Goal: Task Accomplishment & Management: Complete application form

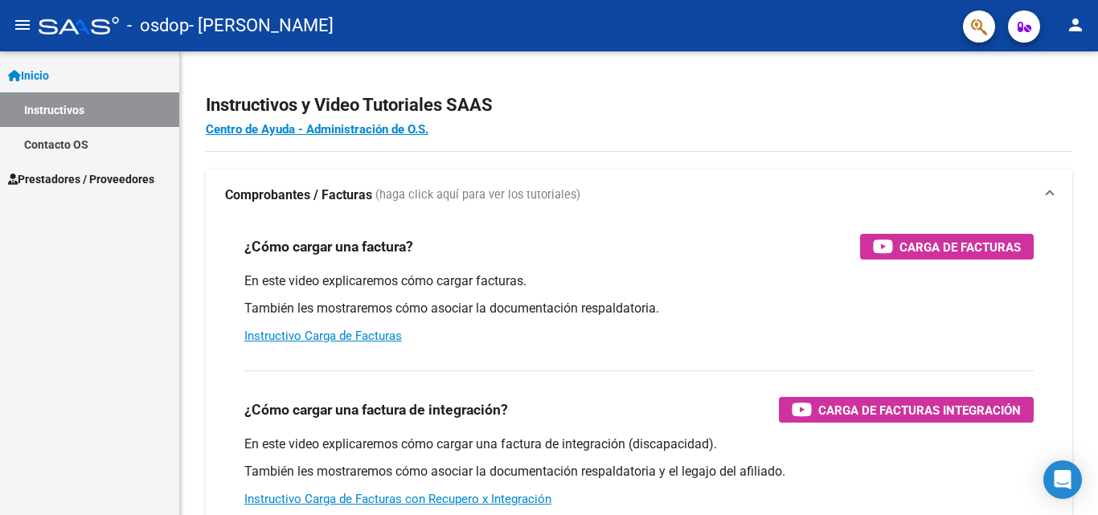
click at [46, 178] on span "Prestadores / Proveedores" at bounding box center [81, 179] width 146 height 18
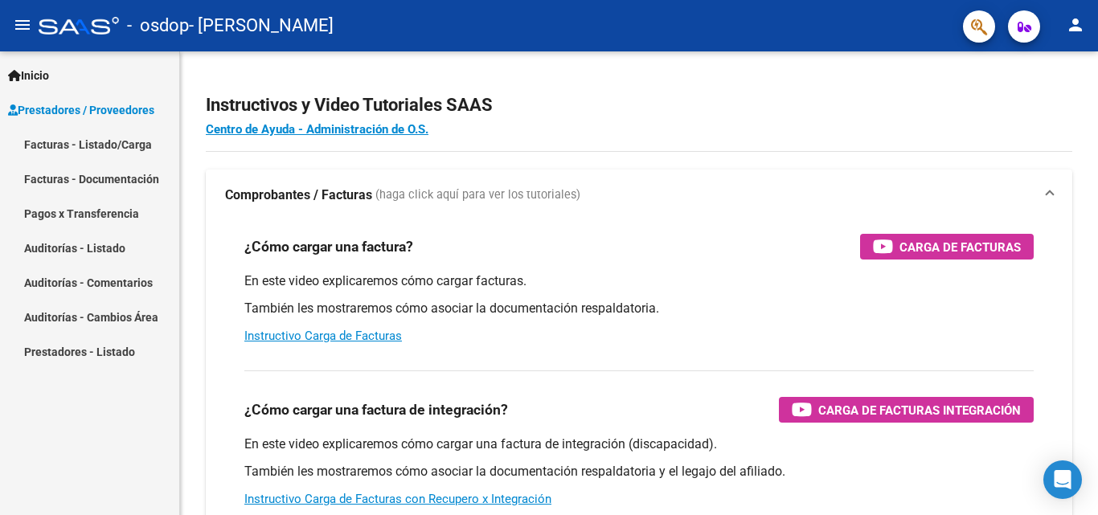
click at [53, 147] on link "Facturas - Listado/Carga" at bounding box center [89, 144] width 179 height 35
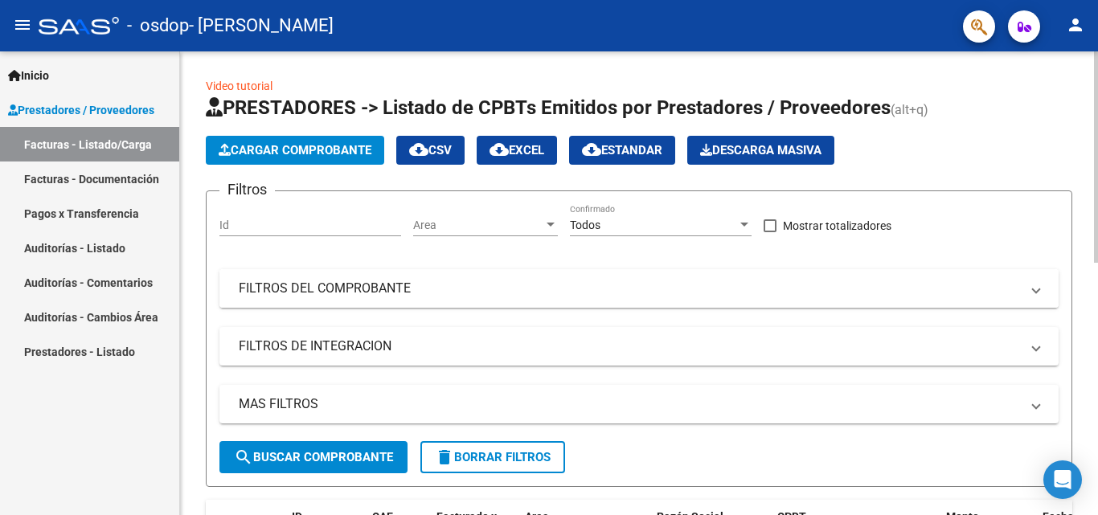
click at [363, 280] on mat-panel-title "FILTROS DEL COMPROBANTE" at bounding box center [629, 289] width 781 height 18
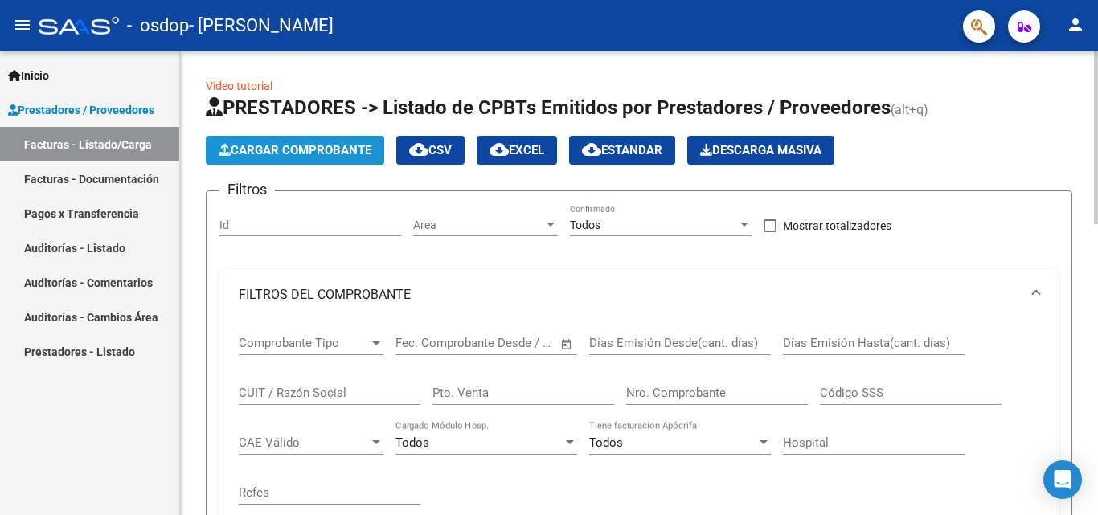
click at [308, 147] on span "Cargar Comprobante" at bounding box center [295, 150] width 153 height 14
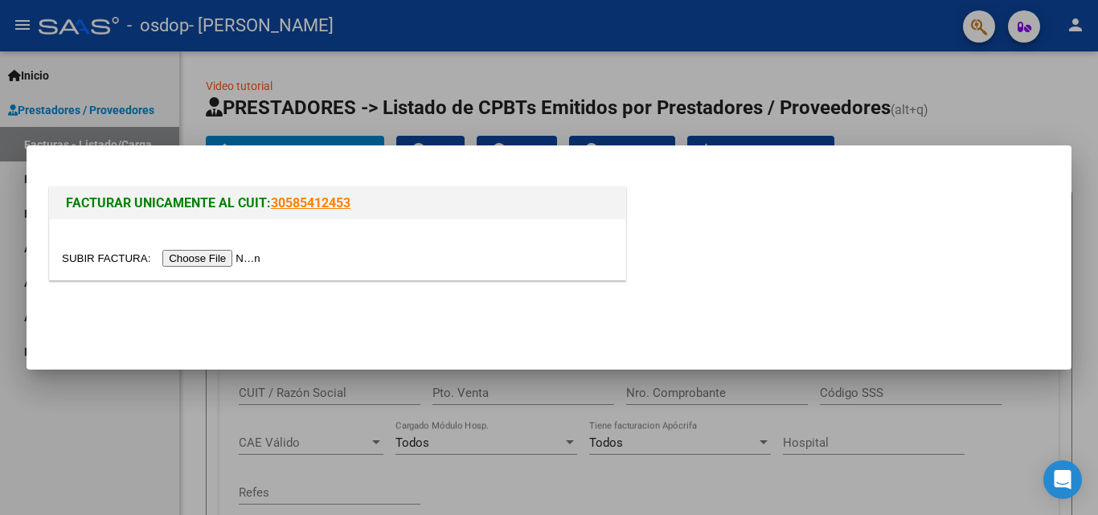
click at [228, 255] on input "file" at bounding box center [163, 258] width 203 height 17
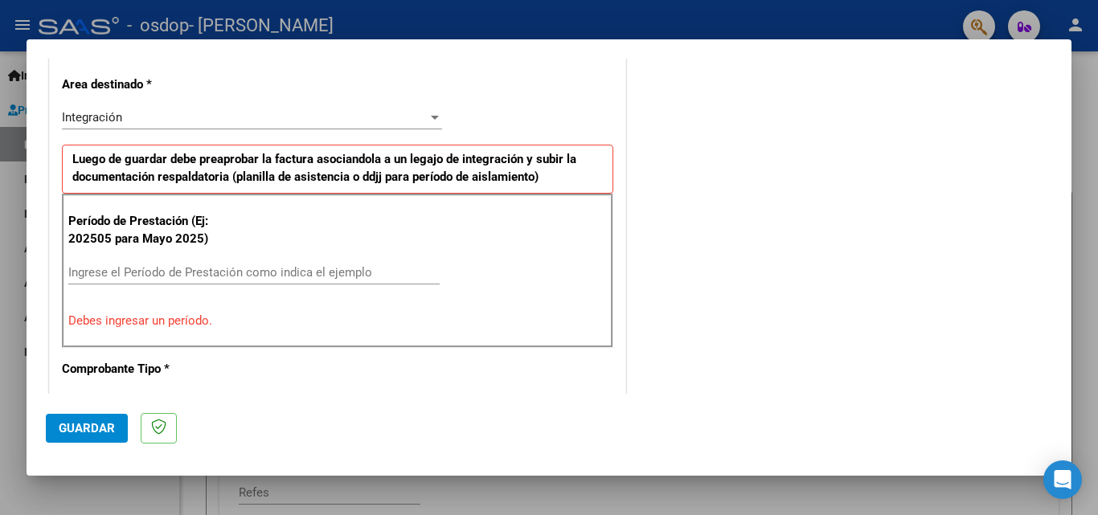
scroll to position [393, 0]
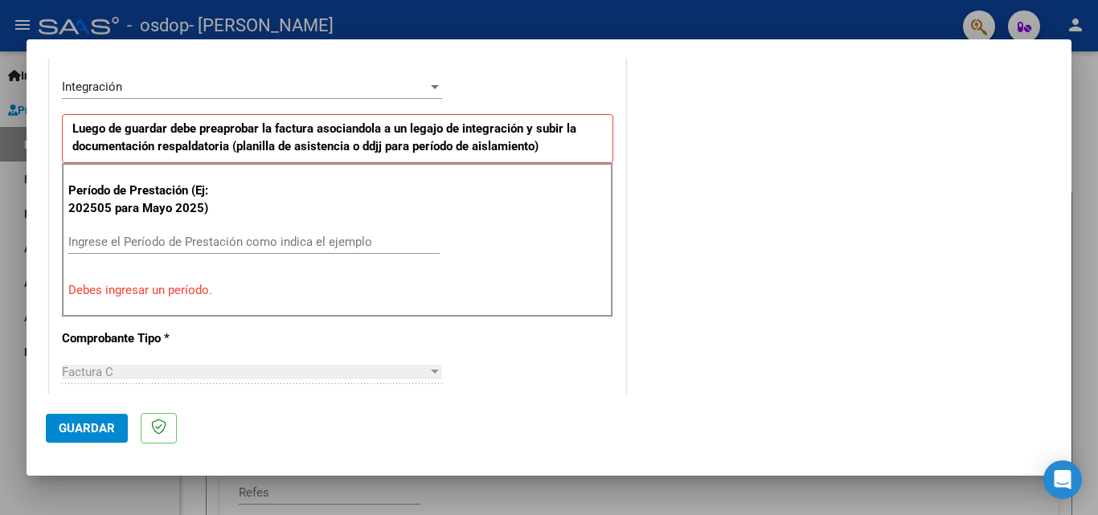
click at [217, 245] on input "Ingrese el Período de Prestación como indica el ejemplo" at bounding box center [253, 242] width 371 height 14
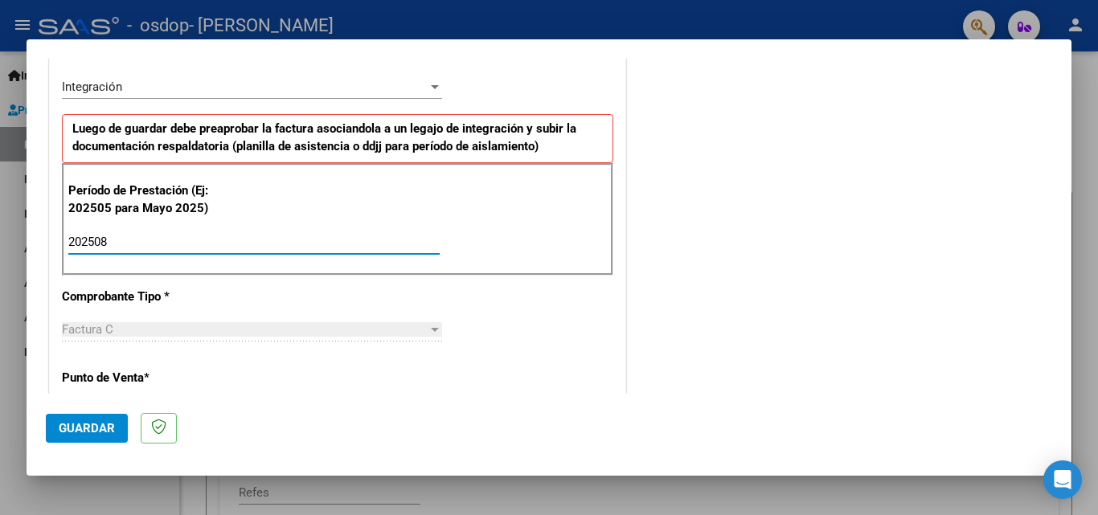
type input "202508"
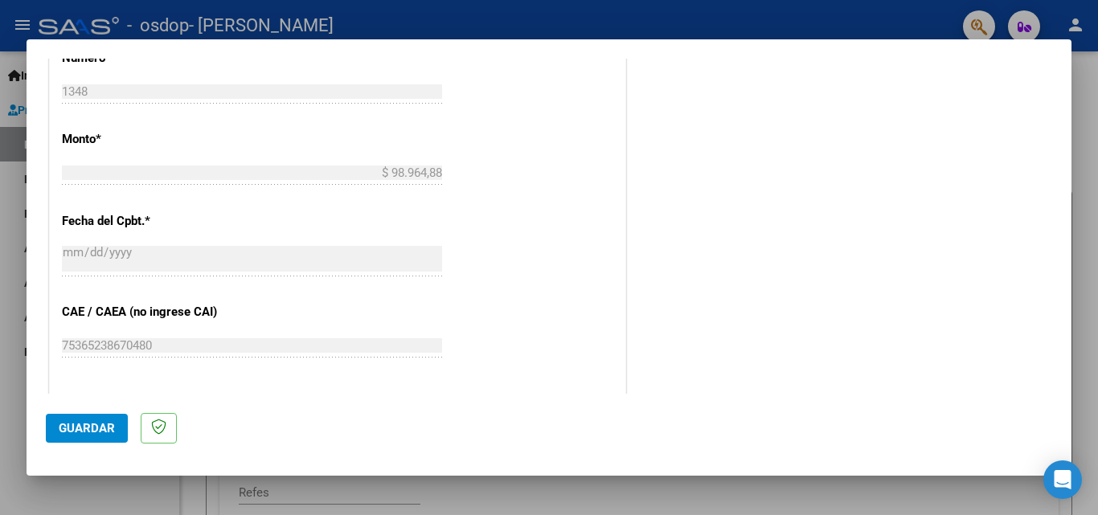
scroll to position [875, 0]
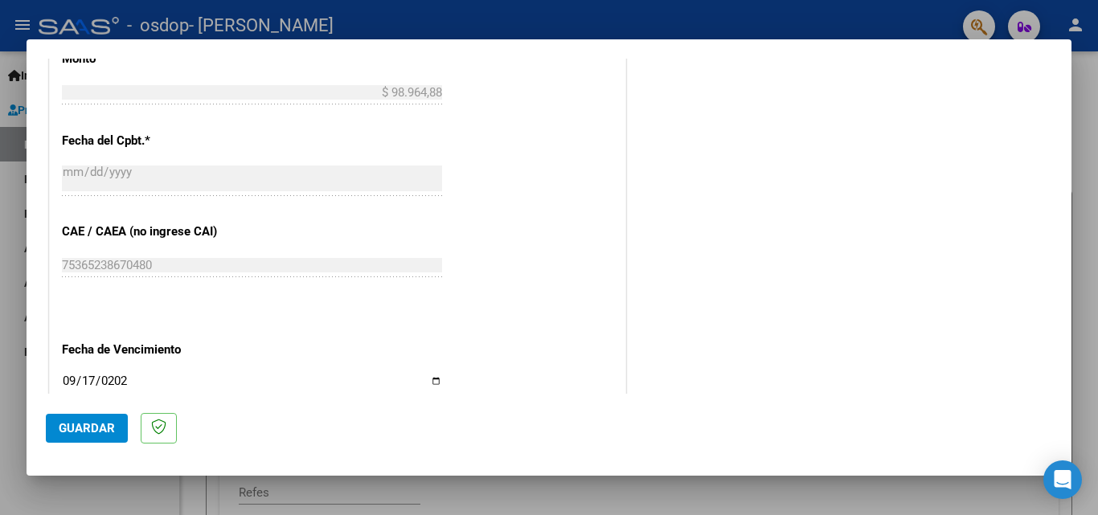
type input "[DATE]"
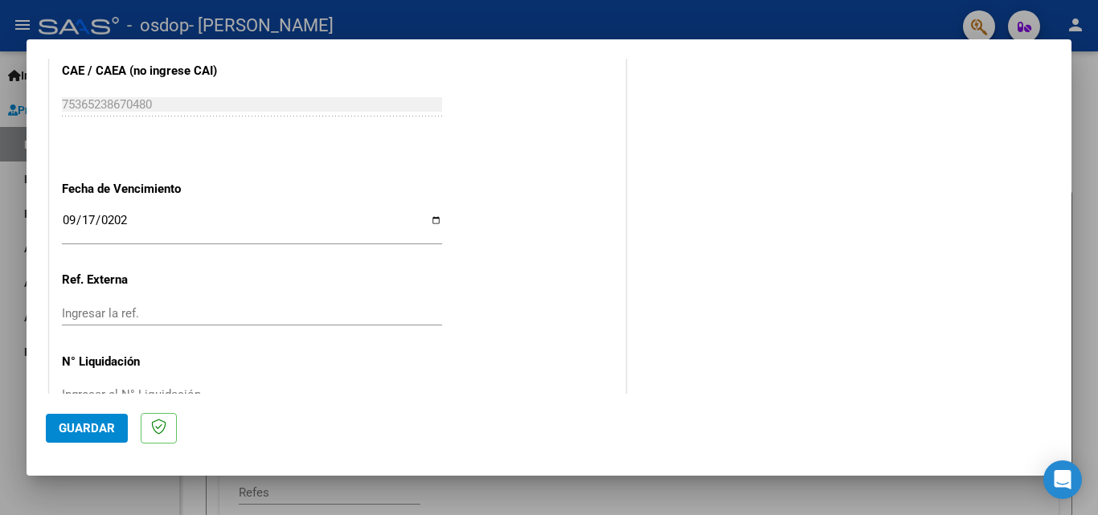
scroll to position [1080, 0]
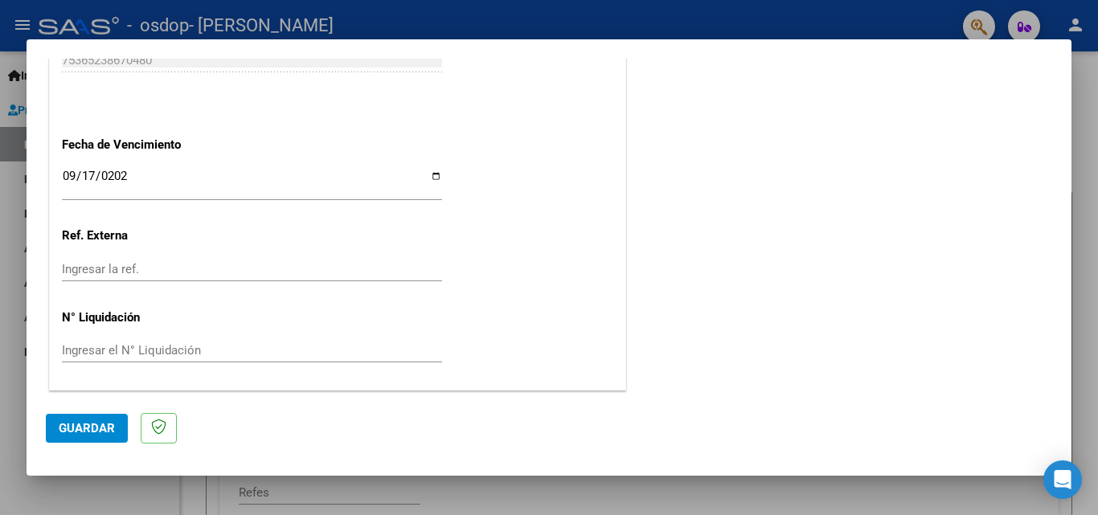
click at [78, 449] on mat-dialog-actions "Guardar" at bounding box center [549, 426] width 1007 height 64
click at [91, 420] on button "Guardar" at bounding box center [87, 428] width 82 height 29
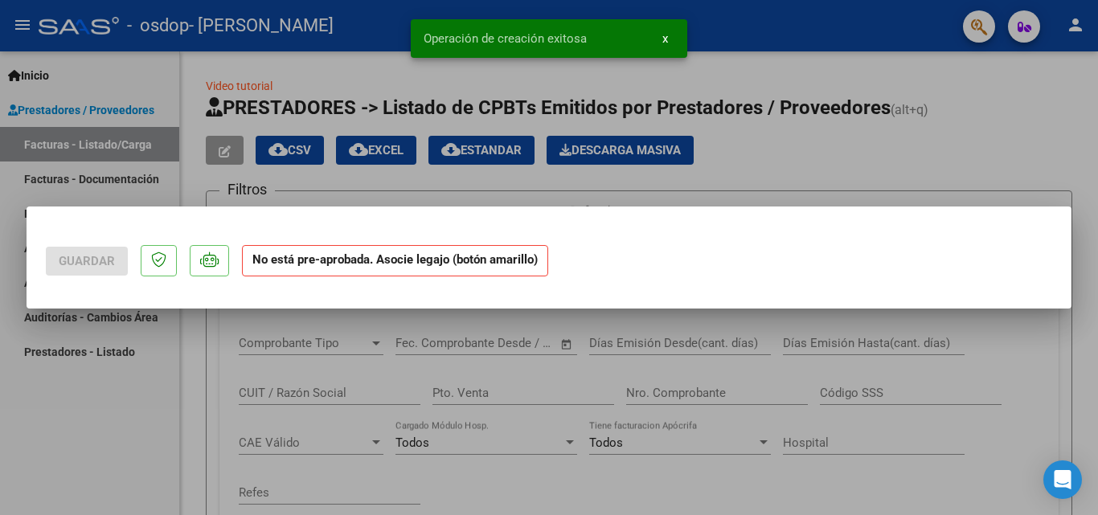
scroll to position [0, 0]
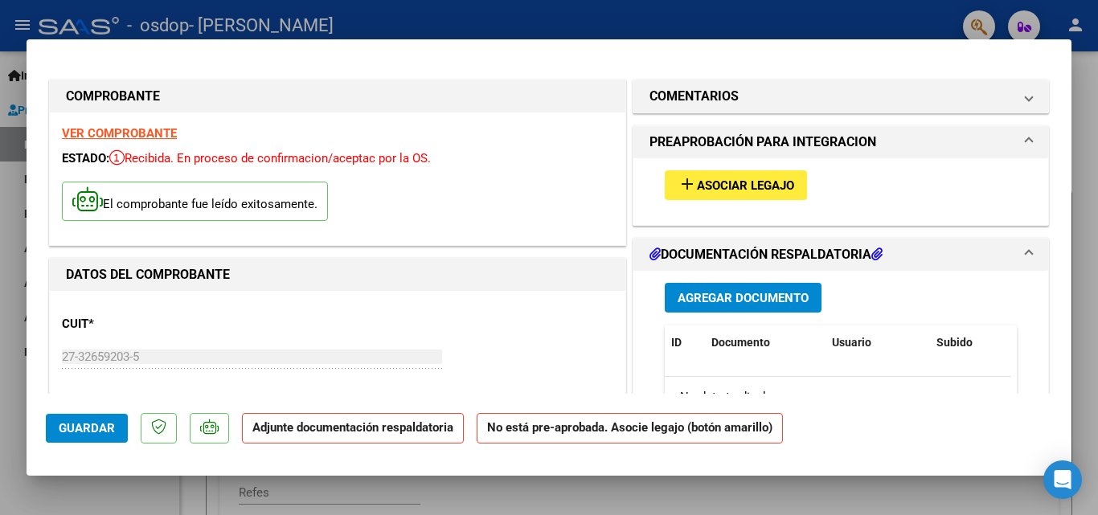
click at [146, 136] on strong "VER COMPROBANTE" at bounding box center [119, 133] width 115 height 14
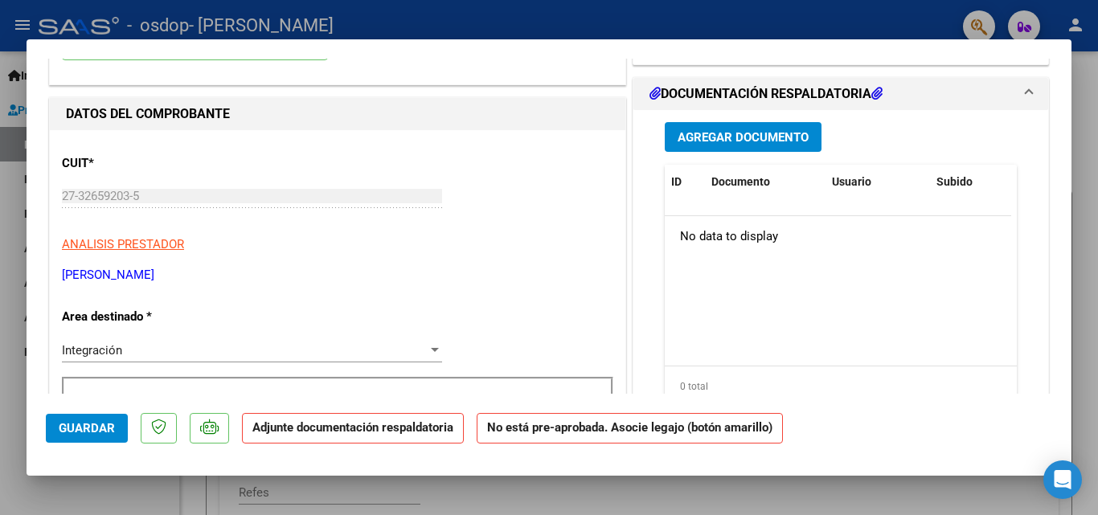
scroll to position [80, 0]
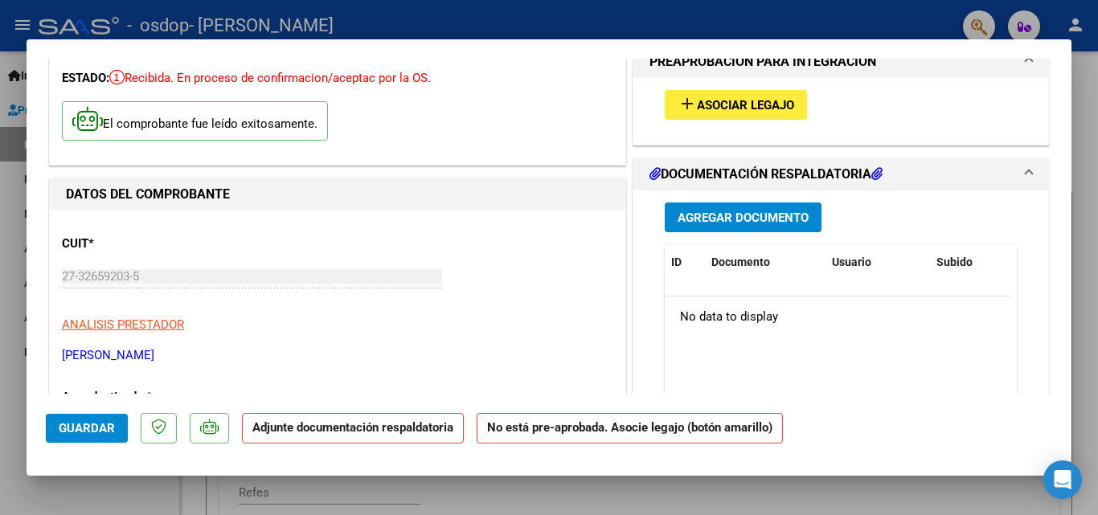
click at [740, 214] on span "Agregar Documento" at bounding box center [743, 218] width 131 height 14
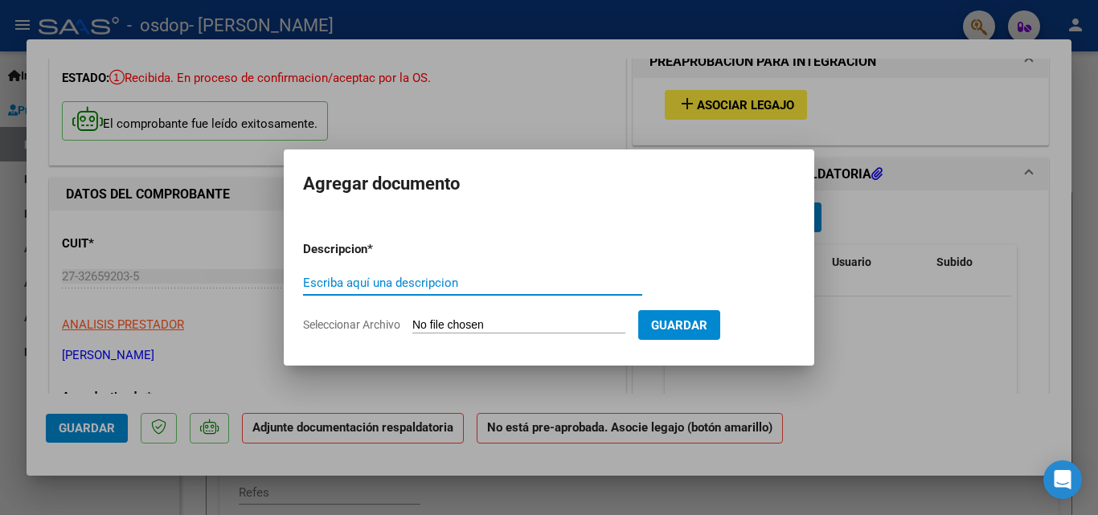
click at [396, 286] on input "Escriba aquí una descripcion" at bounding box center [472, 283] width 339 height 14
type input "1348"
click at [499, 324] on input "Seleccionar Archivo" at bounding box center [518, 325] width 213 height 15
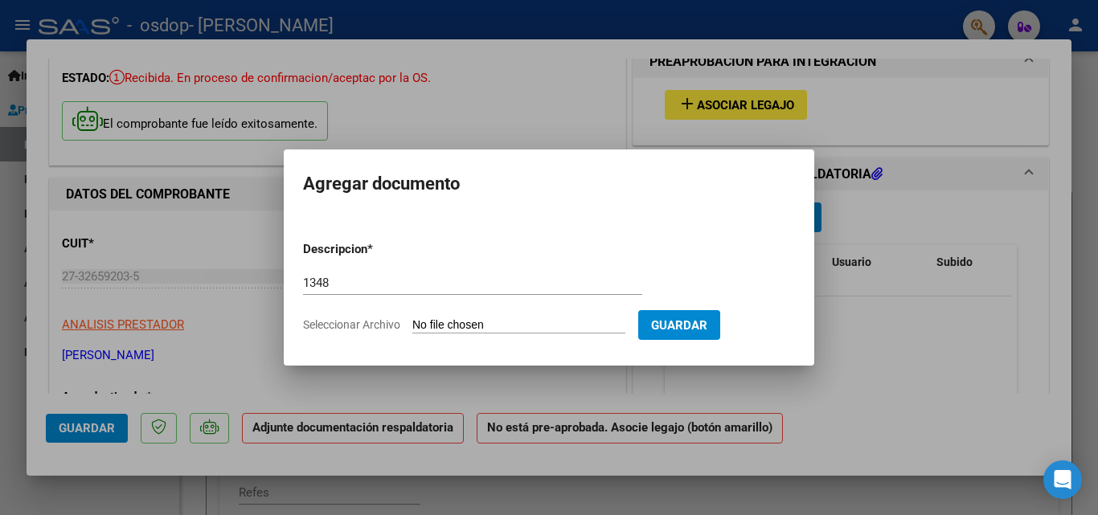
type input "C:\fakepath\27326592035_011_00003_00001348.pdf"
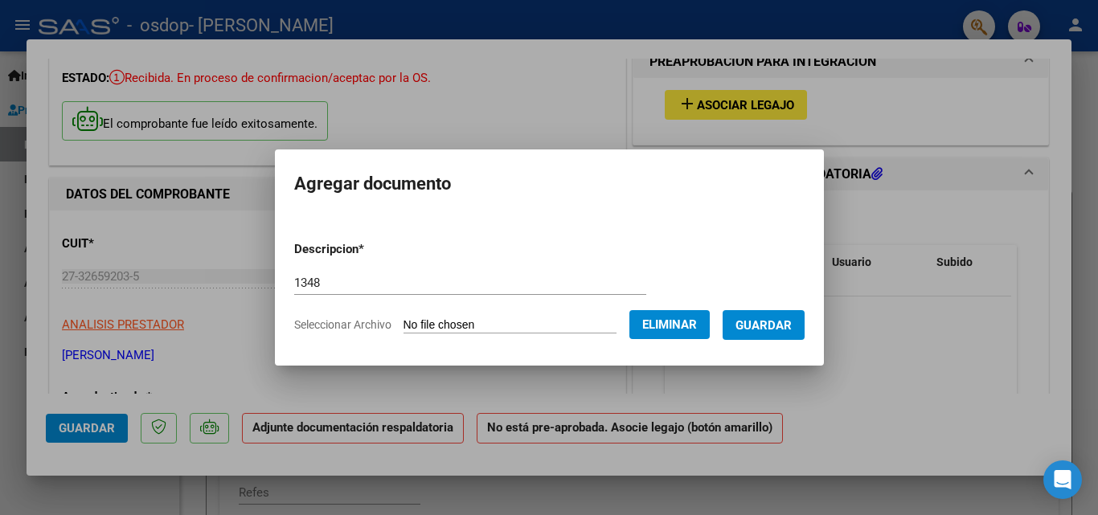
click at [770, 314] on button "Guardar" at bounding box center [764, 325] width 82 height 30
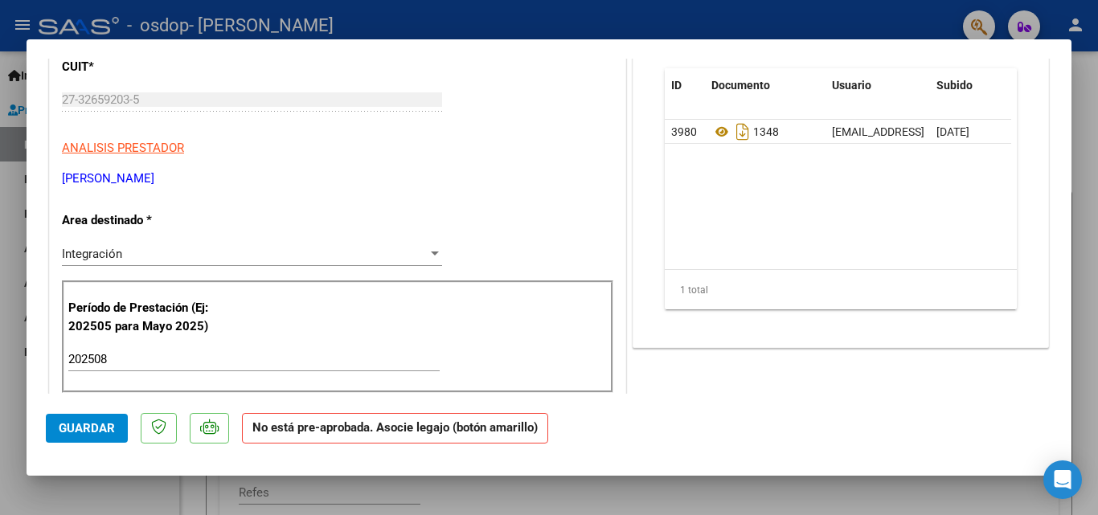
scroll to position [96, 0]
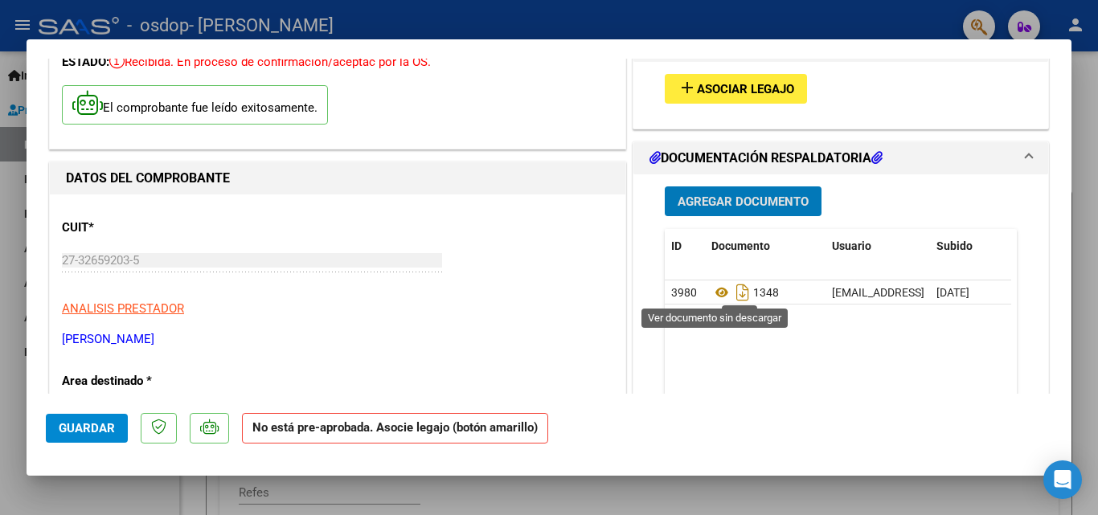
click at [724, 205] on span "Agregar Documento" at bounding box center [743, 202] width 131 height 14
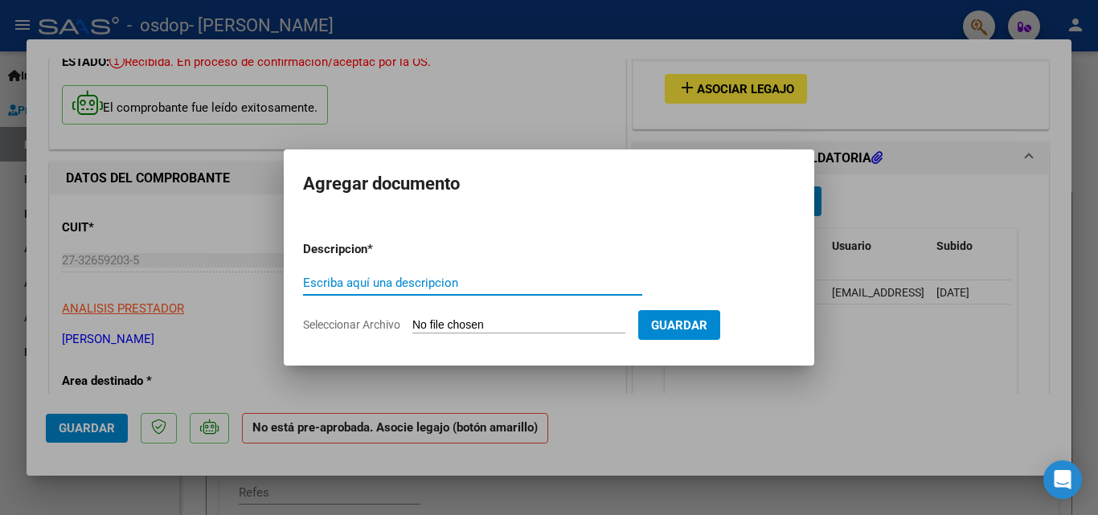
click at [428, 285] on input "Escriba aquí una descripcion" at bounding box center [472, 283] width 339 height 14
type input "f"
type input "asistencia"
click at [490, 322] on input "Seleccionar Archivo" at bounding box center [518, 325] width 213 height 15
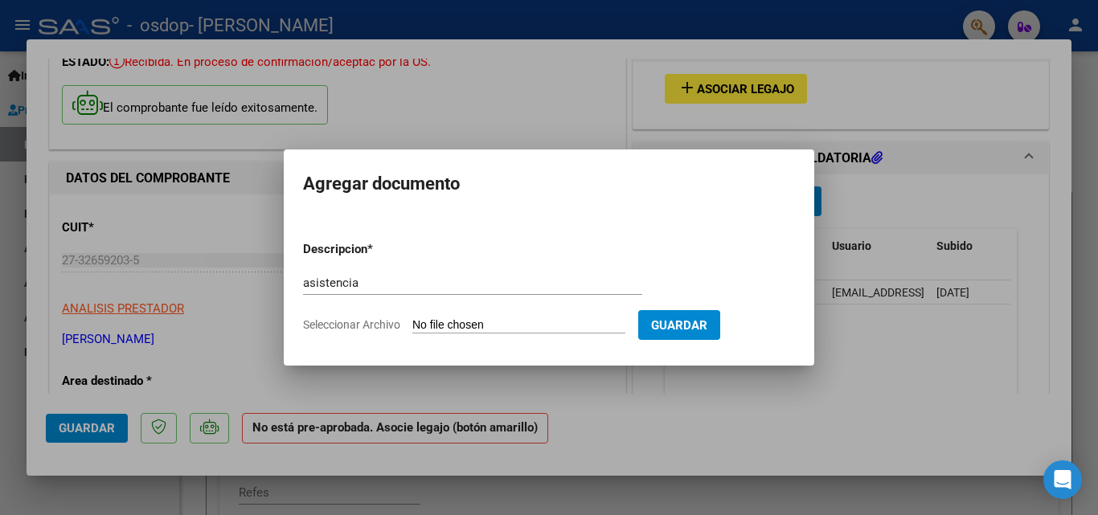
type input "C:\fakepath\[PERSON_NAME].pdf"
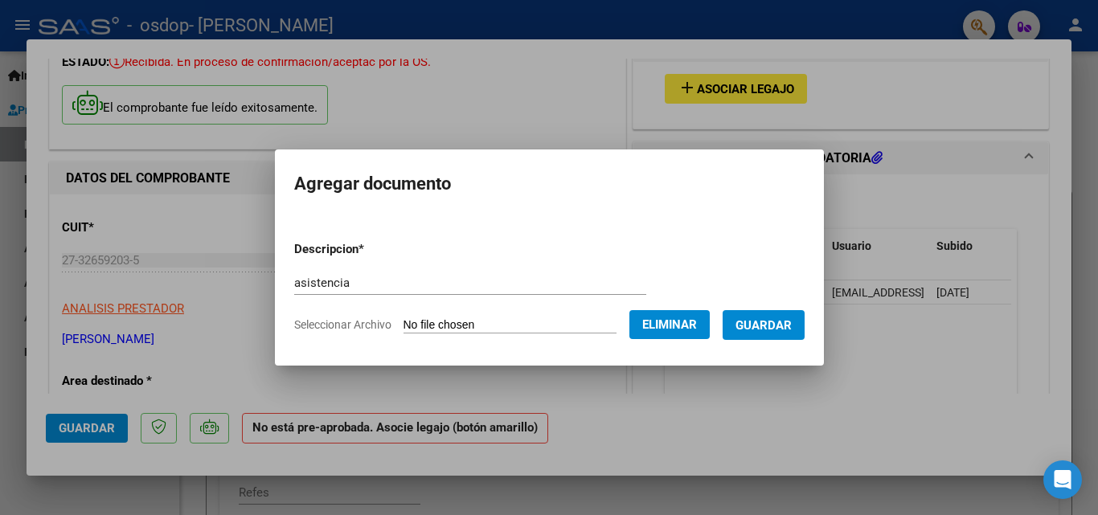
click at [772, 314] on button "Guardar" at bounding box center [764, 325] width 82 height 30
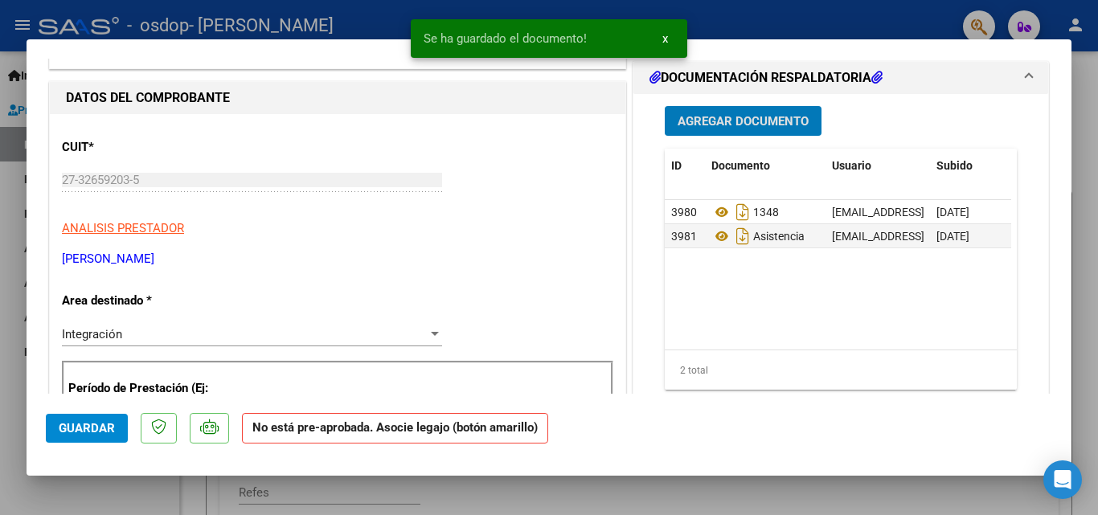
scroll to position [418, 0]
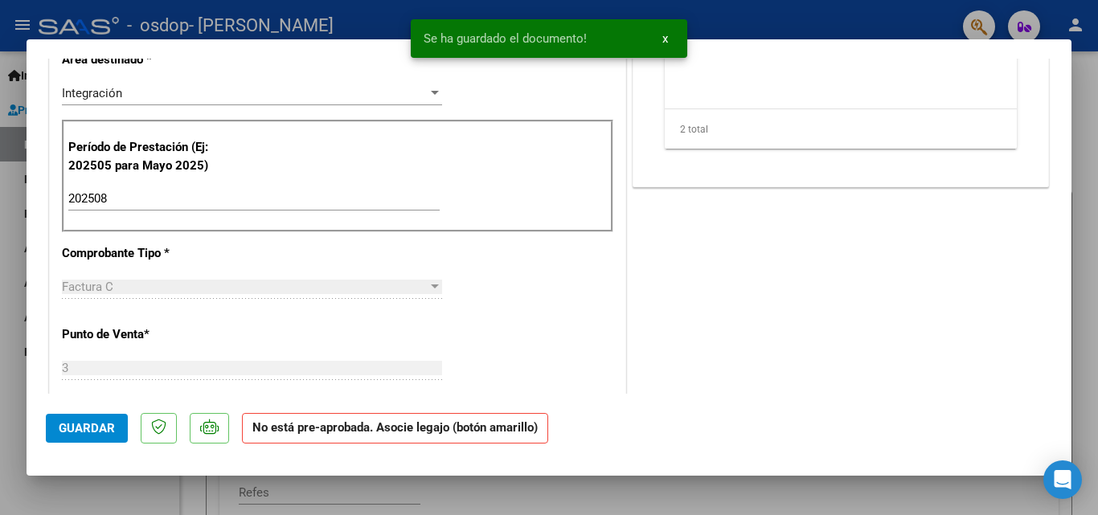
click at [76, 424] on span "Guardar" at bounding box center [87, 428] width 56 height 14
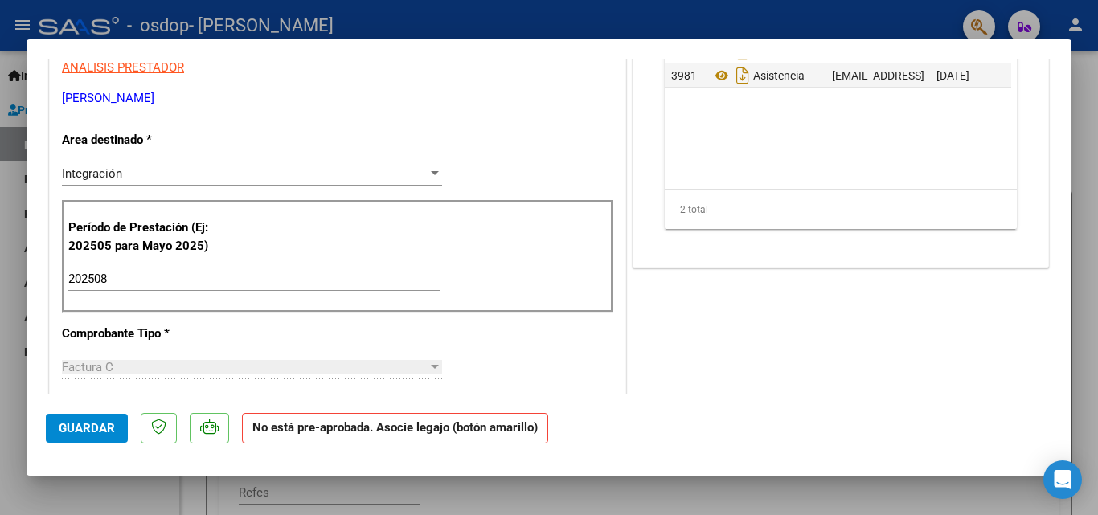
scroll to position [0, 0]
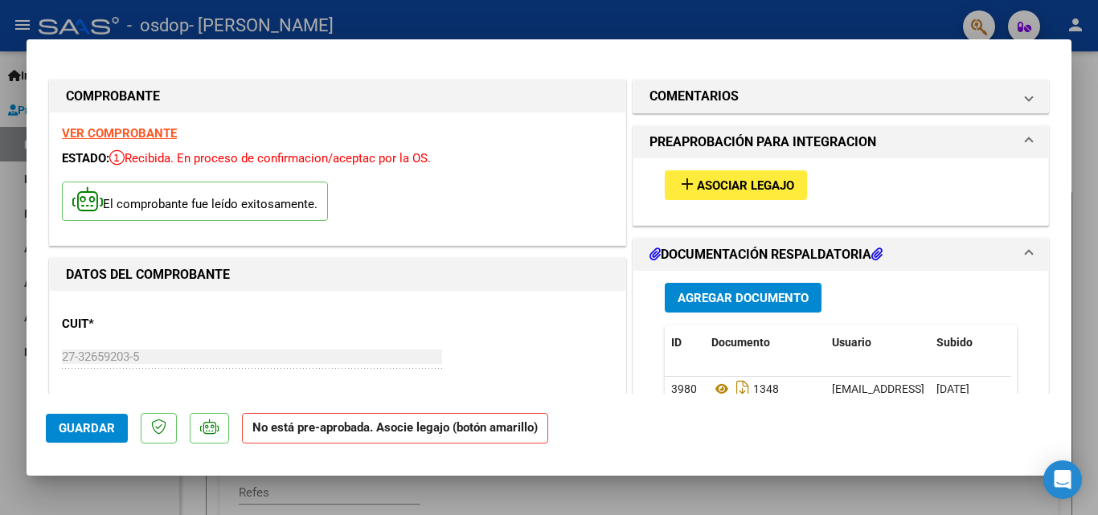
click at [93, 429] on span "Guardar" at bounding box center [87, 428] width 56 height 14
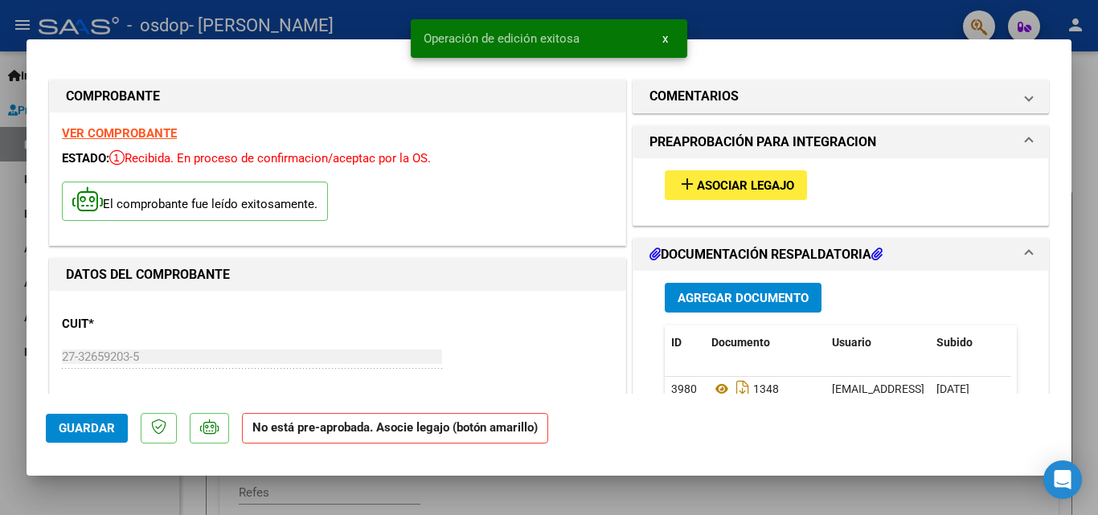
click at [1078, 199] on div at bounding box center [549, 257] width 1098 height 515
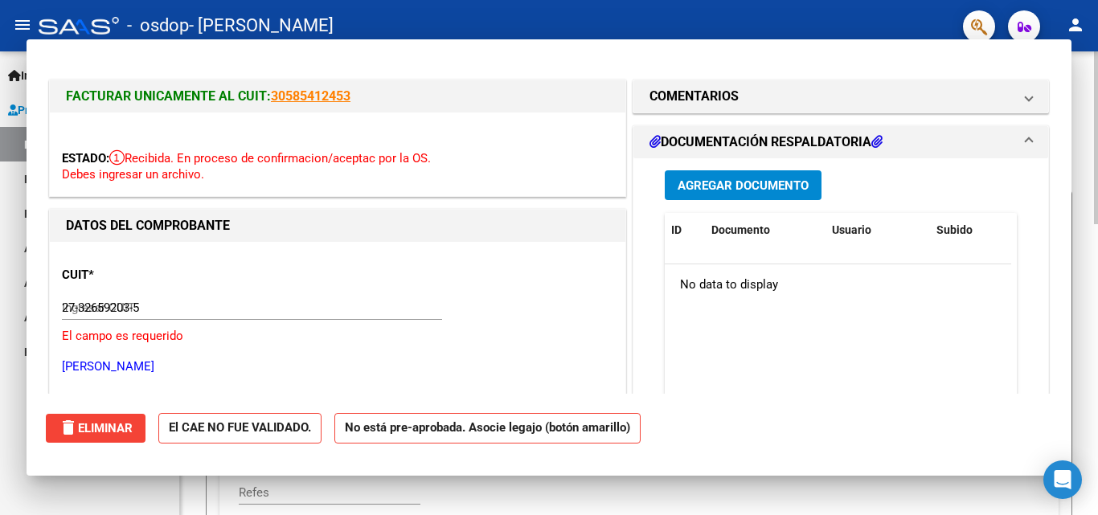
type input "$ 0,00"
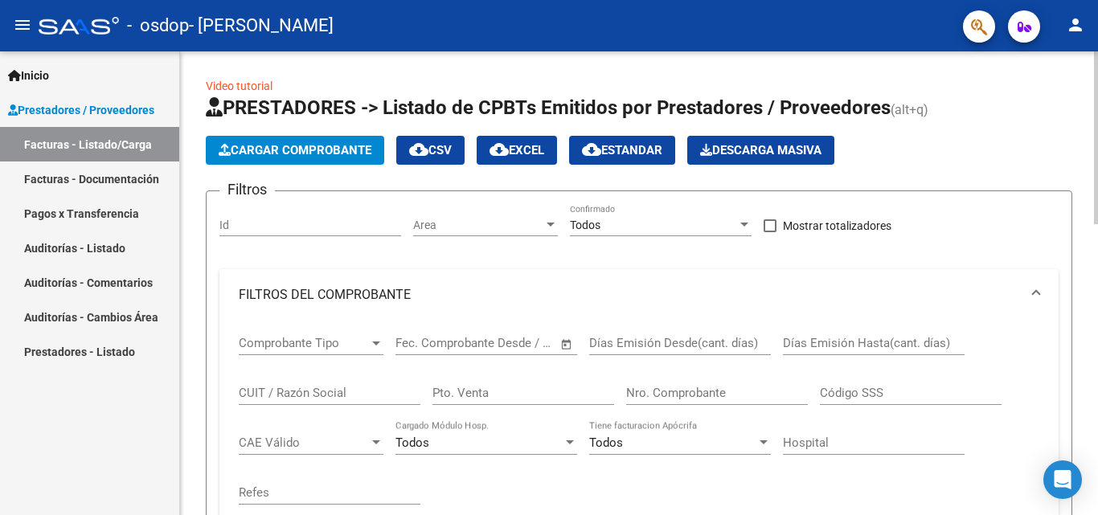
click at [293, 147] on span "Cargar Comprobante" at bounding box center [295, 150] width 153 height 14
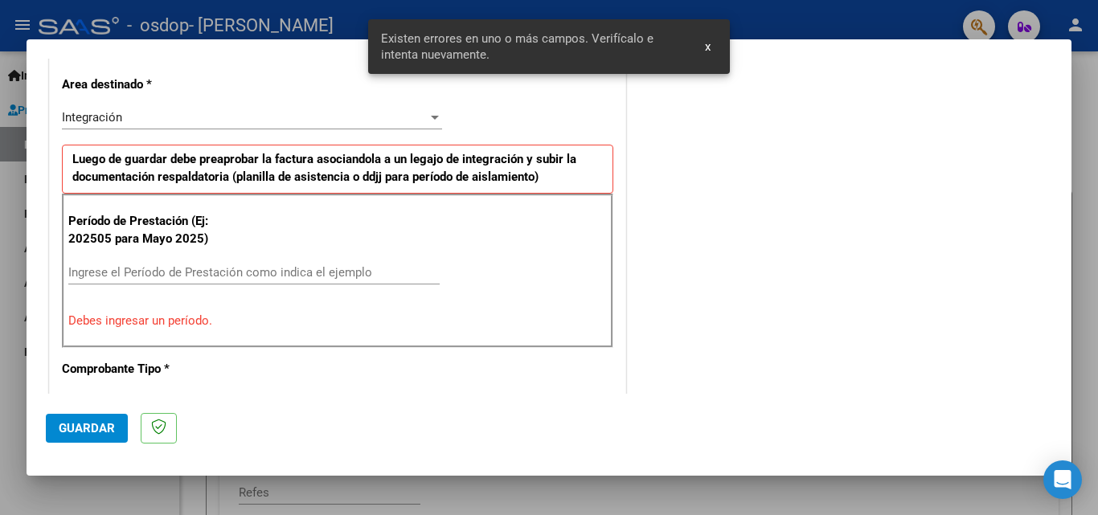
scroll to position [393, 0]
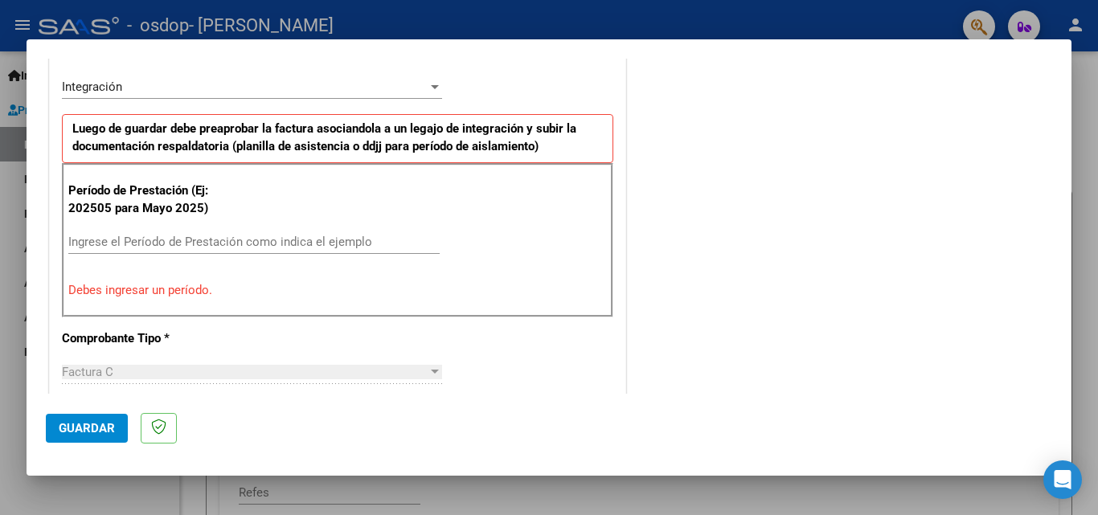
click at [371, 200] on div "Período de Prestación (Ej: 202505 para [DATE]) Ingrese el Período de Prestación…" at bounding box center [337, 240] width 551 height 154
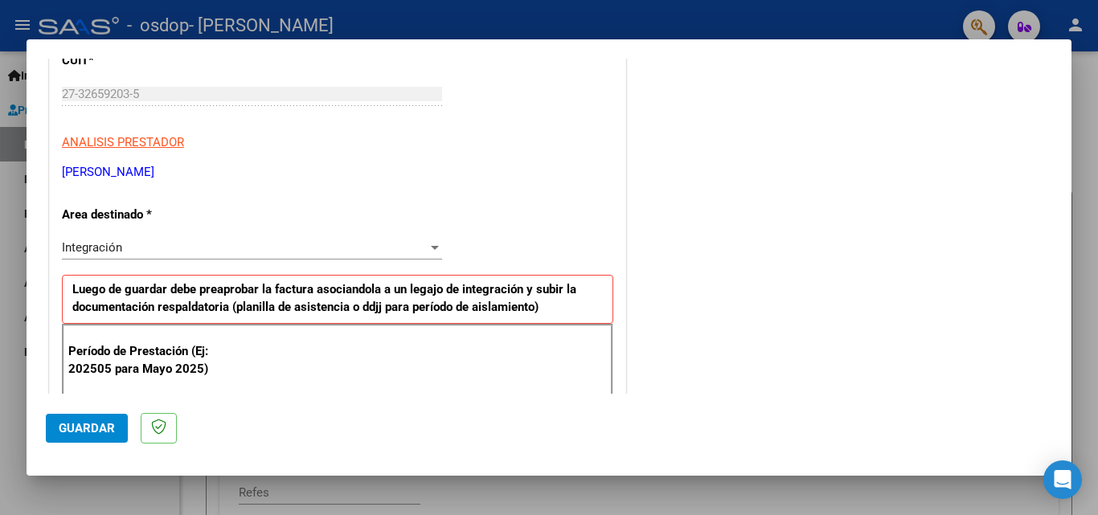
click at [431, 247] on div at bounding box center [435, 248] width 8 height 4
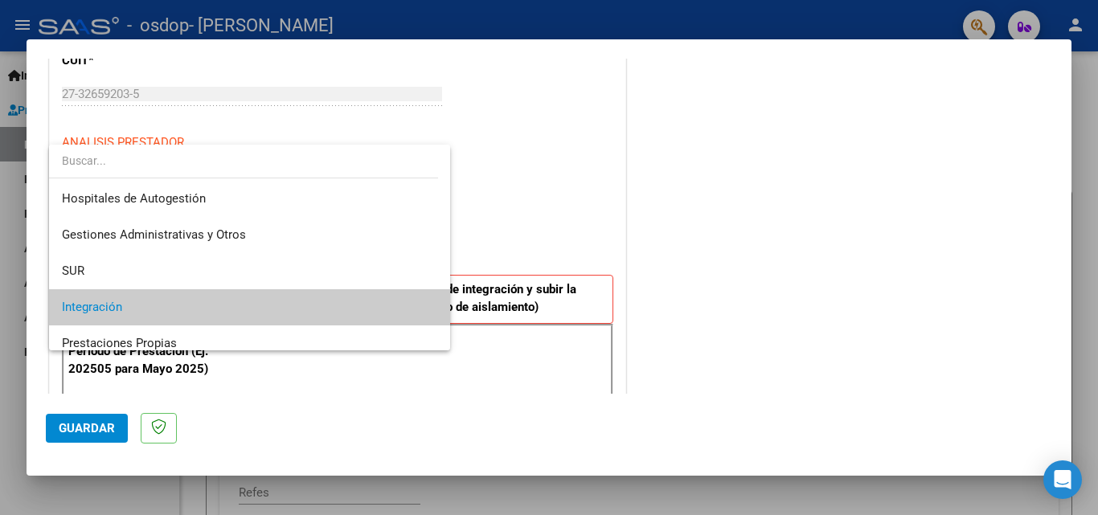
scroll to position [60, 0]
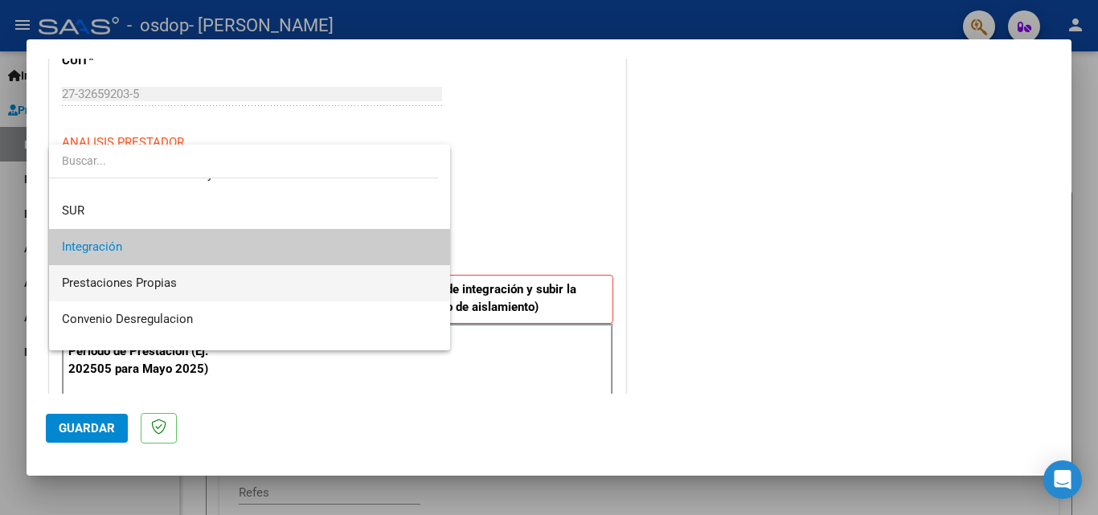
click at [292, 286] on span "Prestaciones Propias" at bounding box center [249, 283] width 375 height 36
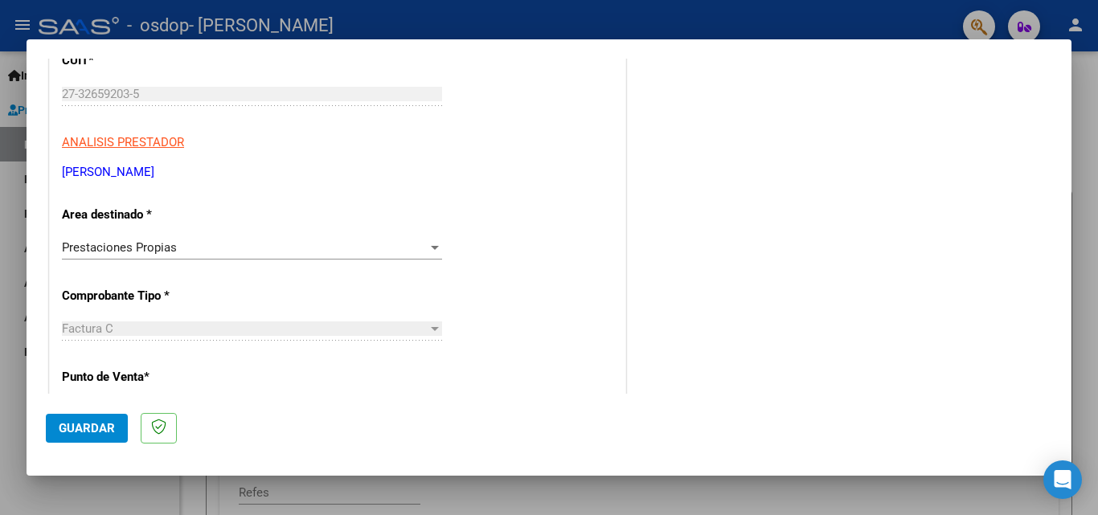
click at [428, 244] on div at bounding box center [435, 247] width 14 height 13
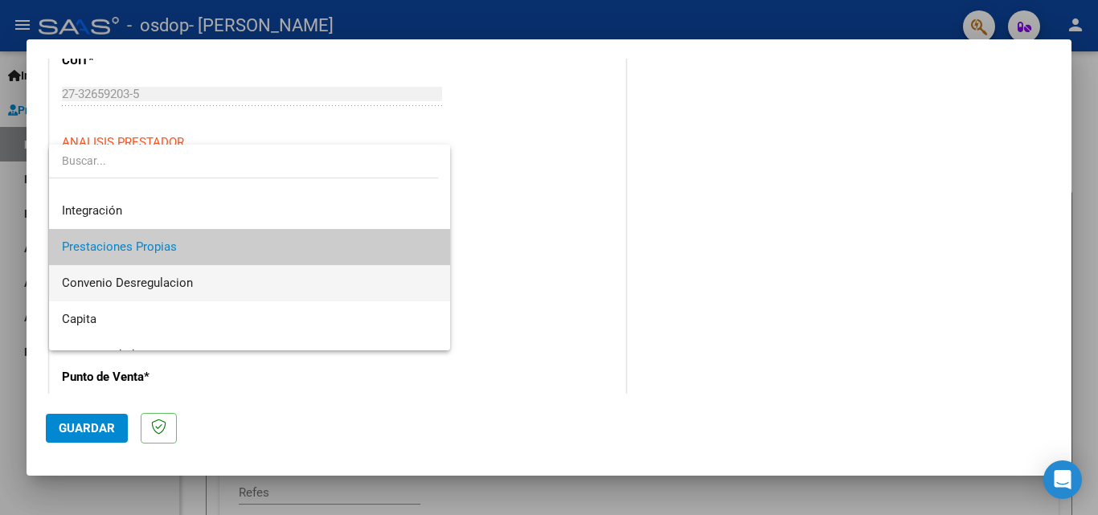
scroll to position [120, 0]
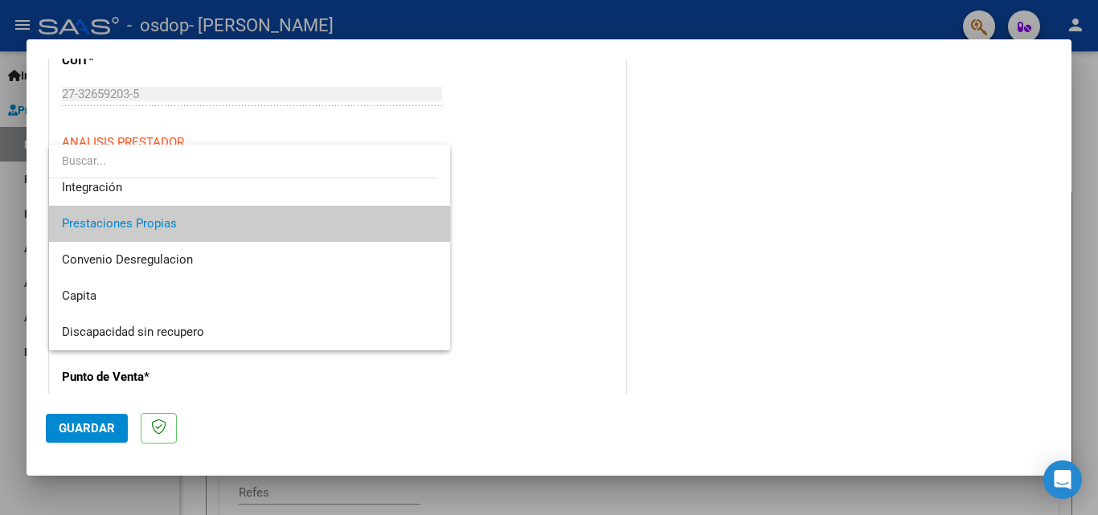
click at [539, 262] on div at bounding box center [549, 257] width 1098 height 515
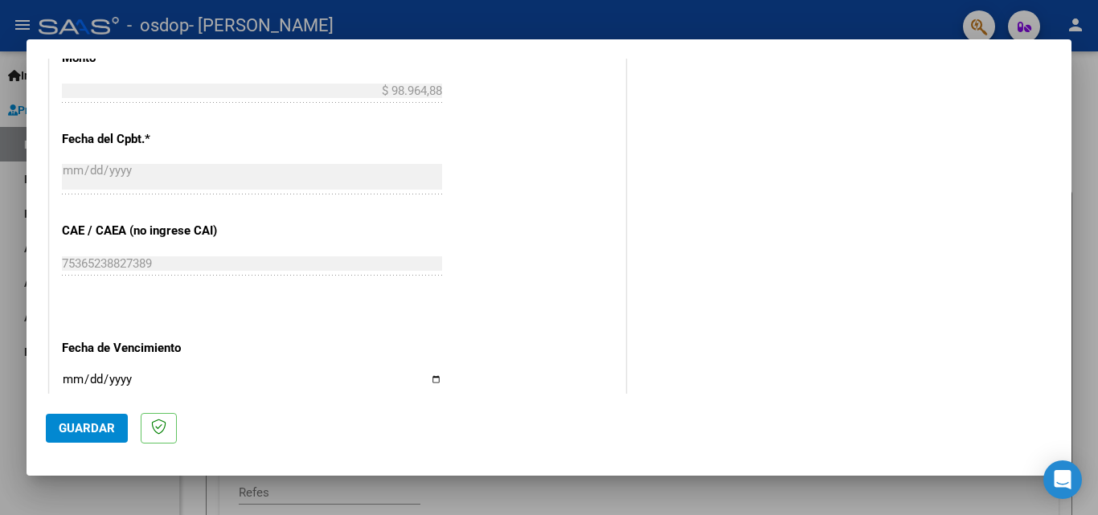
scroll to position [795, 0]
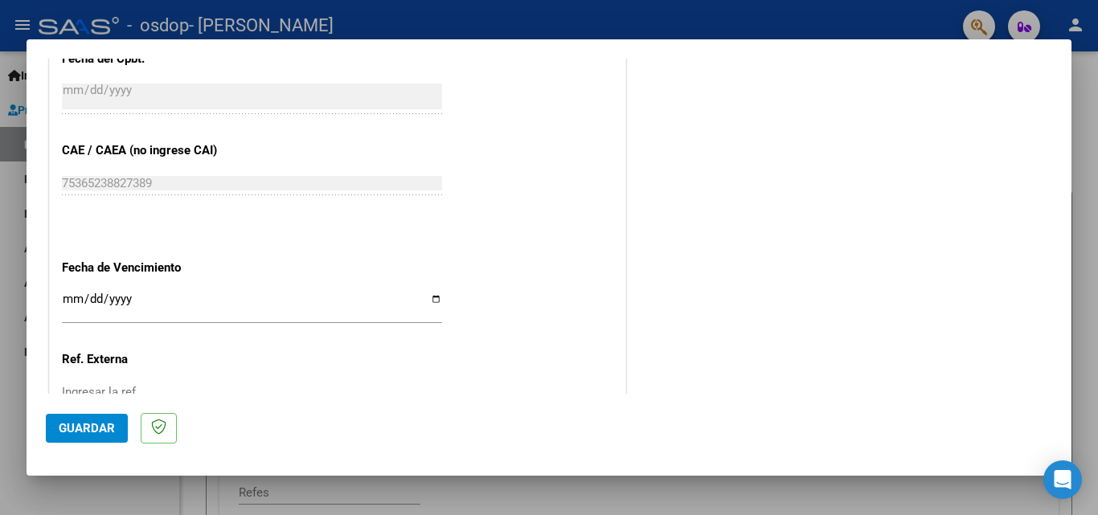
click at [75, 299] on input "Ingresar la fecha" at bounding box center [252, 306] width 380 height 26
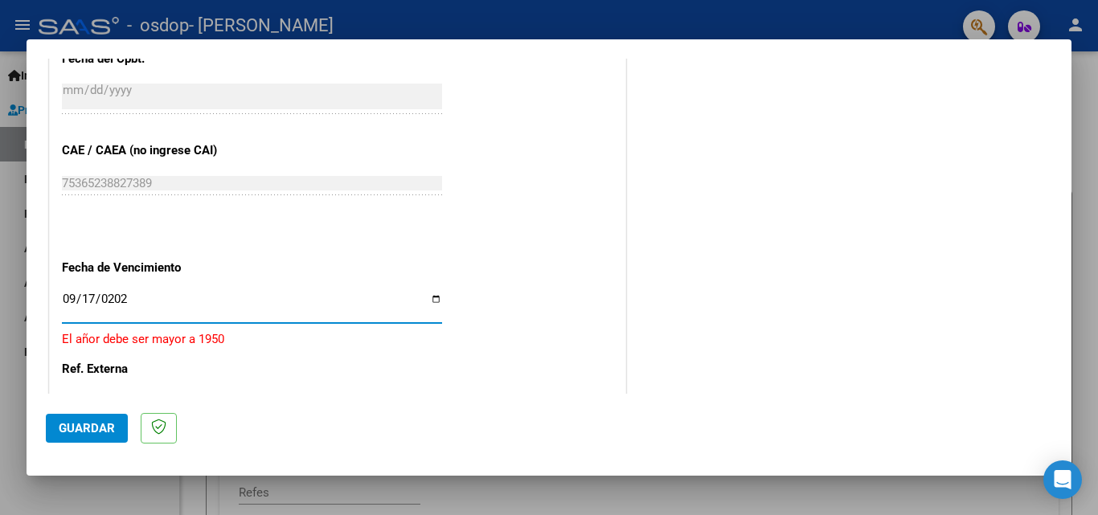
type input "[DATE]"
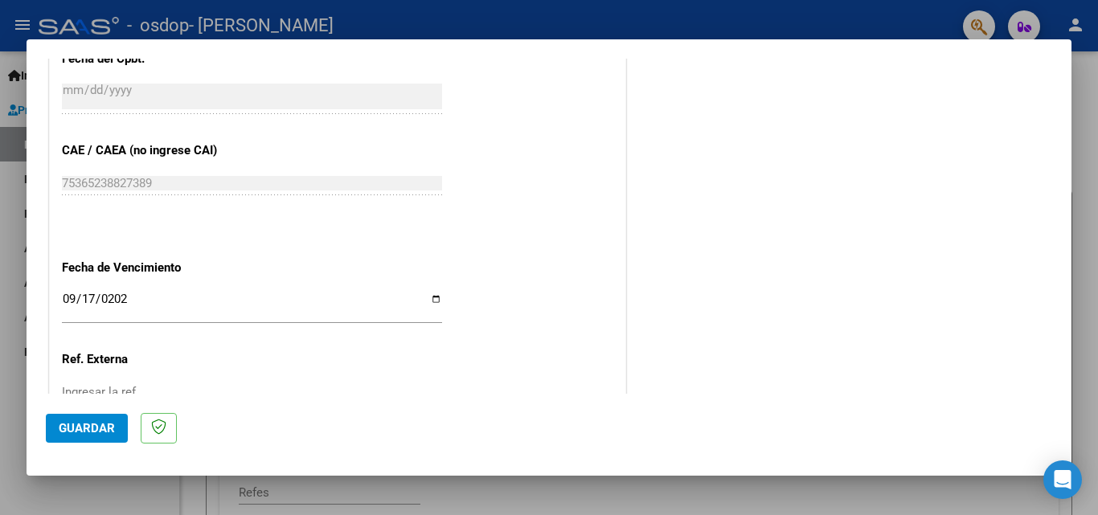
scroll to position [918, 0]
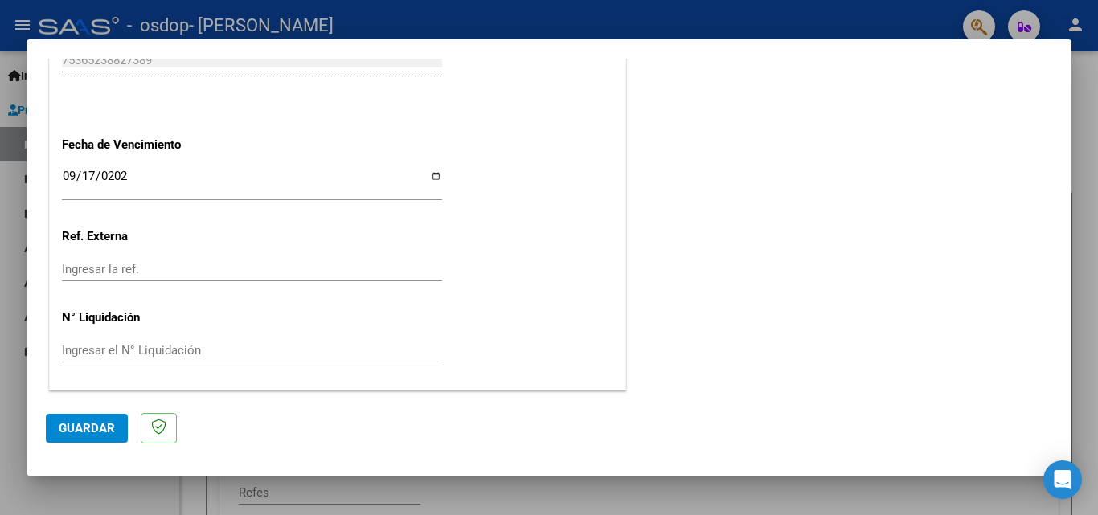
click at [98, 426] on span "Guardar" at bounding box center [87, 428] width 56 height 14
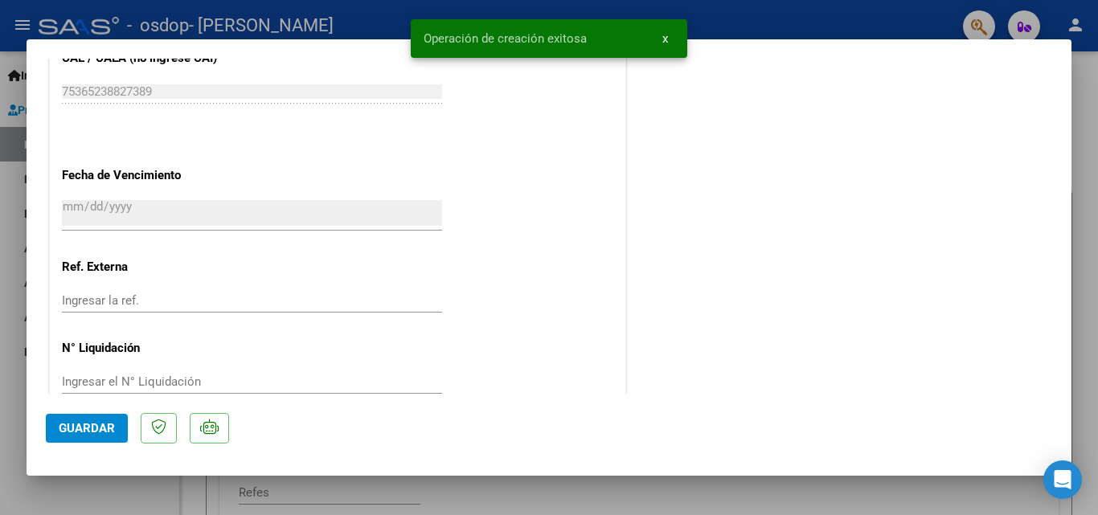
scroll to position [0, 0]
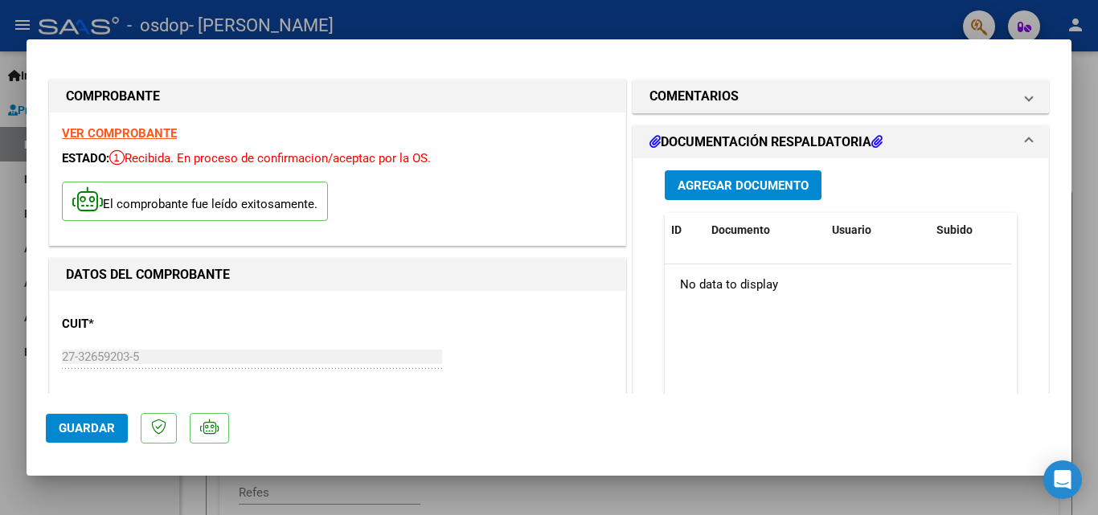
click at [735, 178] on span "Agregar Documento" at bounding box center [743, 185] width 131 height 14
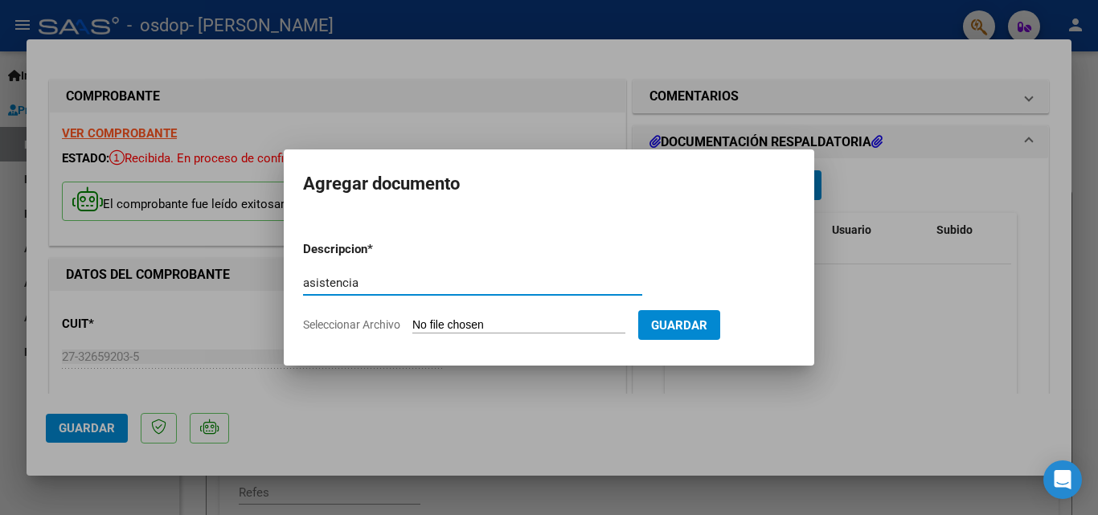
type input "asistencia"
click at [510, 322] on input "Seleccionar Archivo" at bounding box center [518, 325] width 213 height 15
type input "C:\fakepath\[PERSON_NAME].jpg"
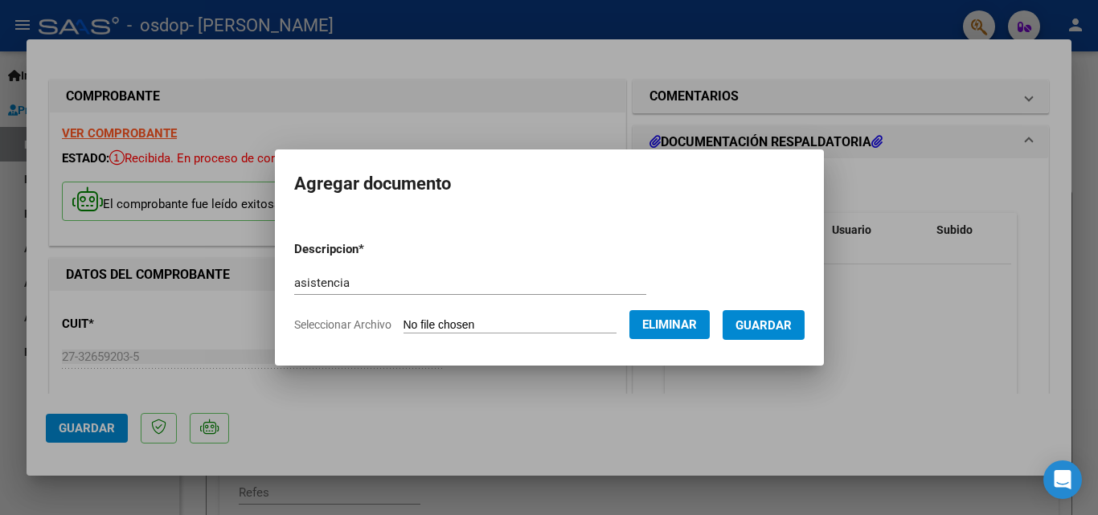
click at [763, 326] on span "Guardar" at bounding box center [764, 325] width 56 height 14
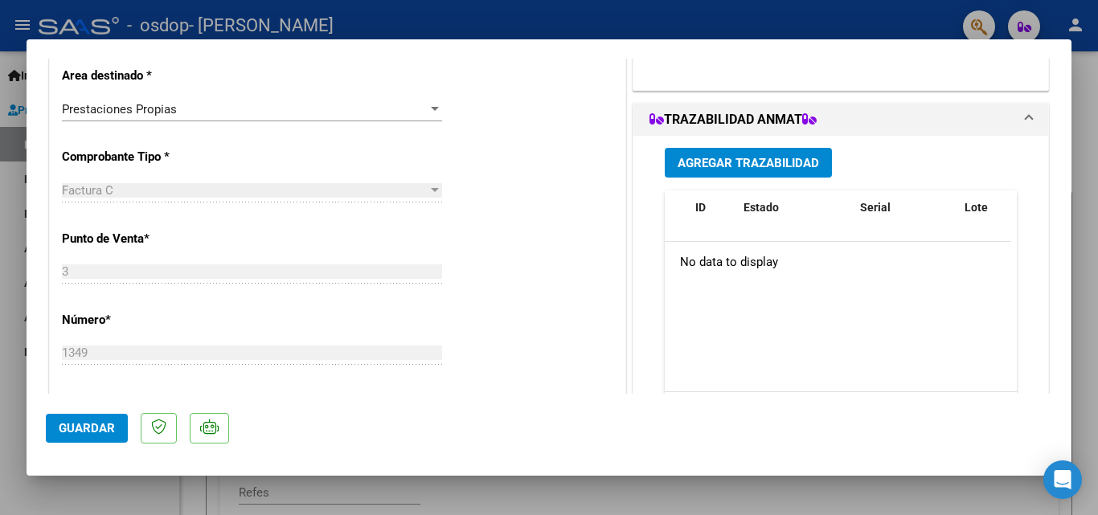
scroll to position [643, 0]
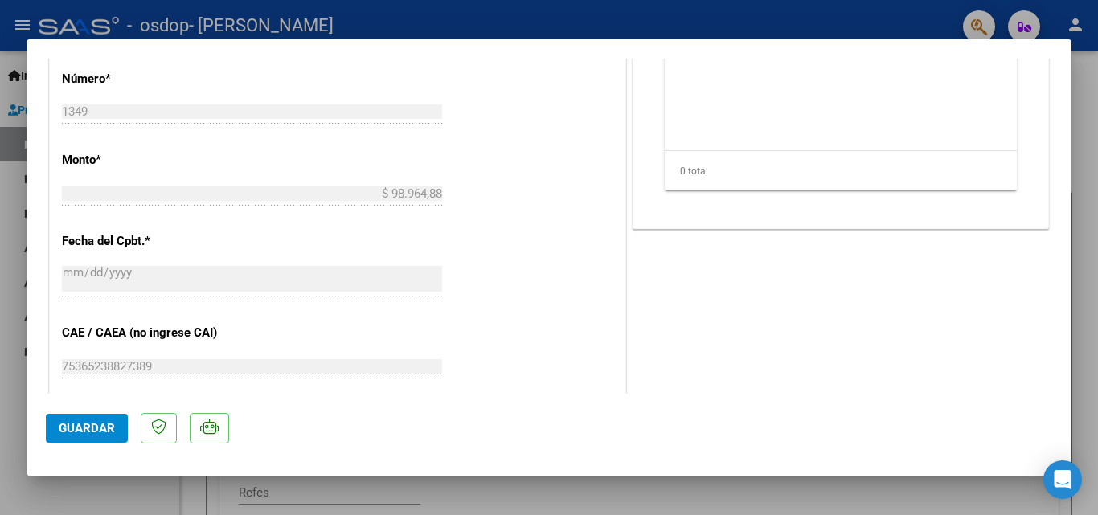
click at [88, 421] on span "Guardar" at bounding box center [87, 428] width 56 height 14
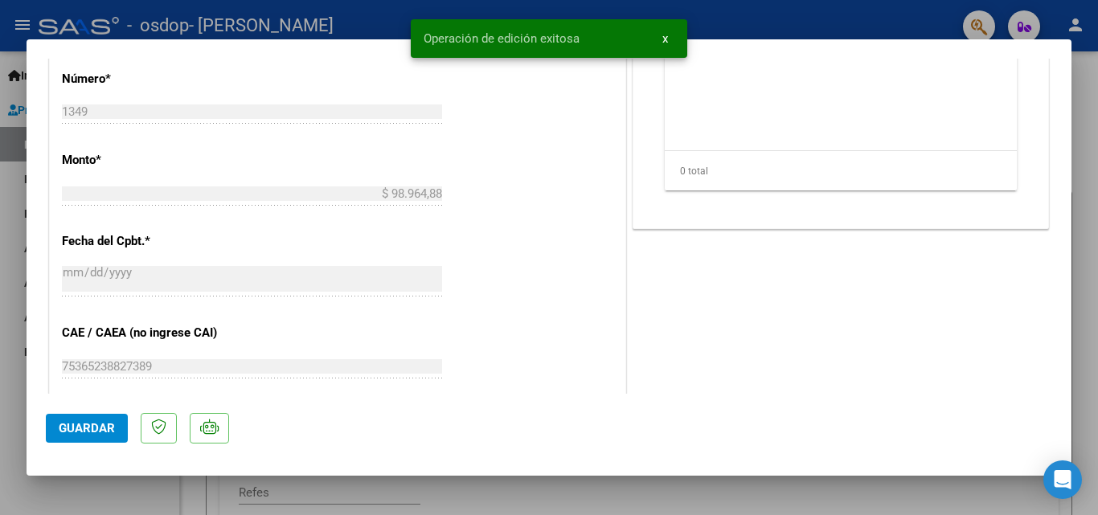
click at [9, 287] on div at bounding box center [549, 257] width 1098 height 515
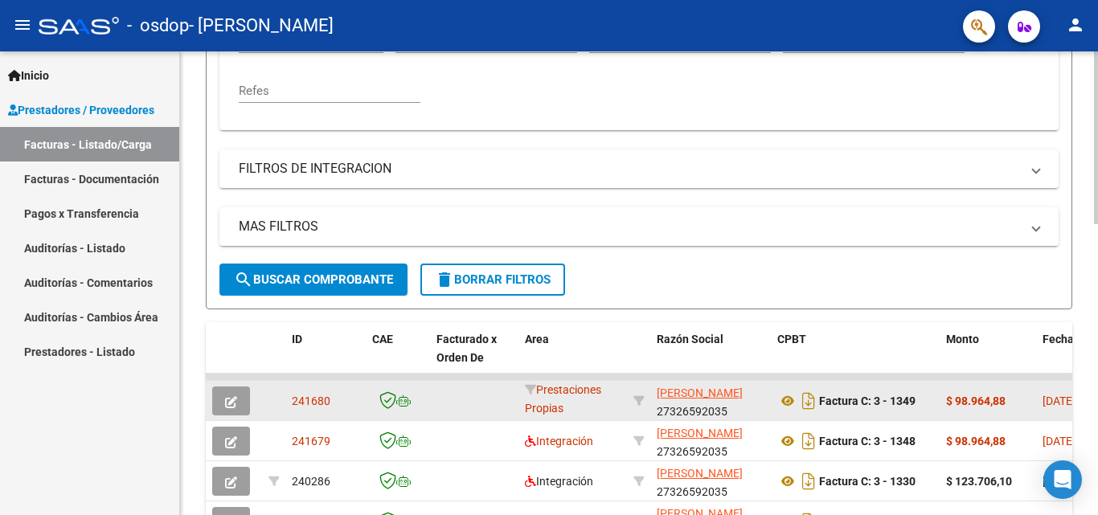
scroll to position [482, 0]
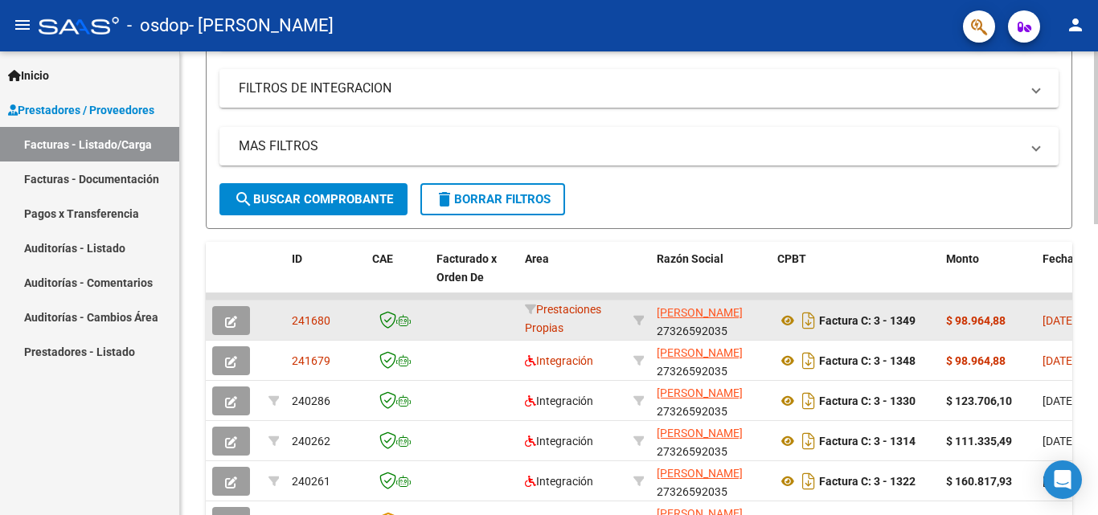
click at [233, 317] on icon "button" at bounding box center [231, 322] width 12 height 12
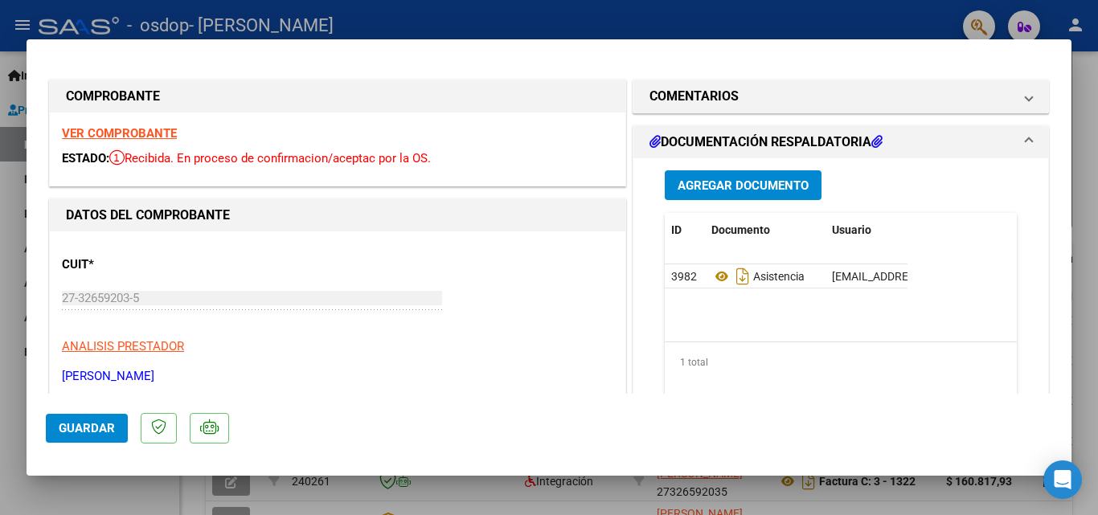
scroll to position [161, 0]
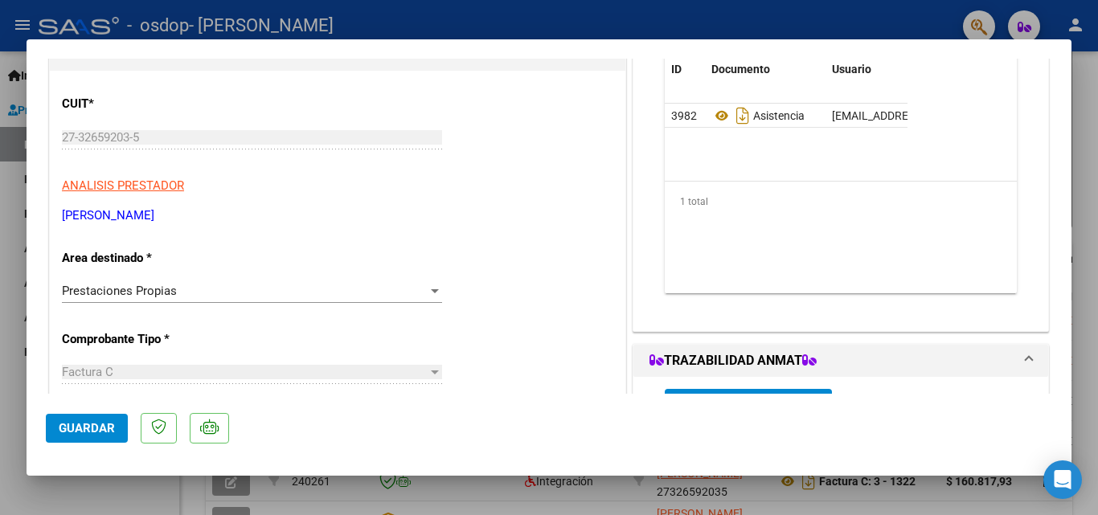
click at [185, 283] on div "Prestaciones Propias Seleccionar Area" at bounding box center [252, 291] width 380 height 24
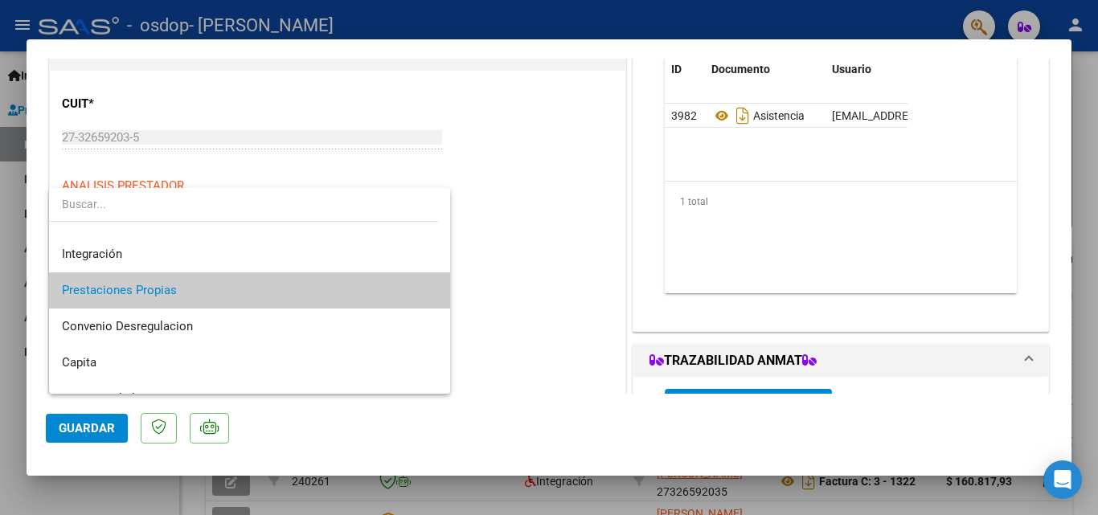
scroll to position [156, 0]
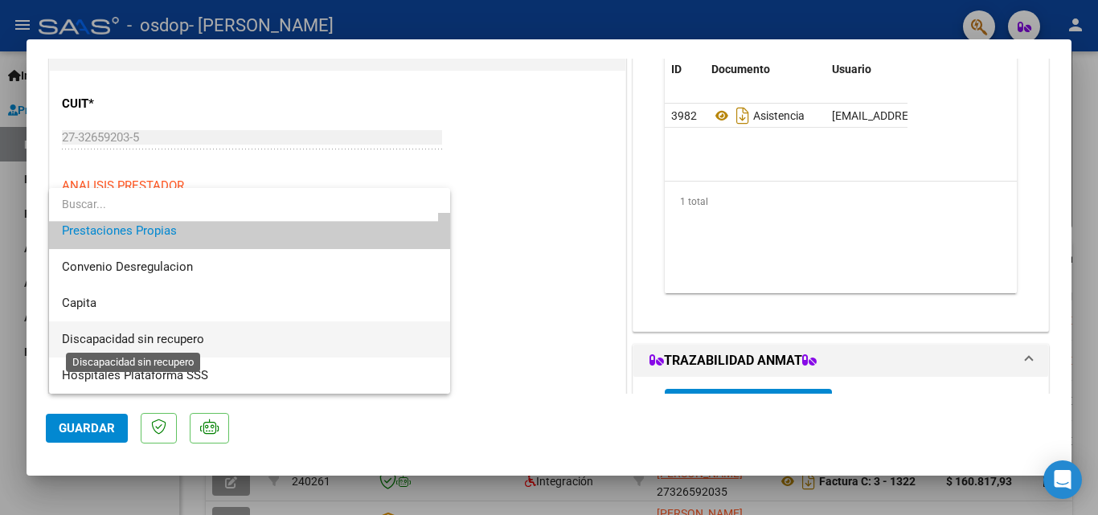
click at [171, 338] on span "Discapacidad sin recupero" at bounding box center [133, 339] width 142 height 14
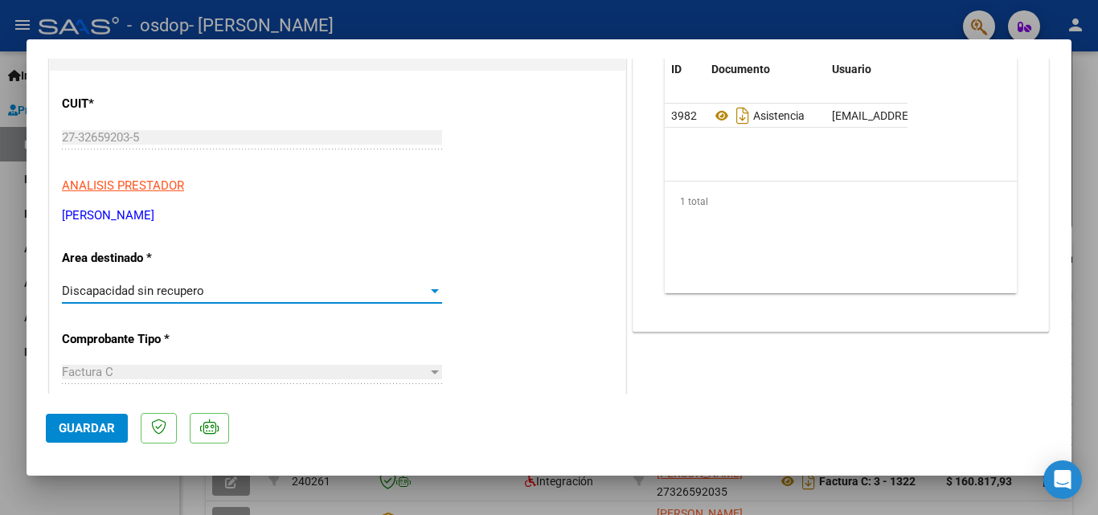
click at [92, 422] on span "Guardar" at bounding box center [87, 428] width 56 height 14
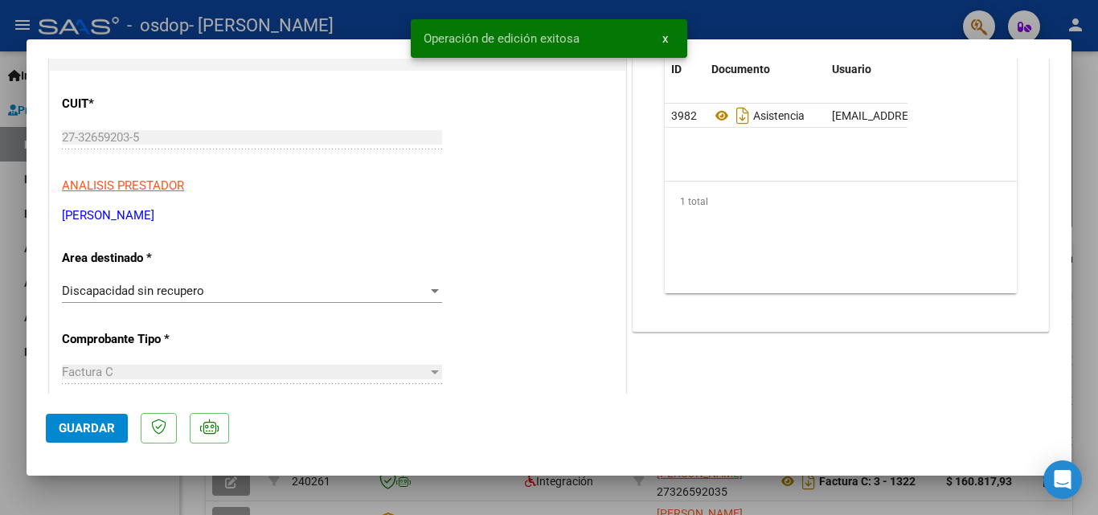
click at [269, 487] on div at bounding box center [549, 257] width 1098 height 515
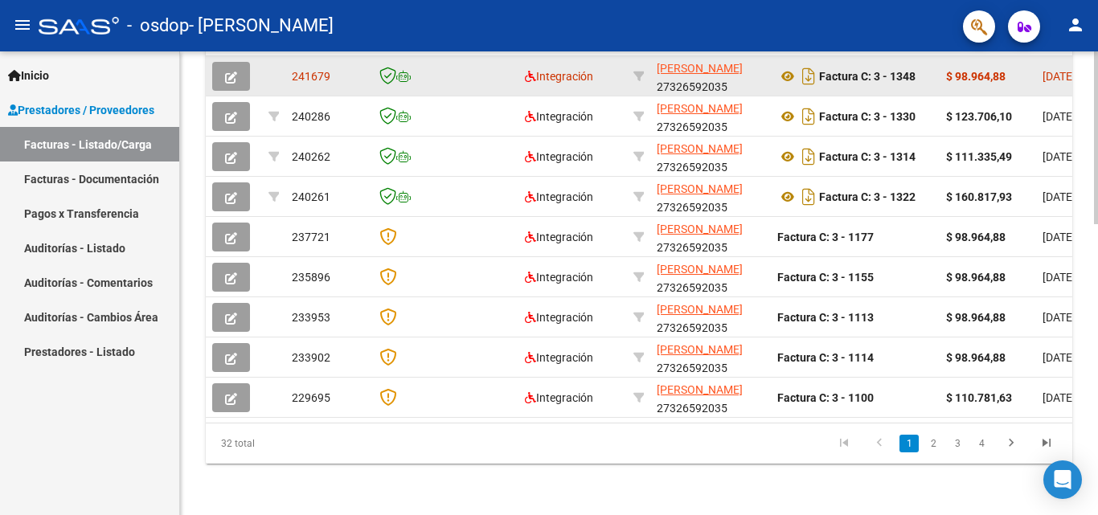
scroll to position [699, 0]
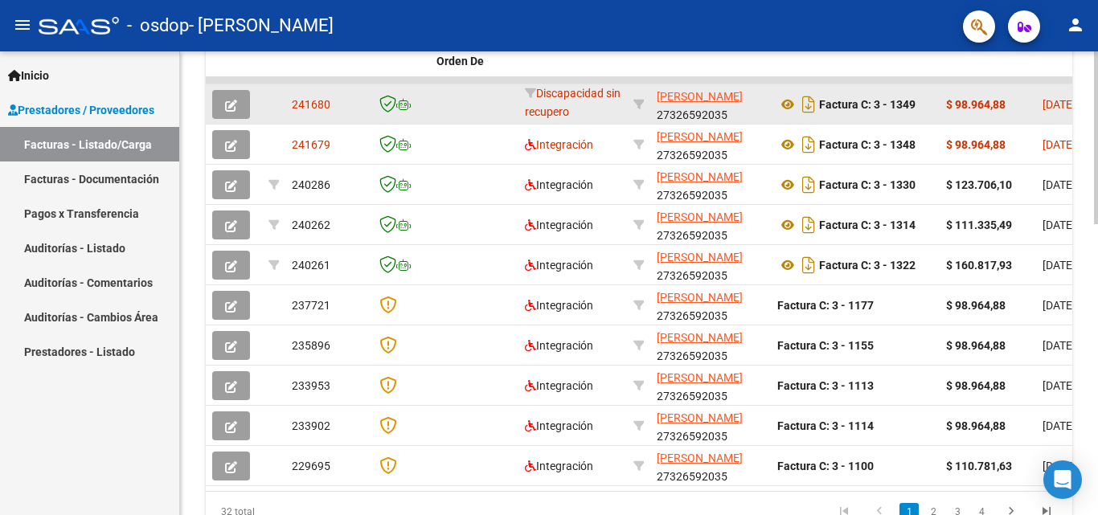
click at [227, 112] on icon "button" at bounding box center [231, 106] width 12 height 12
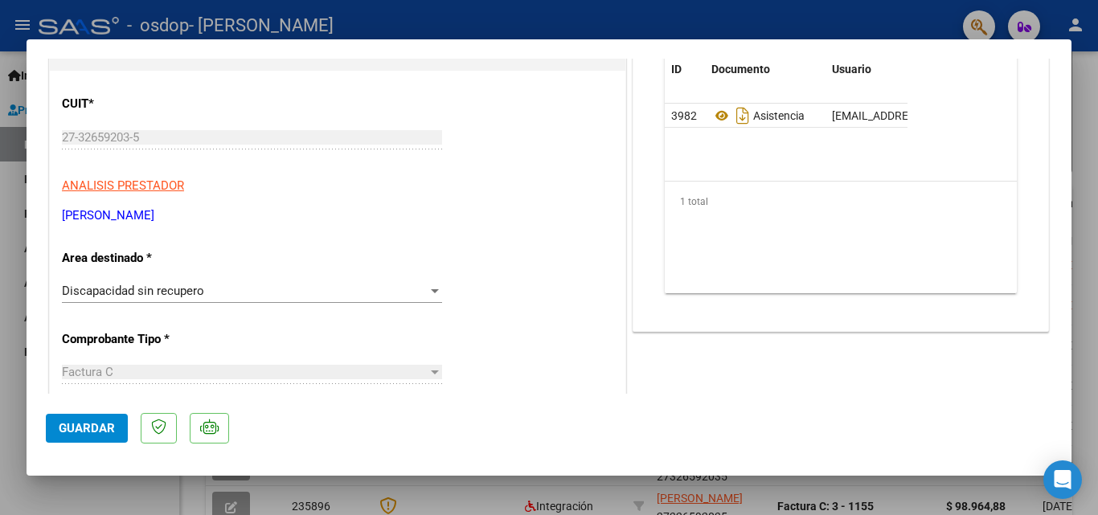
scroll to position [241, 0]
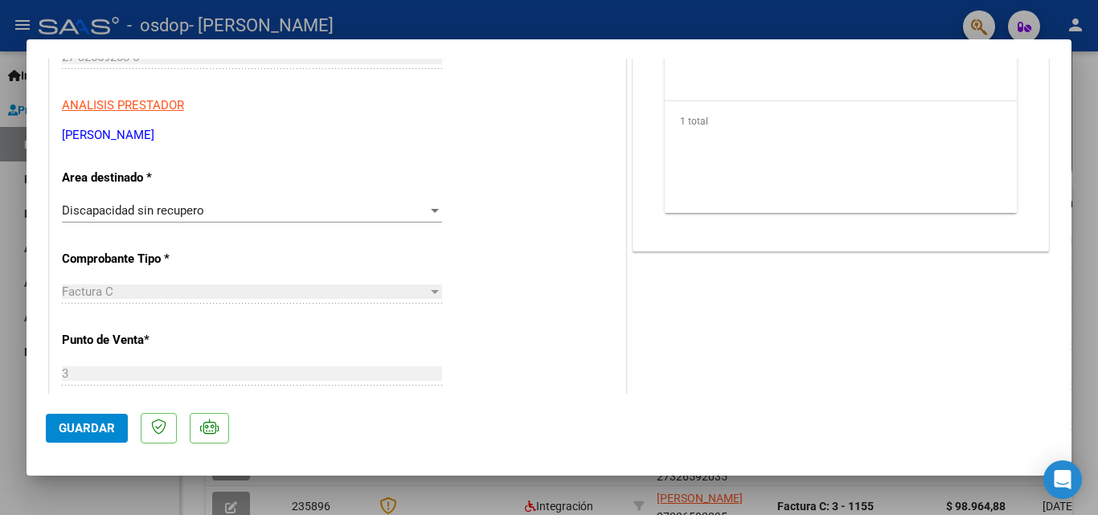
click at [188, 211] on span "Discapacidad sin recupero" at bounding box center [133, 210] width 142 height 14
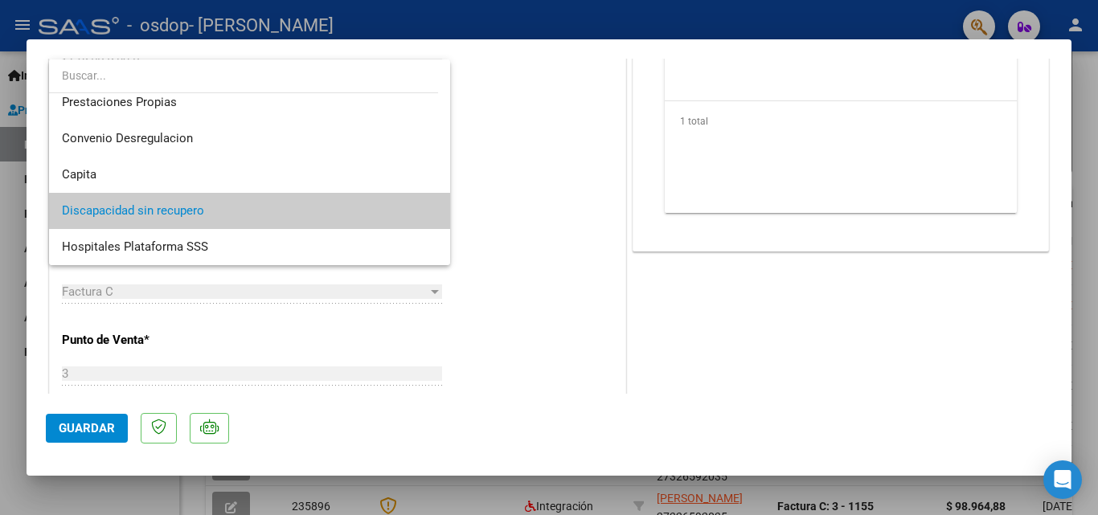
scroll to position [0, 0]
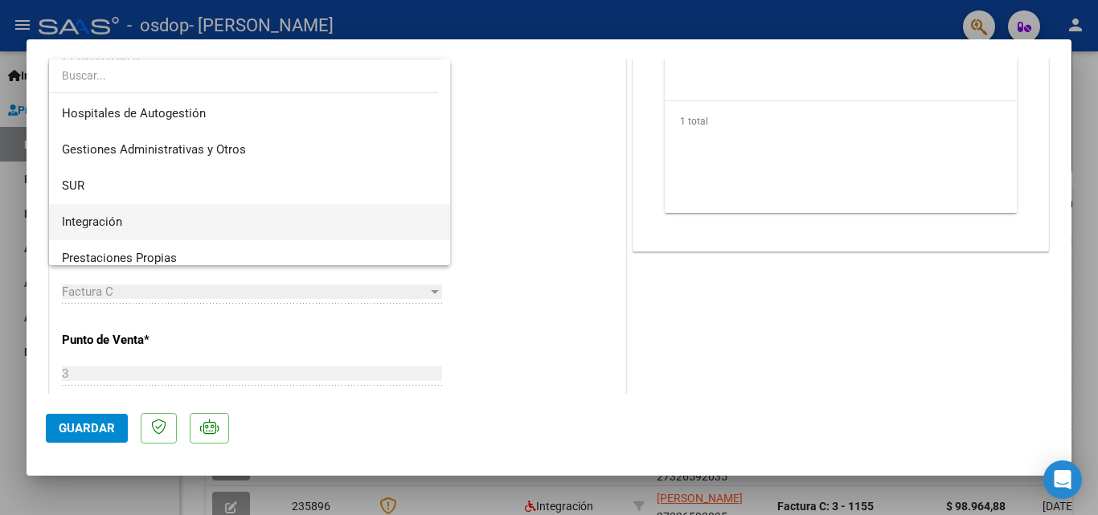
click at [91, 219] on span "Integración" at bounding box center [92, 222] width 60 height 14
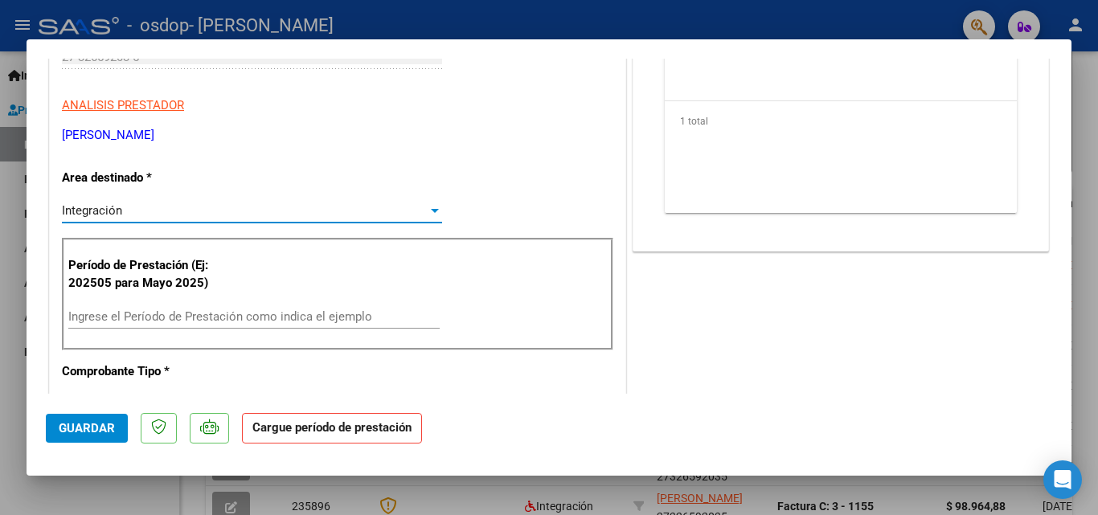
click at [90, 433] on span "Guardar" at bounding box center [87, 428] width 56 height 14
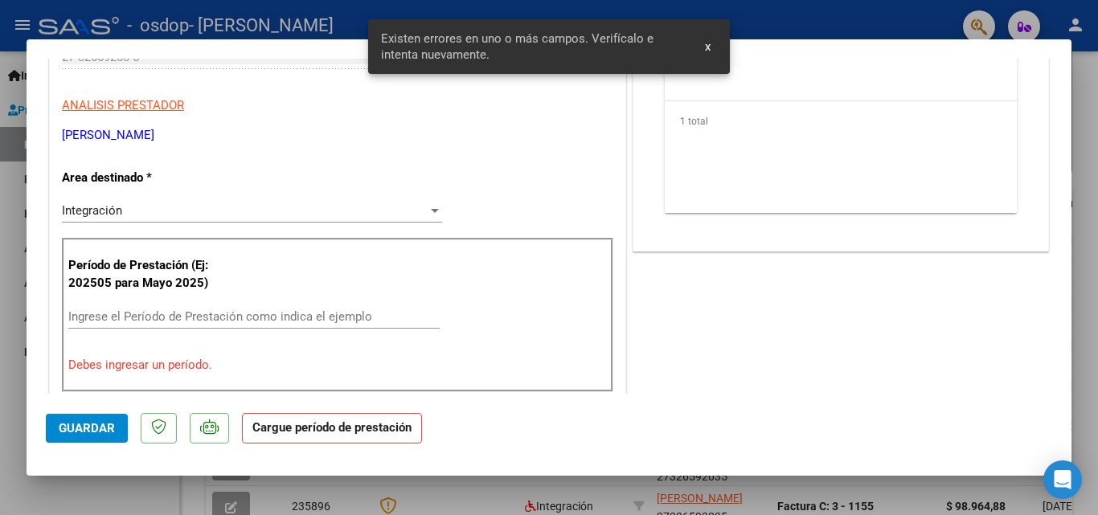
scroll to position [315, 0]
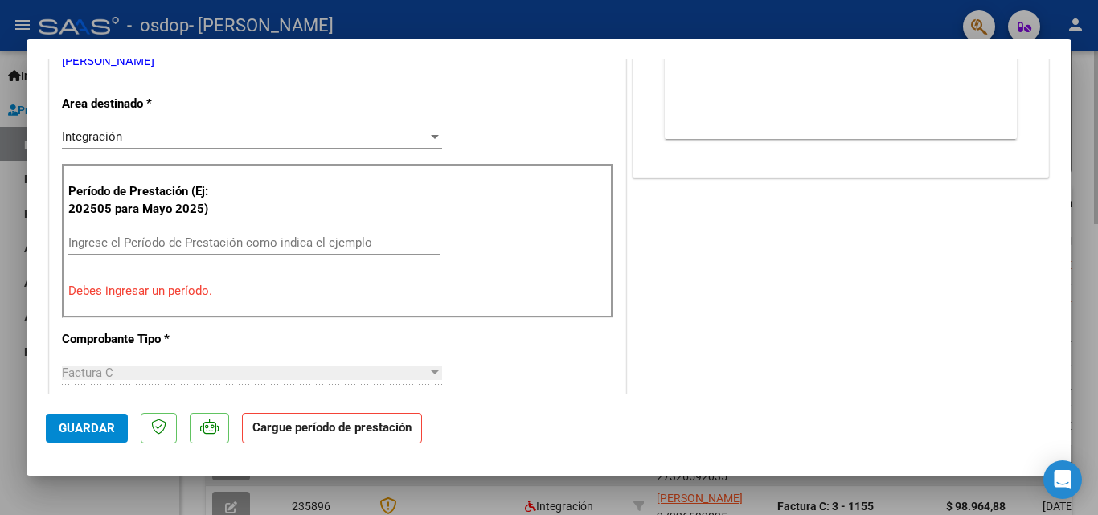
click at [867, 492] on div at bounding box center [549, 257] width 1098 height 515
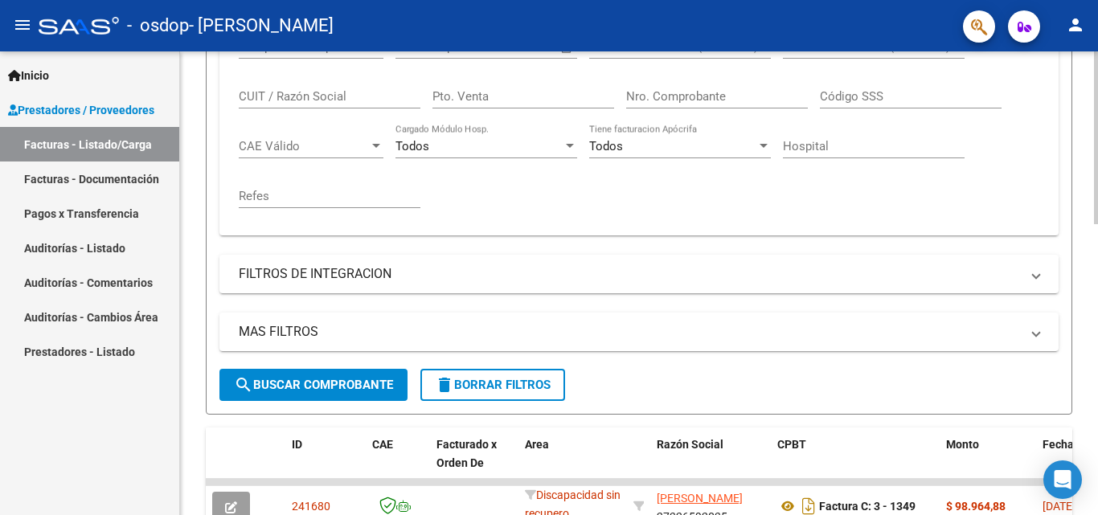
scroll to position [0, 0]
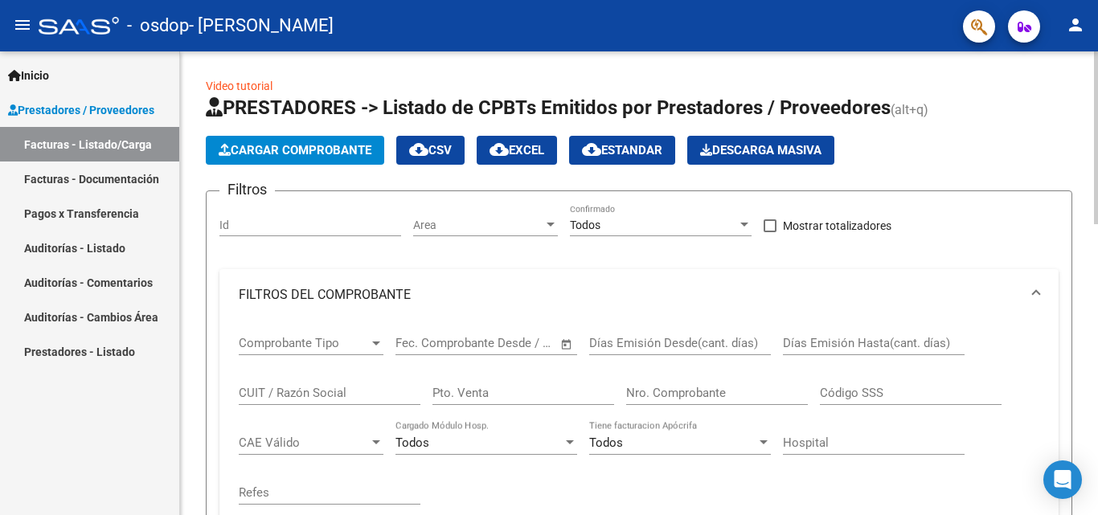
click at [310, 146] on span "Cargar Comprobante" at bounding box center [295, 150] width 153 height 14
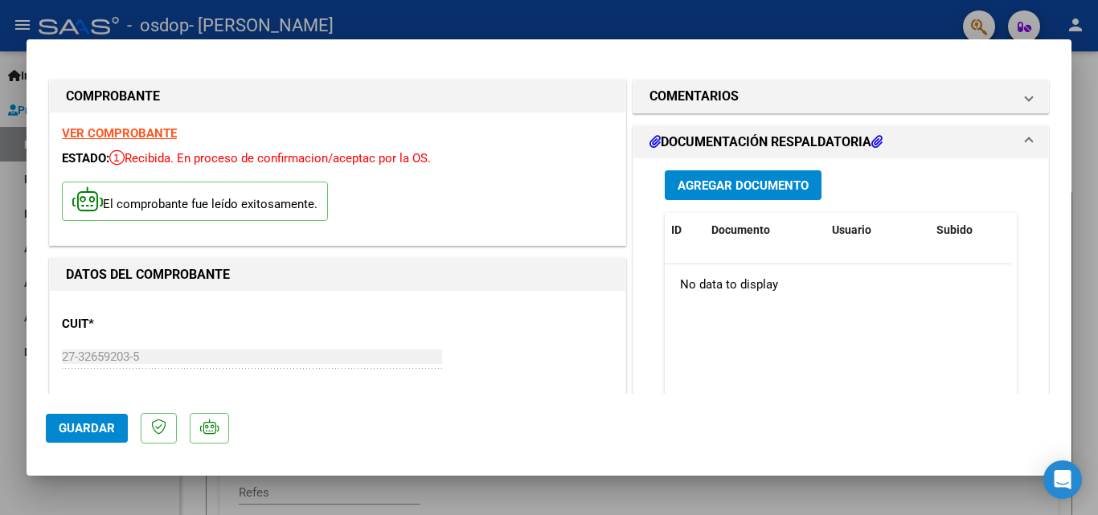
click at [726, 183] on span "Agregar Documento" at bounding box center [743, 185] width 131 height 14
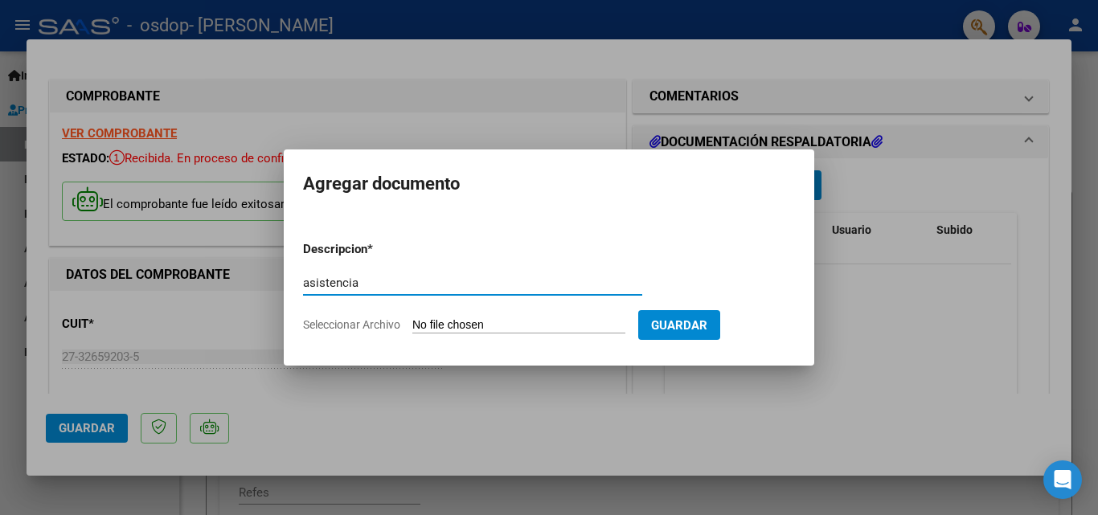
type input "asistencia"
click at [501, 318] on input "Seleccionar Archivo" at bounding box center [518, 325] width 213 height 15
type input "C:\fakepath\[PERSON_NAME].pdf"
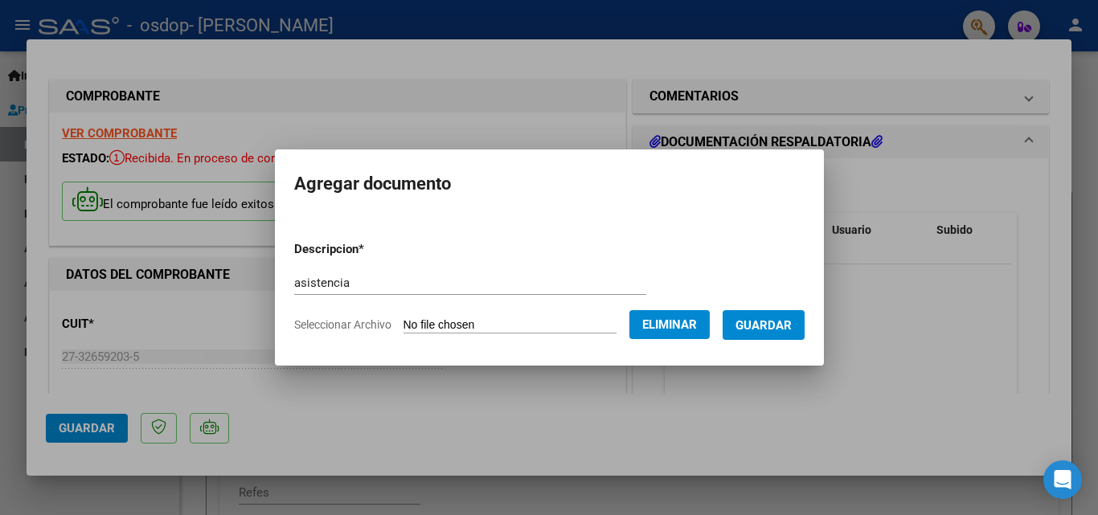
click at [775, 338] on button "Guardar" at bounding box center [764, 325] width 82 height 30
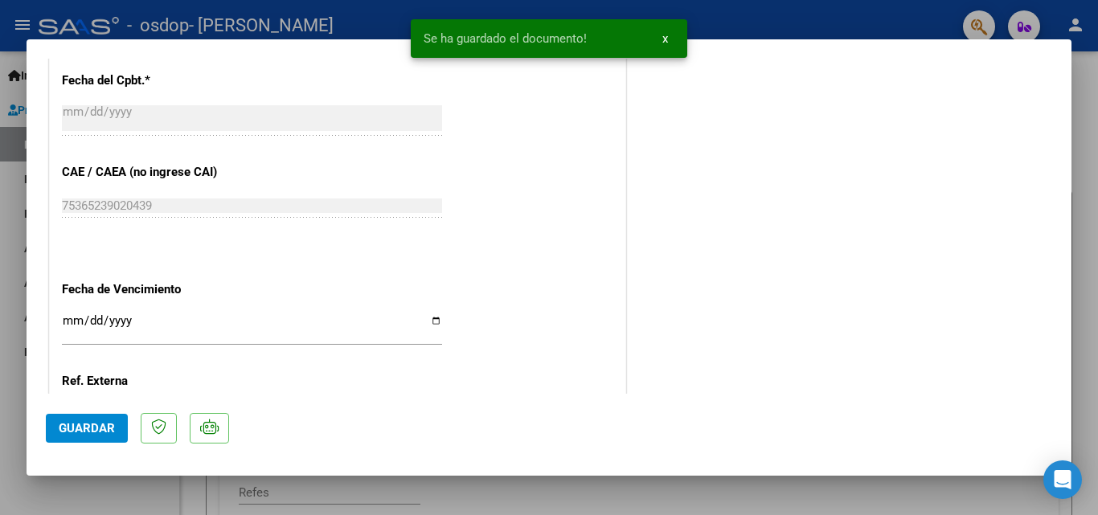
scroll to position [949, 0]
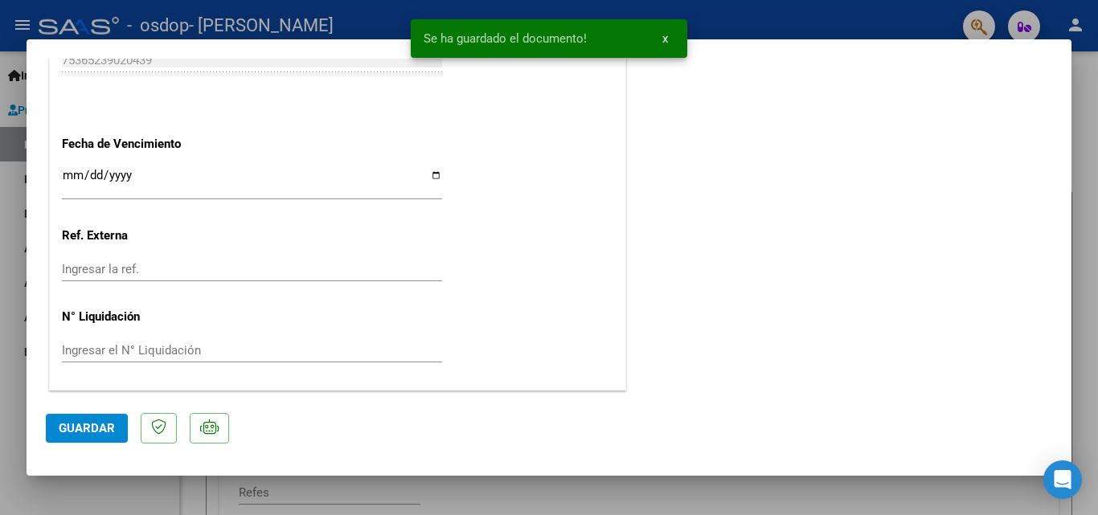
click at [72, 174] on input "Ingresar la fecha" at bounding box center [252, 182] width 380 height 26
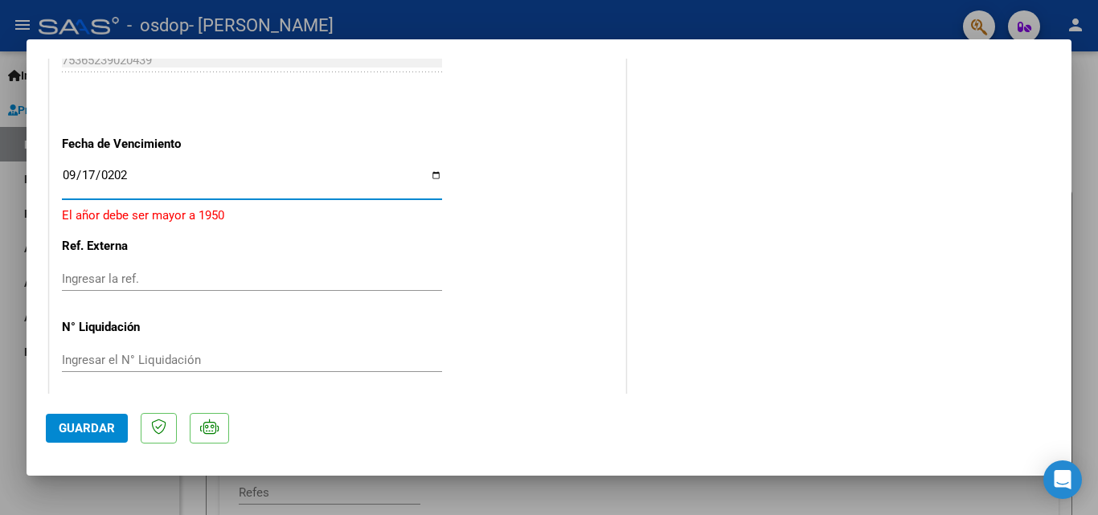
type input "[DATE]"
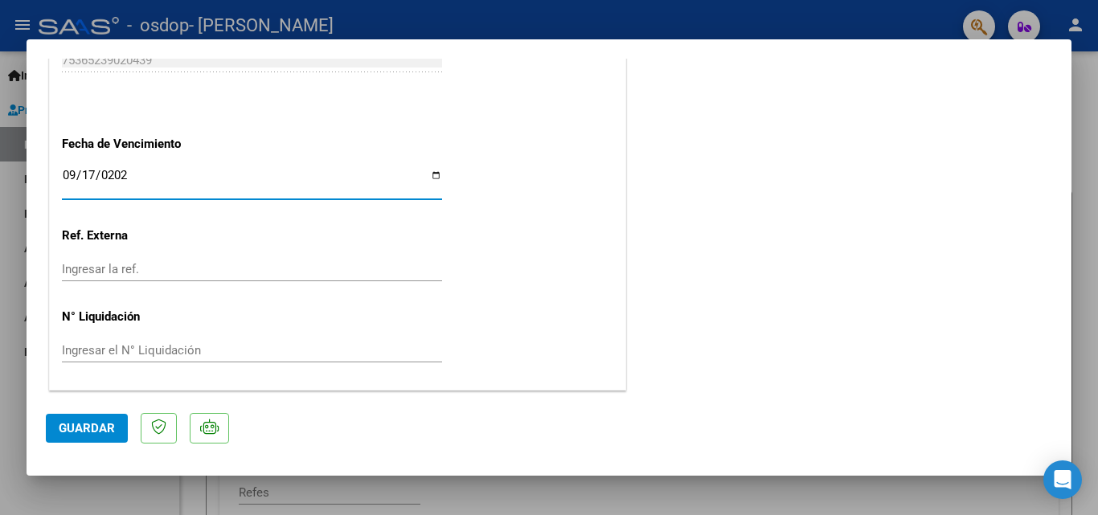
click at [92, 430] on span "Guardar" at bounding box center [87, 428] width 56 height 14
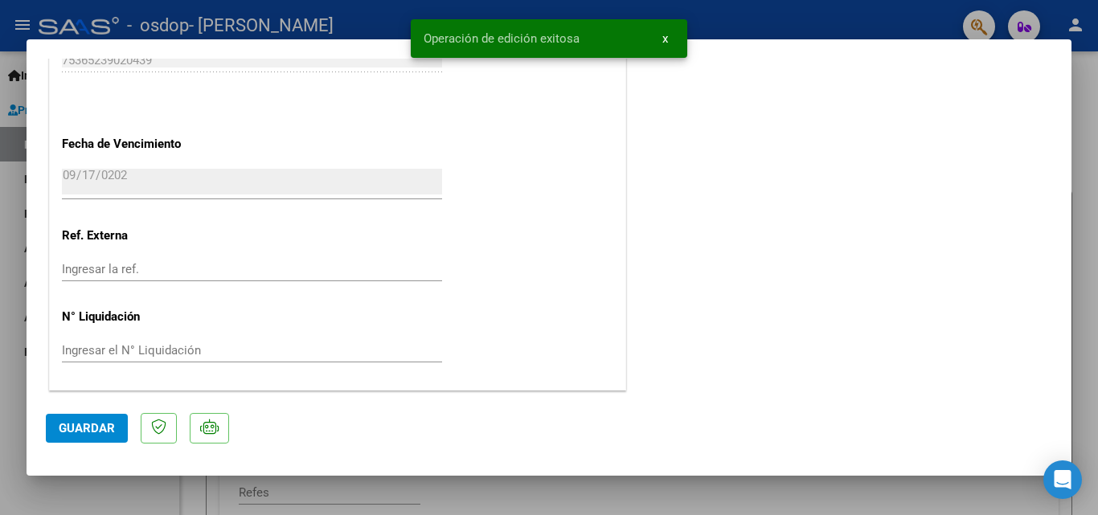
click at [912, 489] on div at bounding box center [549, 257] width 1098 height 515
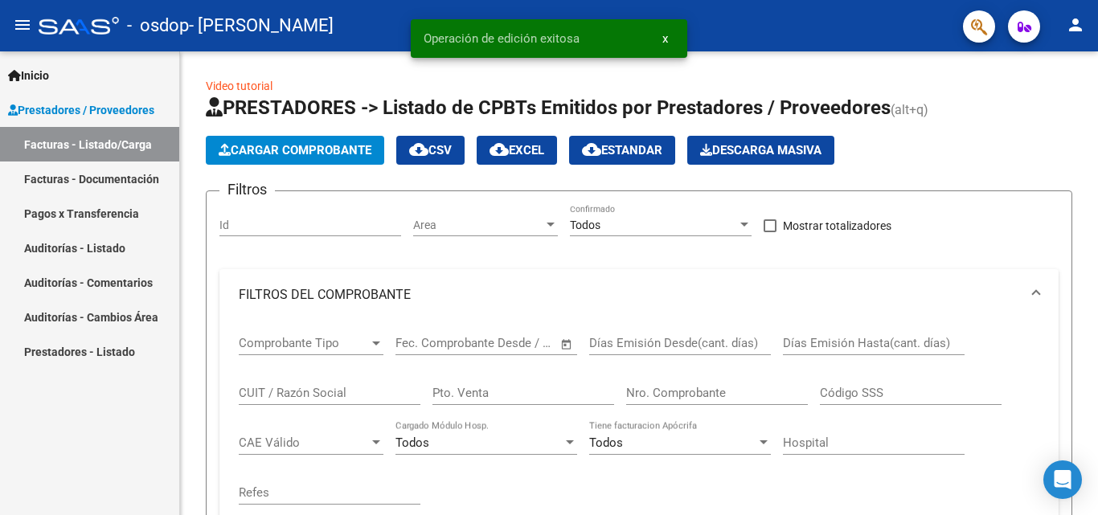
click at [94, 213] on link "Pagos x Transferencia" at bounding box center [89, 213] width 179 height 35
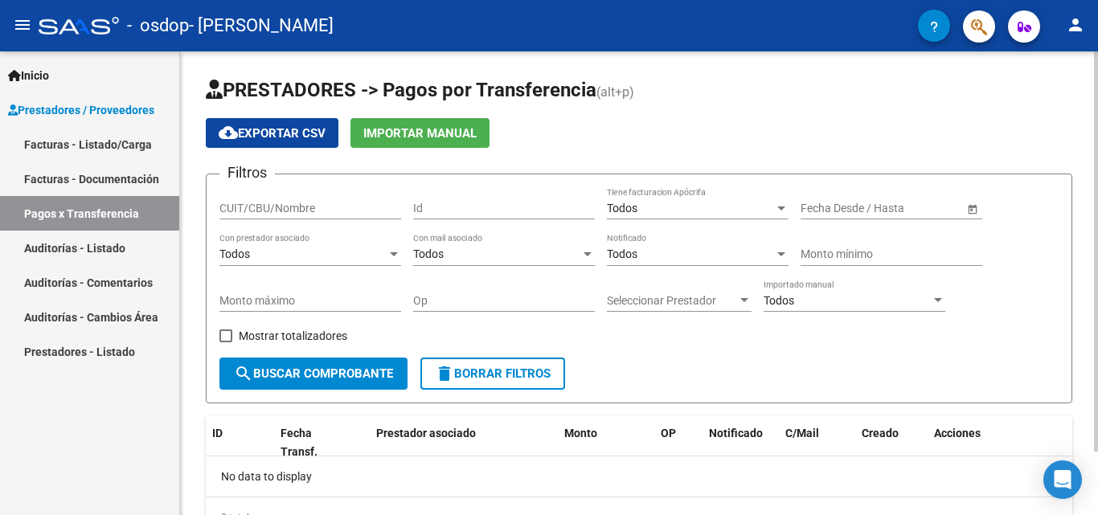
scroll to position [74, 0]
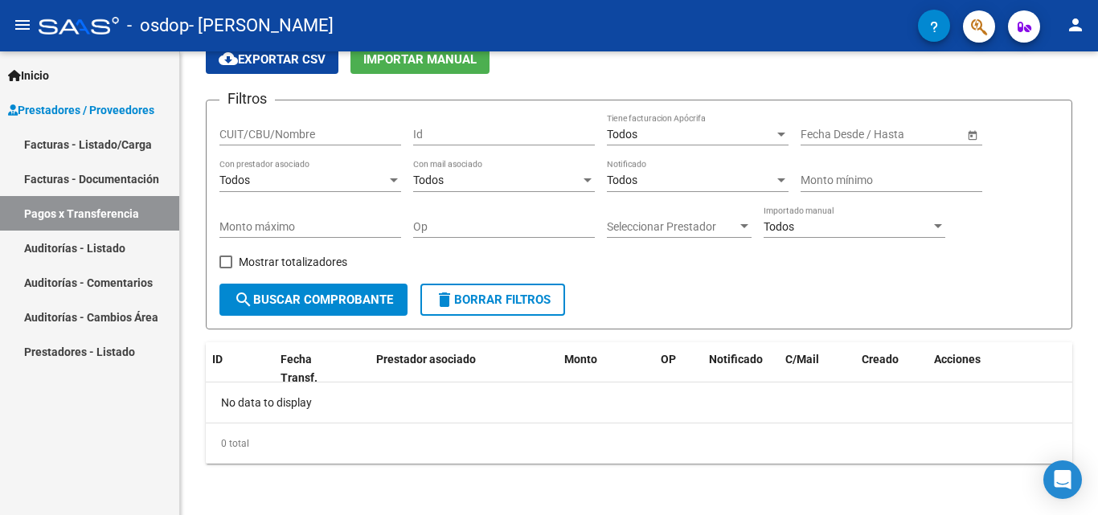
click at [124, 248] on link "Auditorías - Listado" at bounding box center [89, 248] width 179 height 35
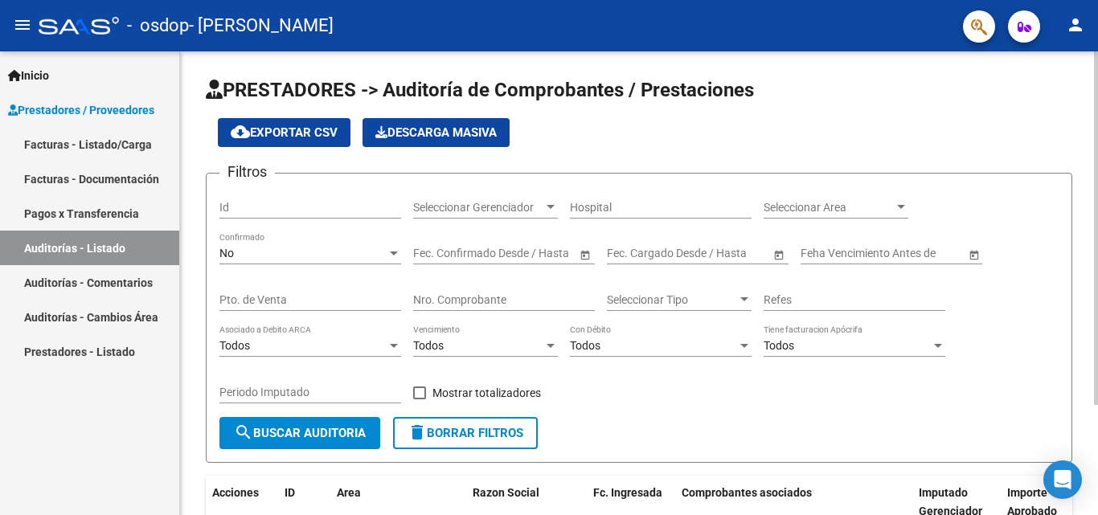
scroll to position [145, 0]
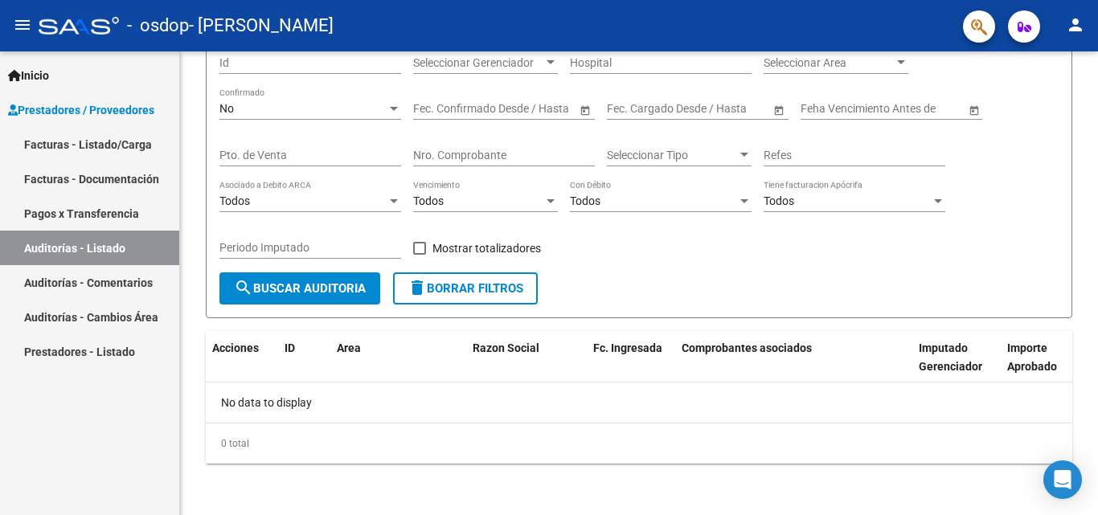
click at [127, 288] on link "Auditorías - Comentarios" at bounding box center [89, 282] width 179 height 35
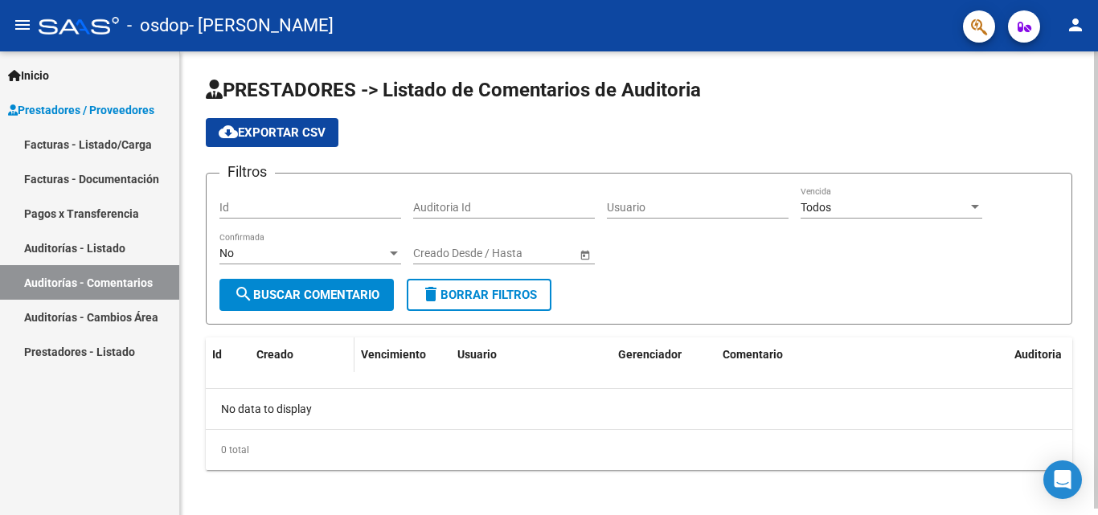
scroll to position [6, 0]
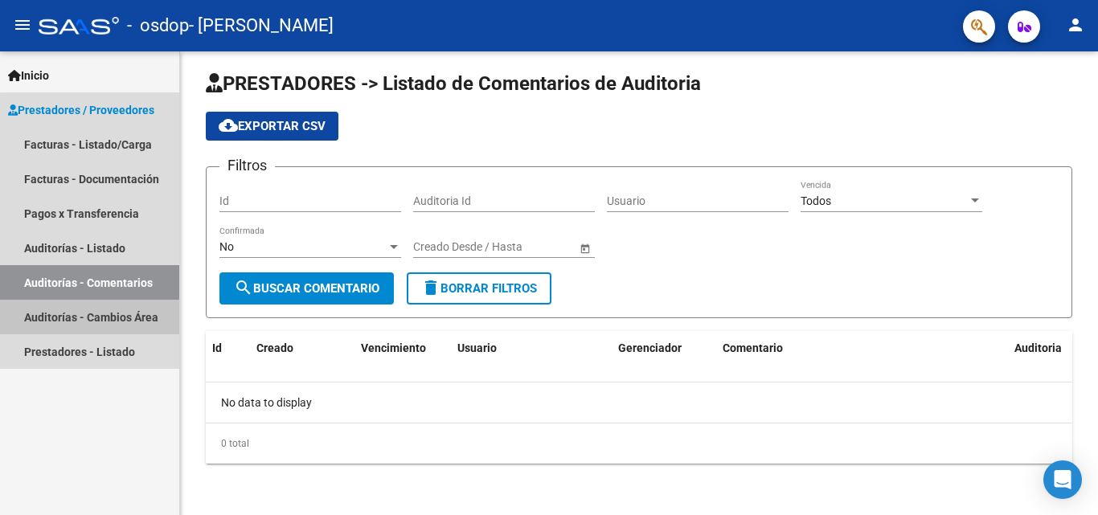
click at [101, 326] on link "Auditorías - Cambios Área" at bounding box center [89, 317] width 179 height 35
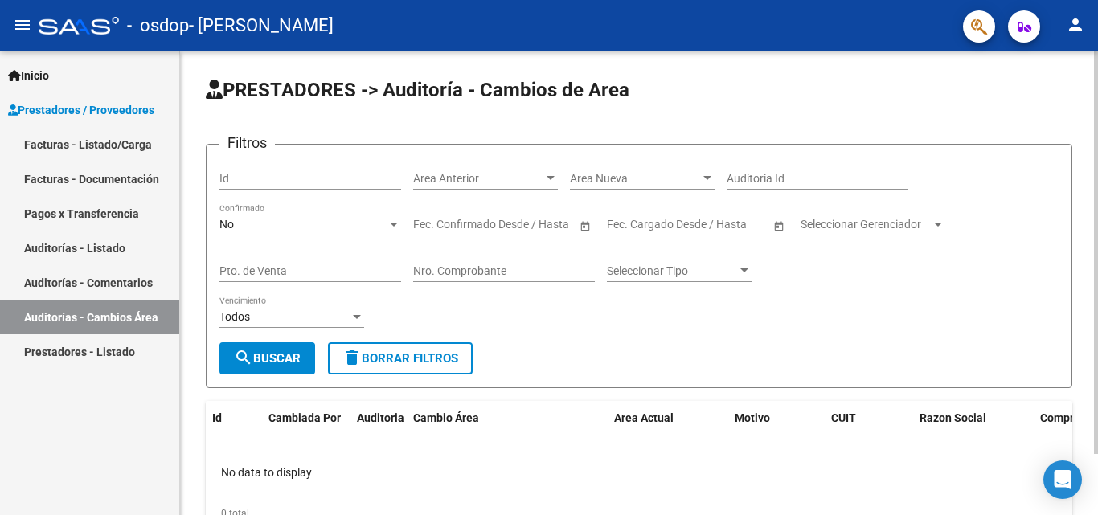
scroll to position [70, 0]
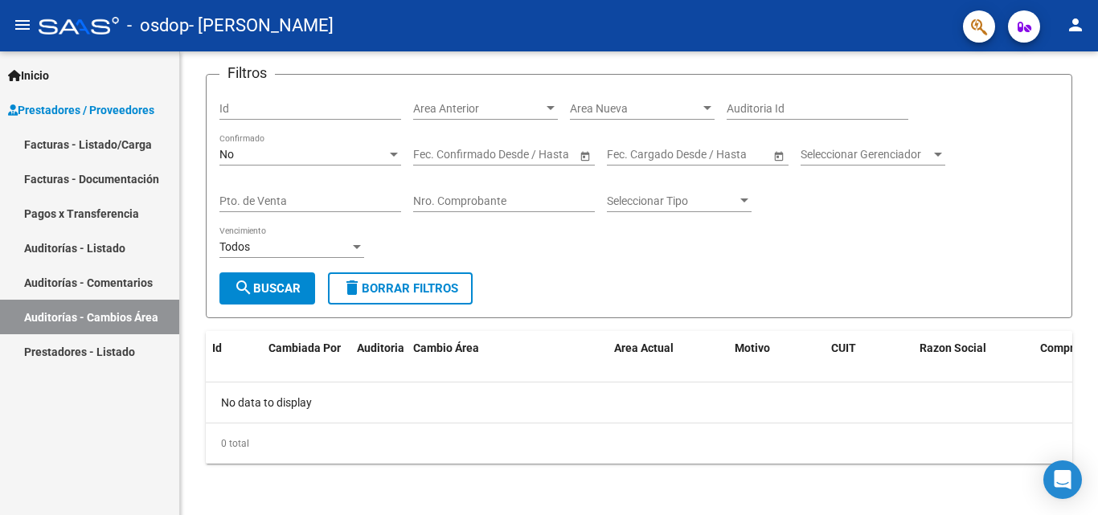
click at [89, 346] on link "Prestadores - Listado" at bounding box center [89, 351] width 179 height 35
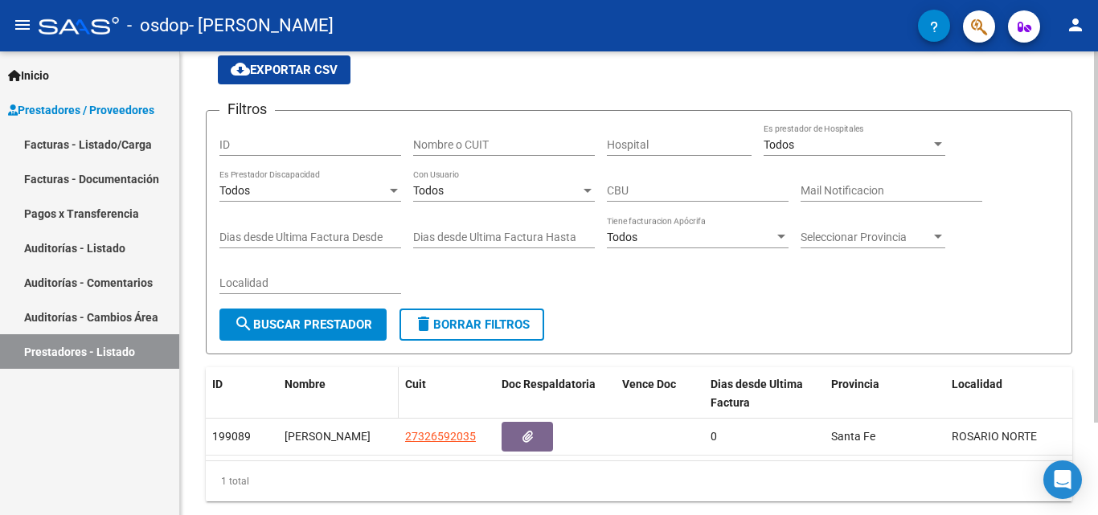
scroll to position [116, 0]
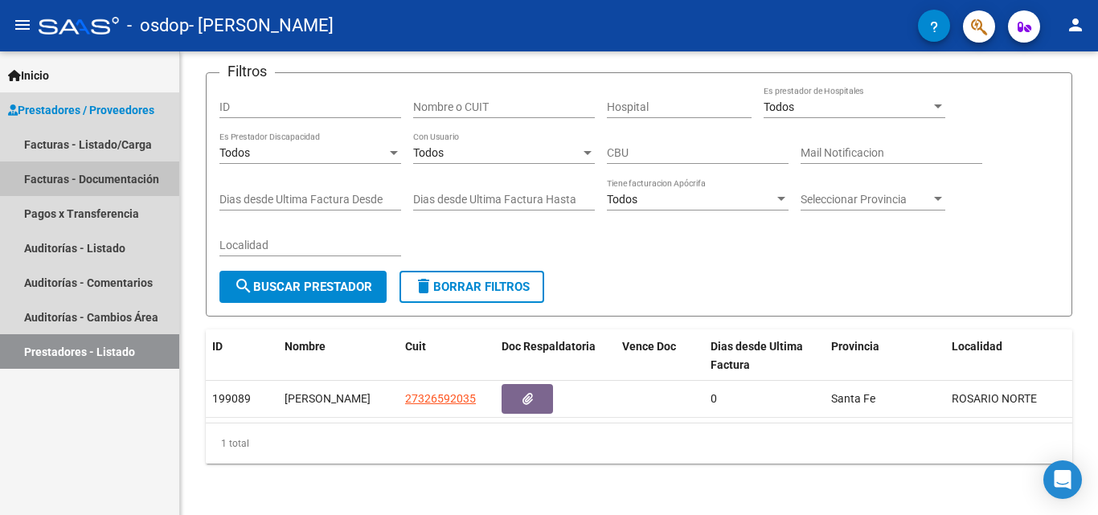
click at [96, 175] on link "Facturas - Documentación" at bounding box center [89, 179] width 179 height 35
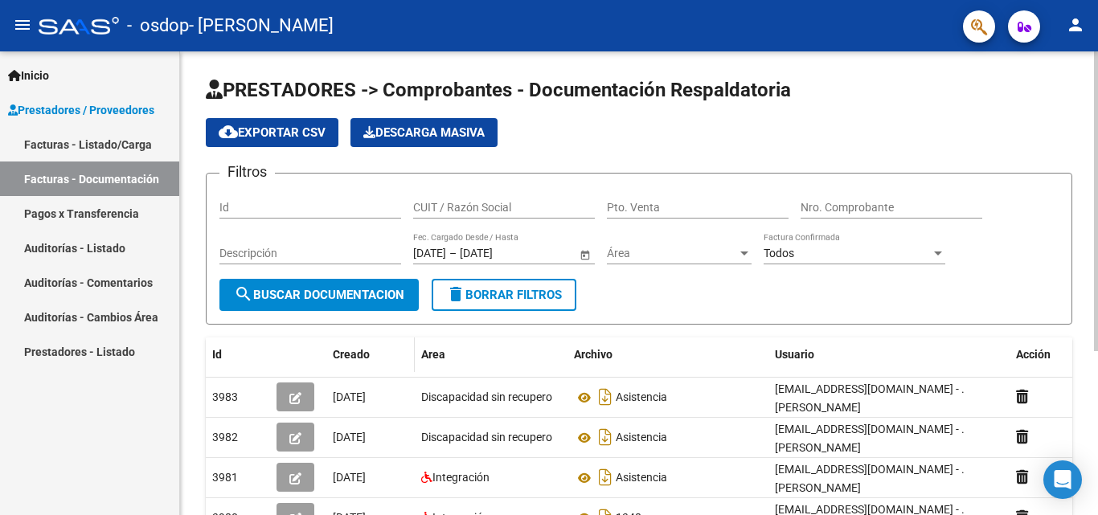
scroll to position [80, 0]
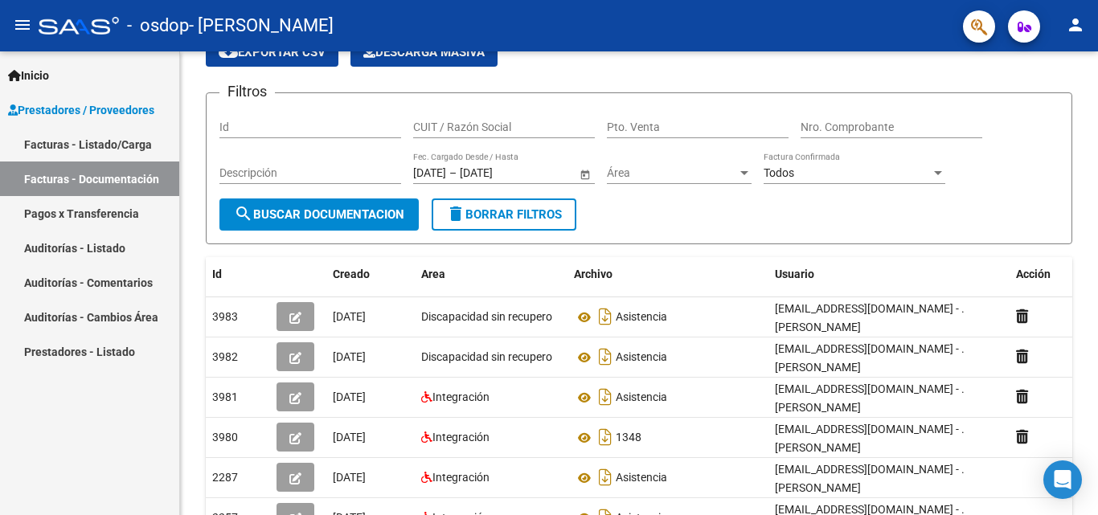
click at [56, 141] on link "Facturas - Listado/Carga" at bounding box center [89, 144] width 179 height 35
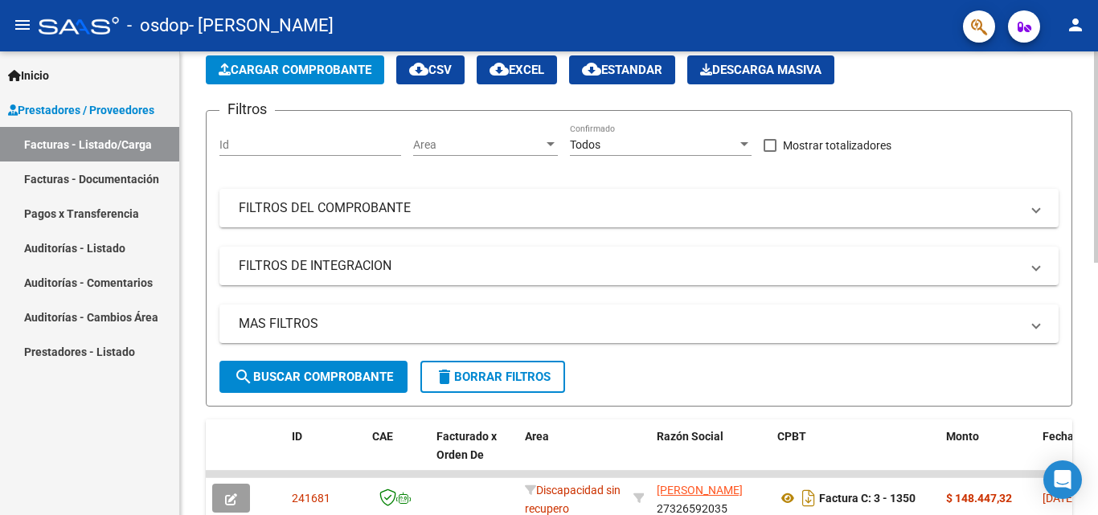
scroll to position [322, 0]
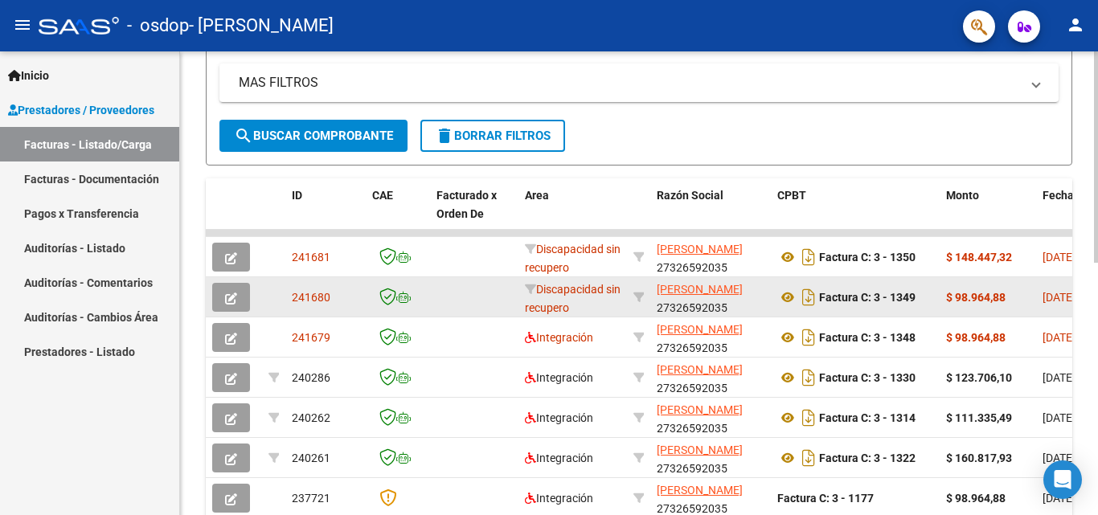
click at [222, 291] on button "button" at bounding box center [231, 297] width 38 height 29
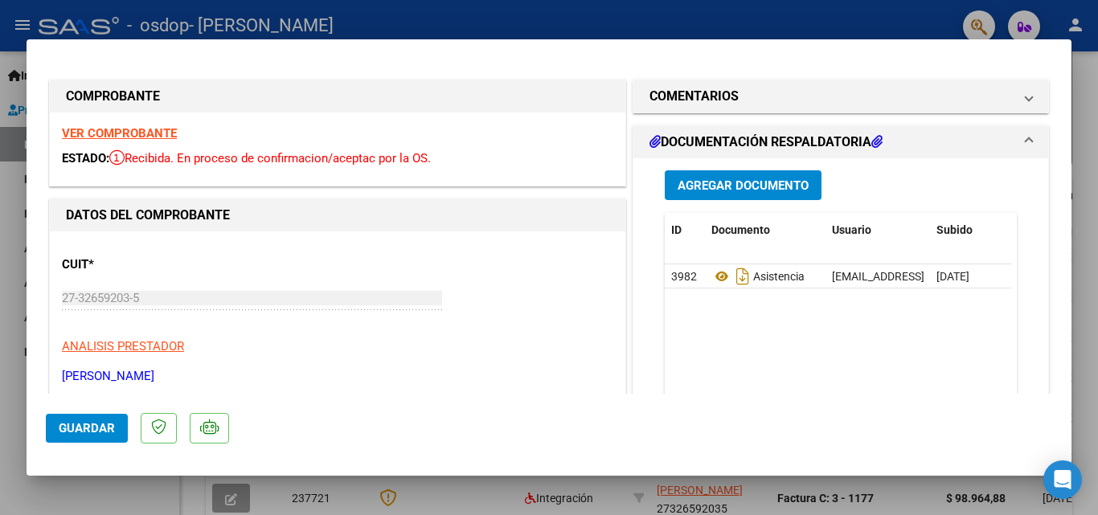
scroll to position [161, 0]
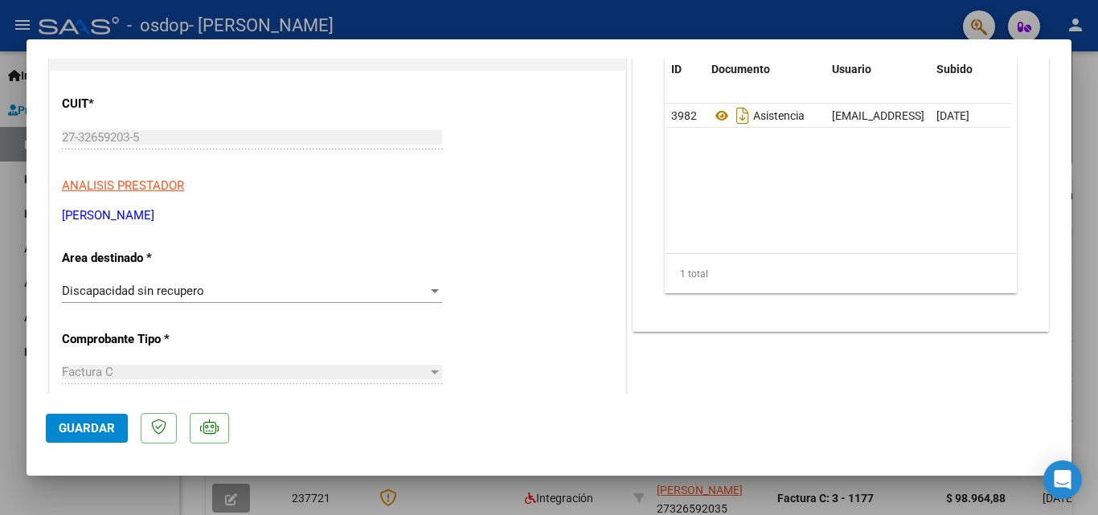
click at [176, 288] on span "Discapacidad sin recupero" at bounding box center [133, 291] width 142 height 14
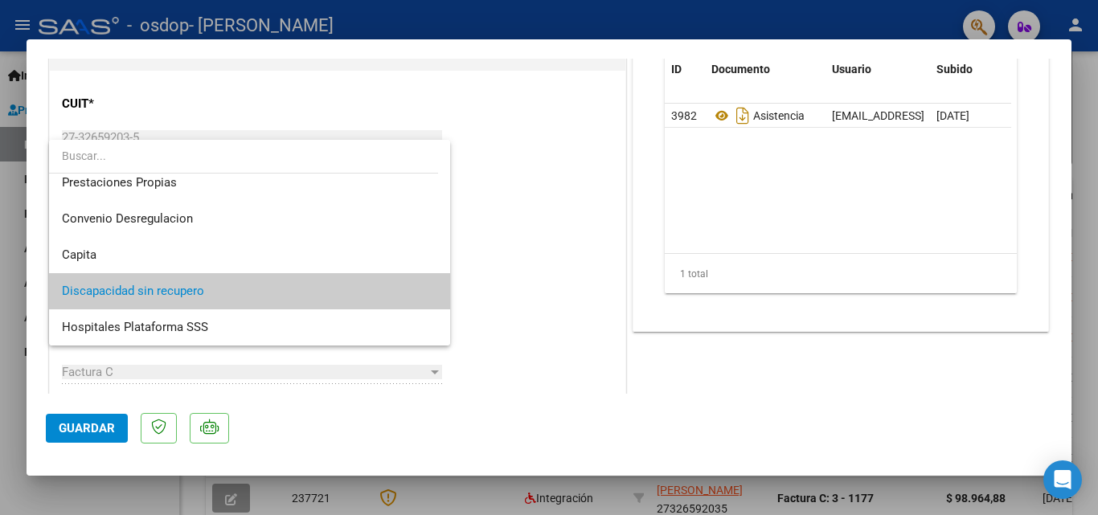
scroll to position [0, 0]
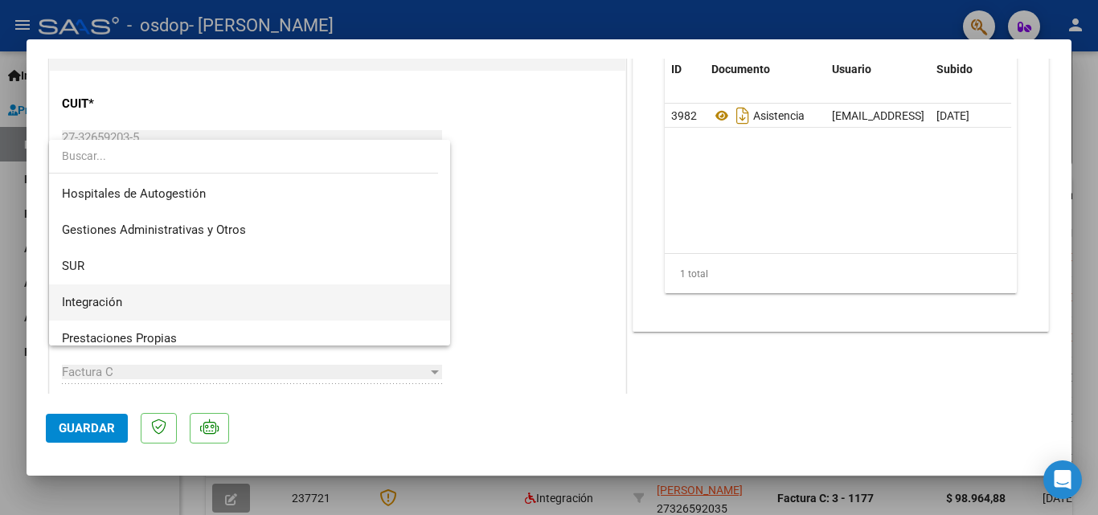
click at [116, 305] on span "Integración" at bounding box center [92, 302] width 60 height 14
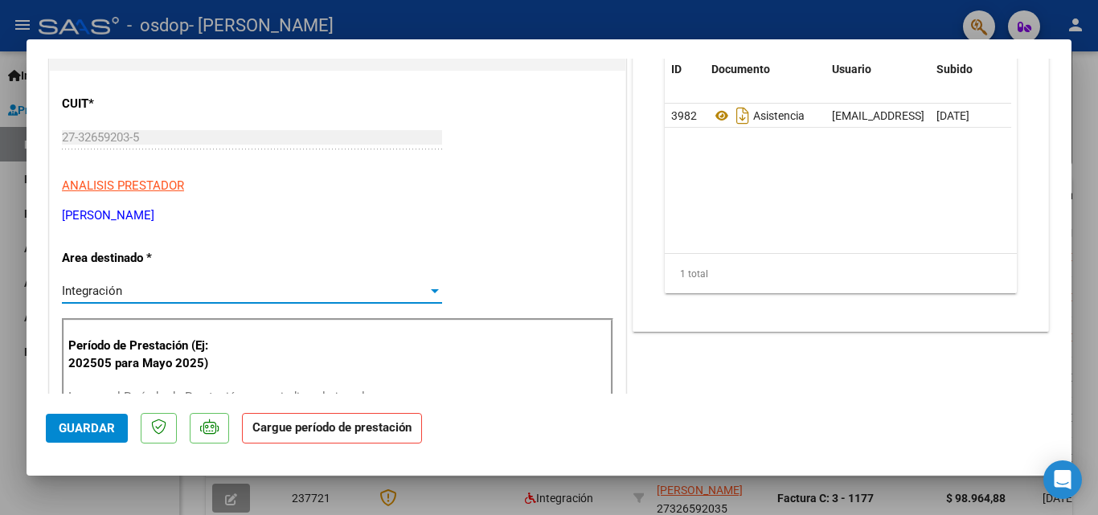
scroll to position [241, 0]
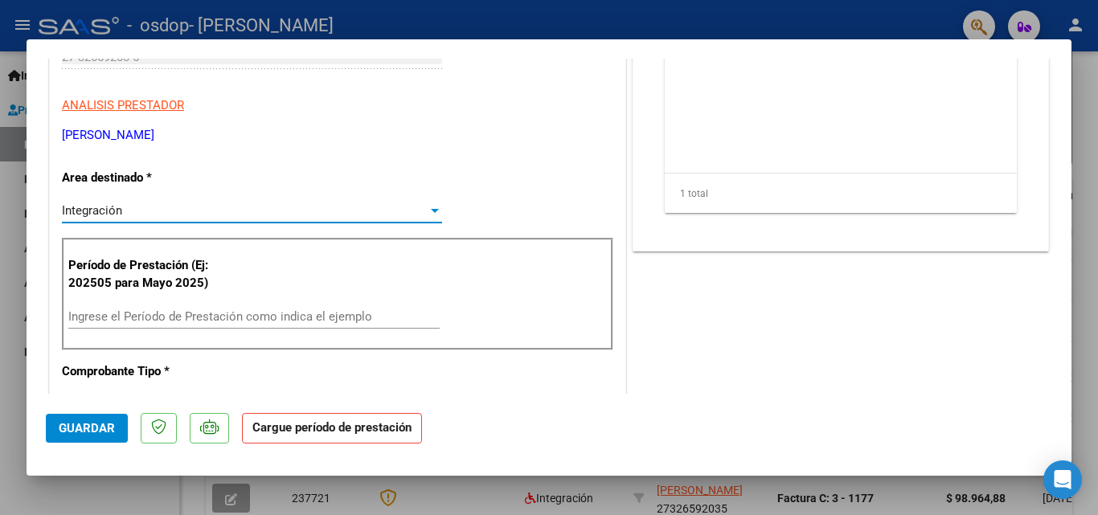
click at [171, 316] on input "Ingrese el Período de Prestación como indica el ejemplo" at bounding box center [253, 317] width 371 height 14
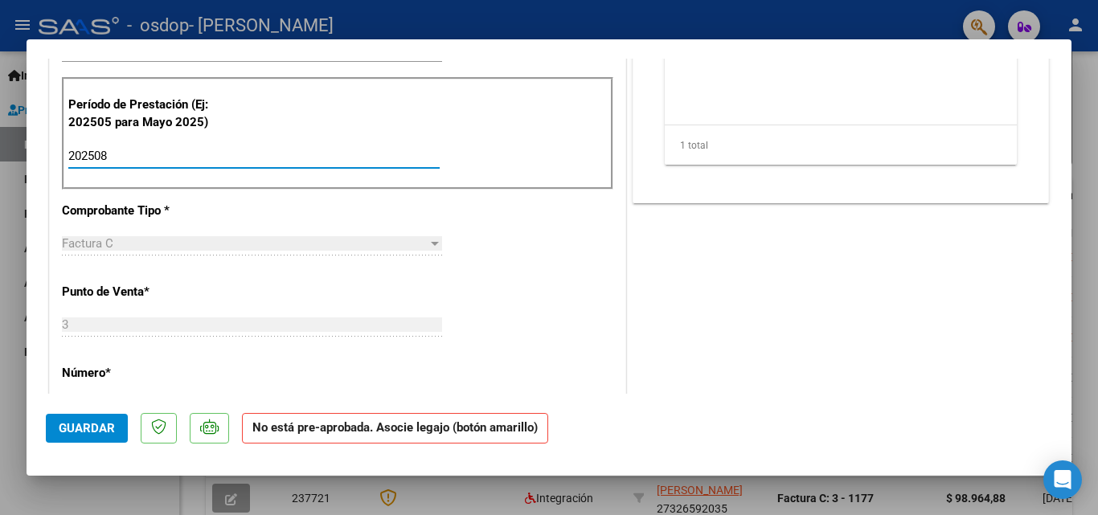
scroll to position [563, 0]
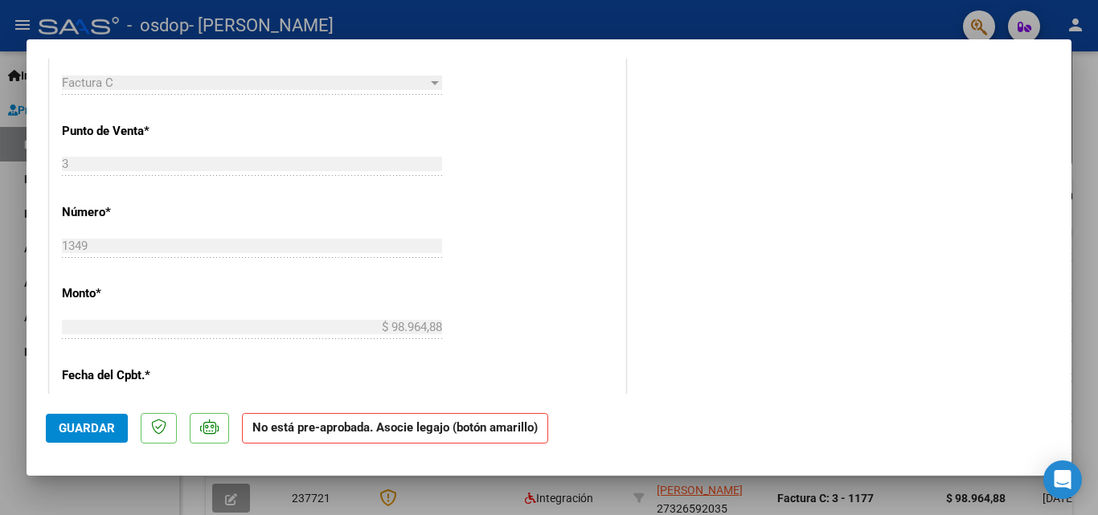
type input "202508"
click at [76, 421] on span "Guardar" at bounding box center [87, 428] width 56 height 14
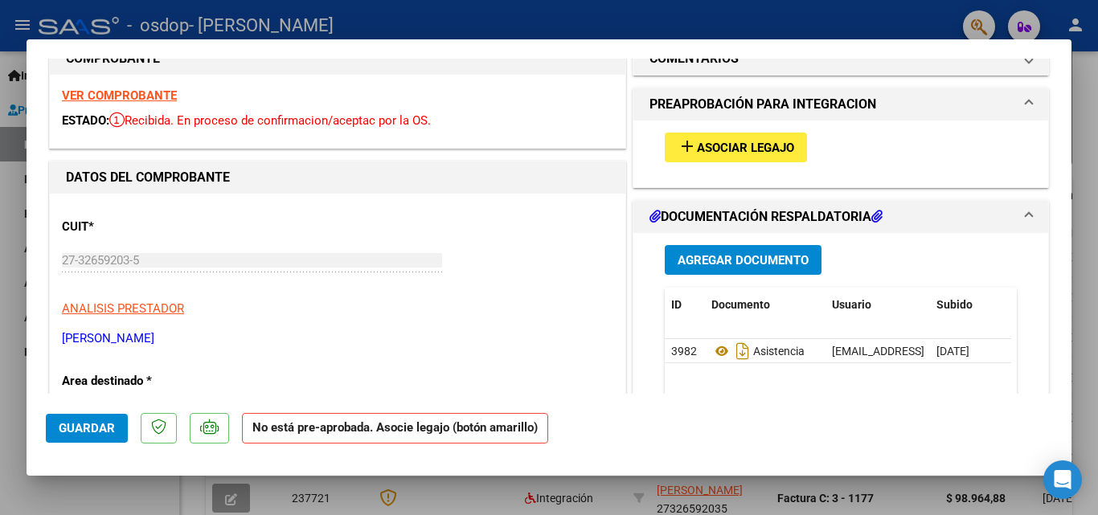
scroll to position [0, 0]
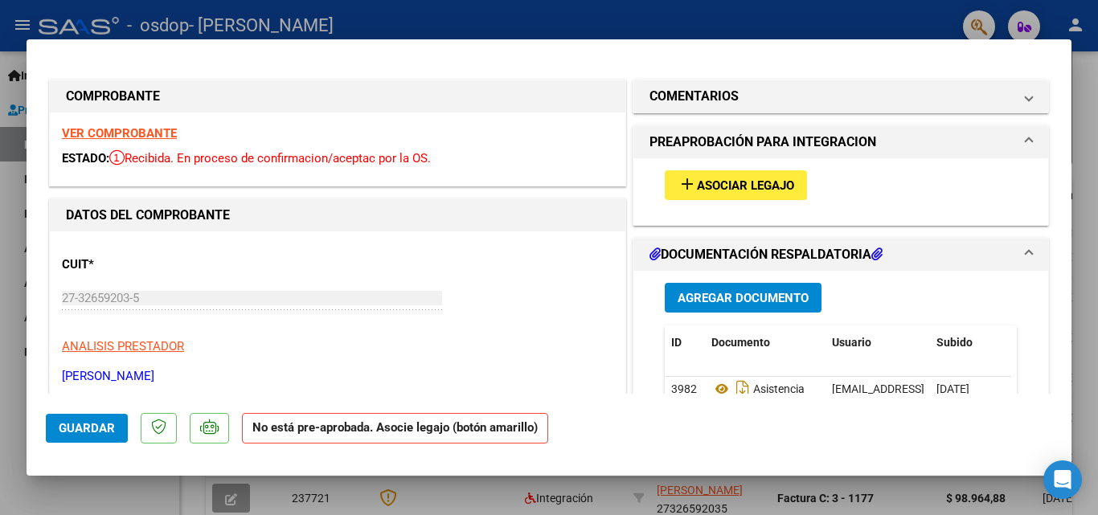
click at [744, 178] on button "add Asociar Legajo" at bounding box center [736, 185] width 142 height 30
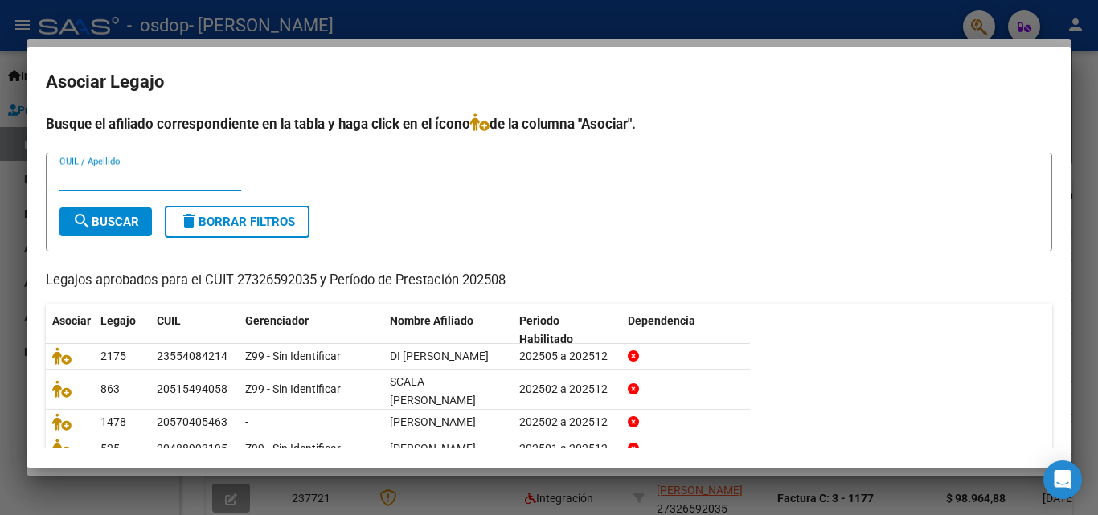
scroll to position [101, 0]
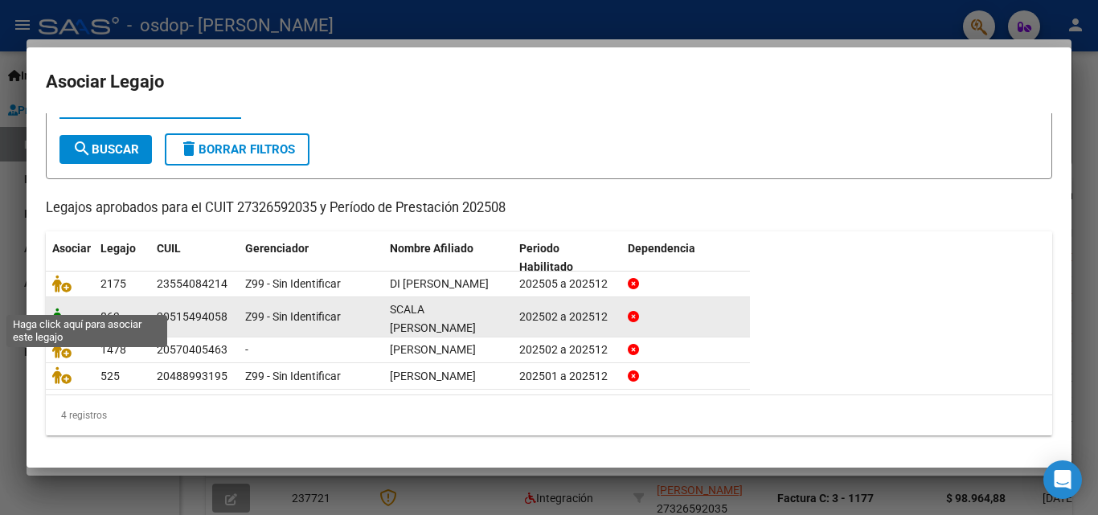
click at [53, 308] on icon at bounding box center [61, 317] width 19 height 18
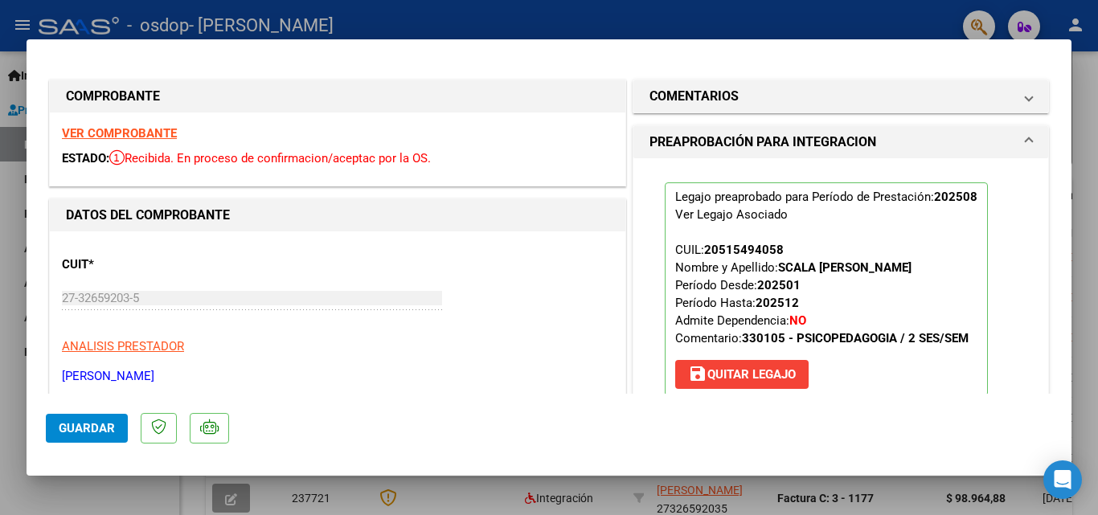
scroll to position [482, 0]
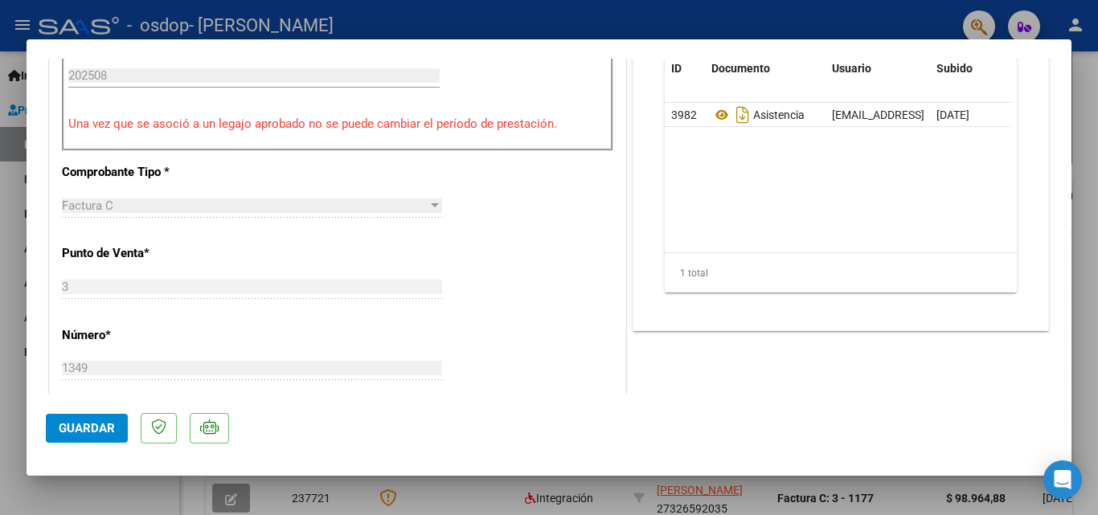
click at [87, 432] on span "Guardar" at bounding box center [87, 428] width 56 height 14
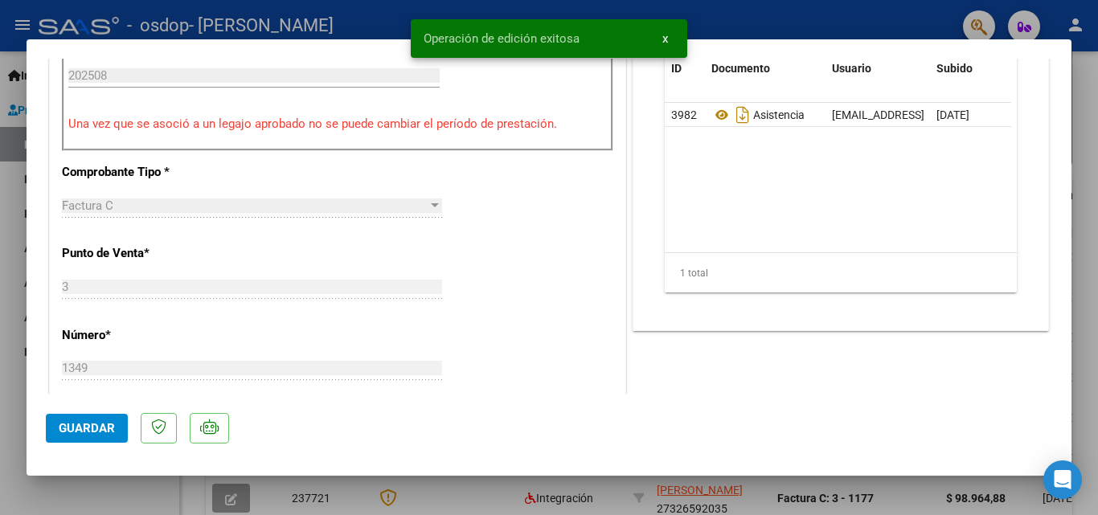
click at [13, 355] on div at bounding box center [549, 257] width 1098 height 515
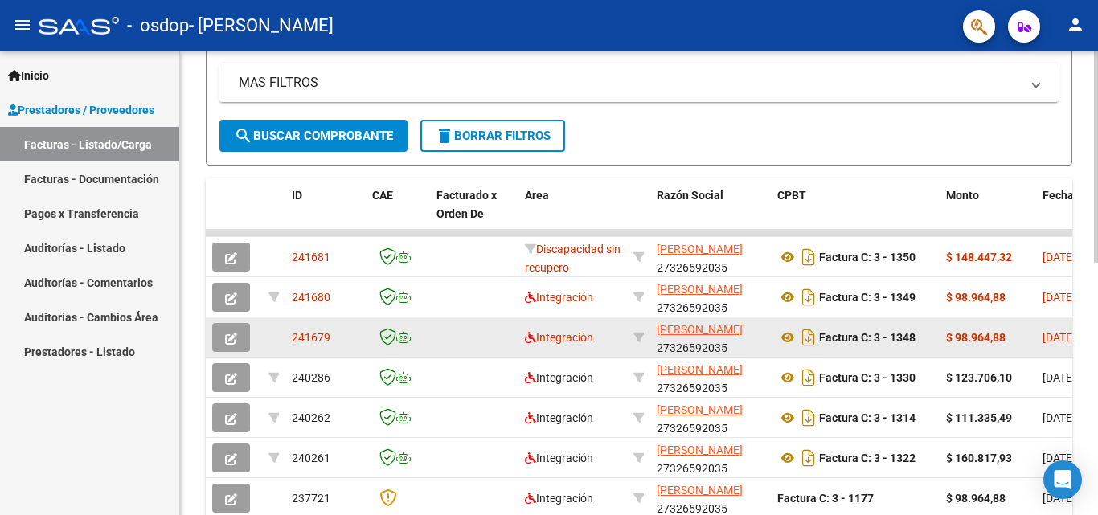
click at [225, 340] on icon "button" at bounding box center [231, 339] width 12 height 12
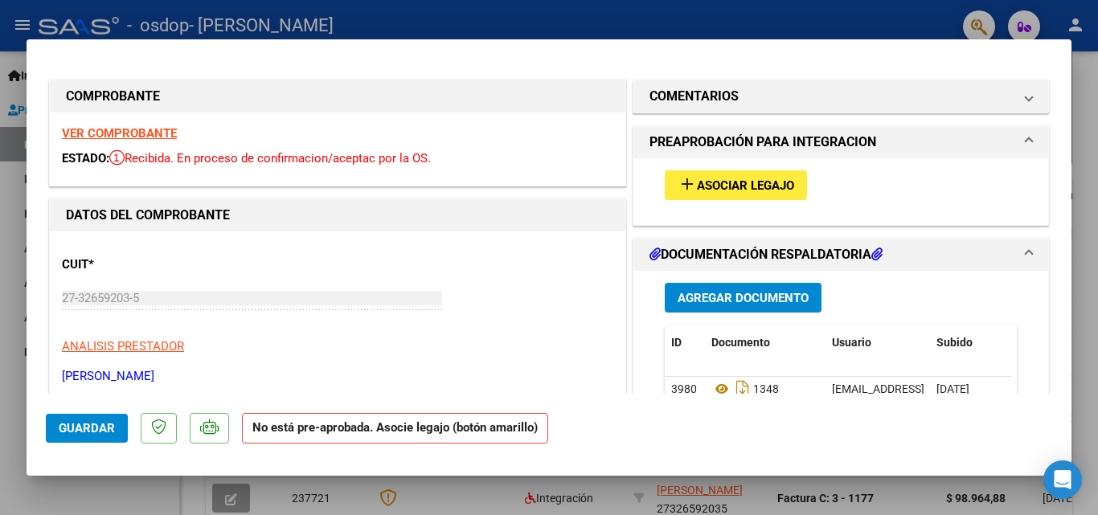
click at [720, 182] on span "Asociar Legajo" at bounding box center [745, 185] width 97 height 14
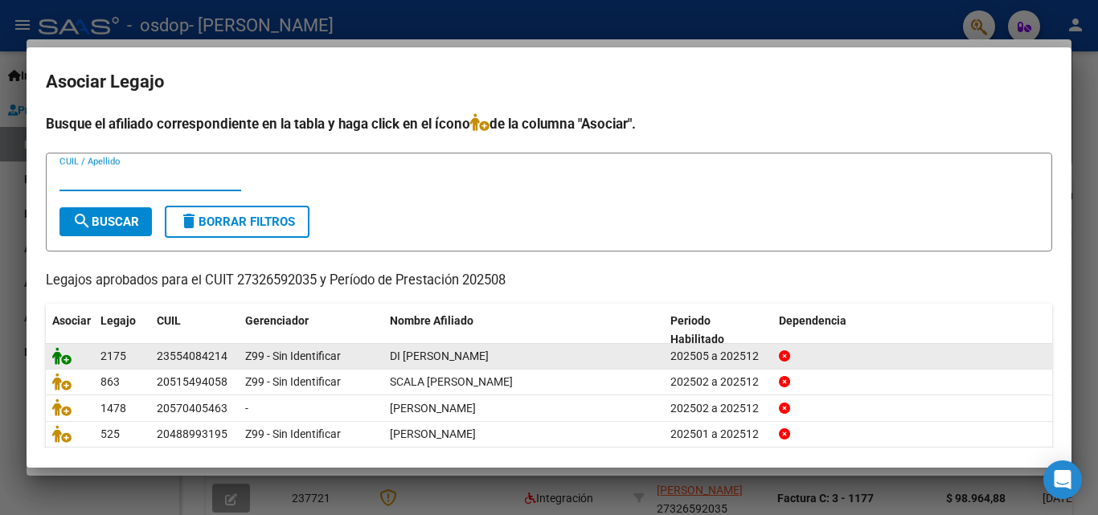
click at [59, 353] on icon at bounding box center [61, 356] width 19 height 18
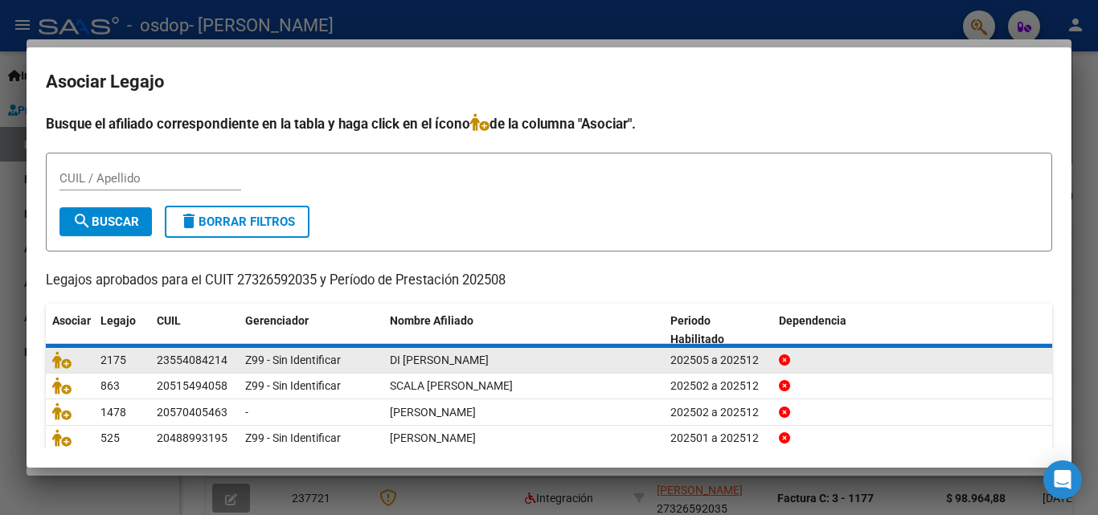
scroll to position [62, 0]
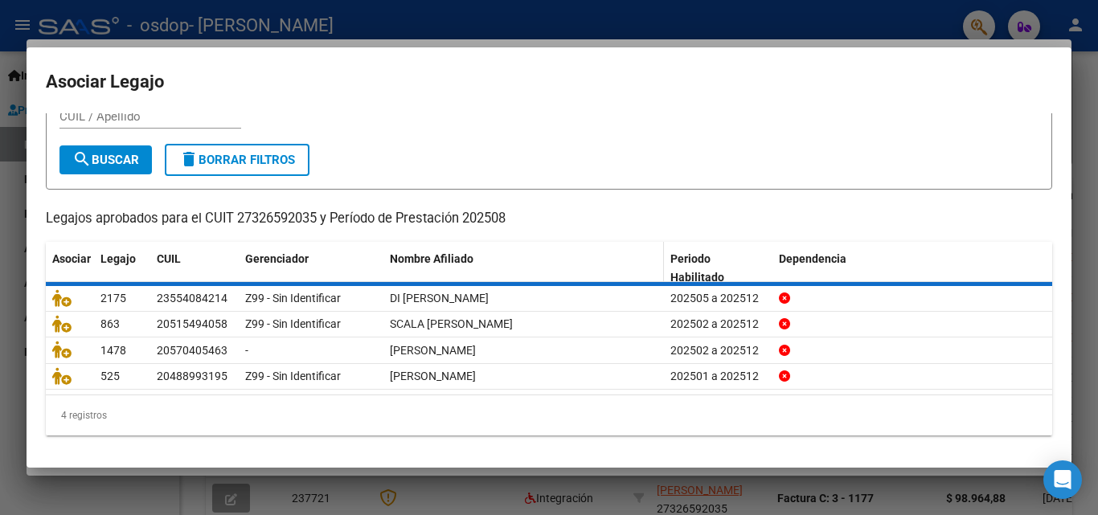
click at [564, 256] on div "Nombre Afiliado" at bounding box center [524, 259] width 268 height 18
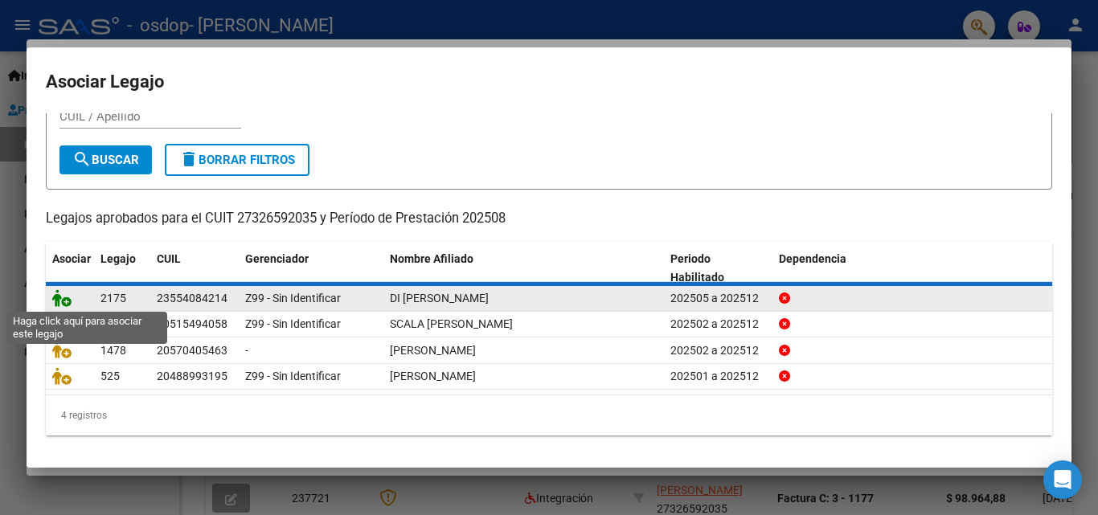
click at [58, 297] on icon at bounding box center [61, 298] width 19 height 18
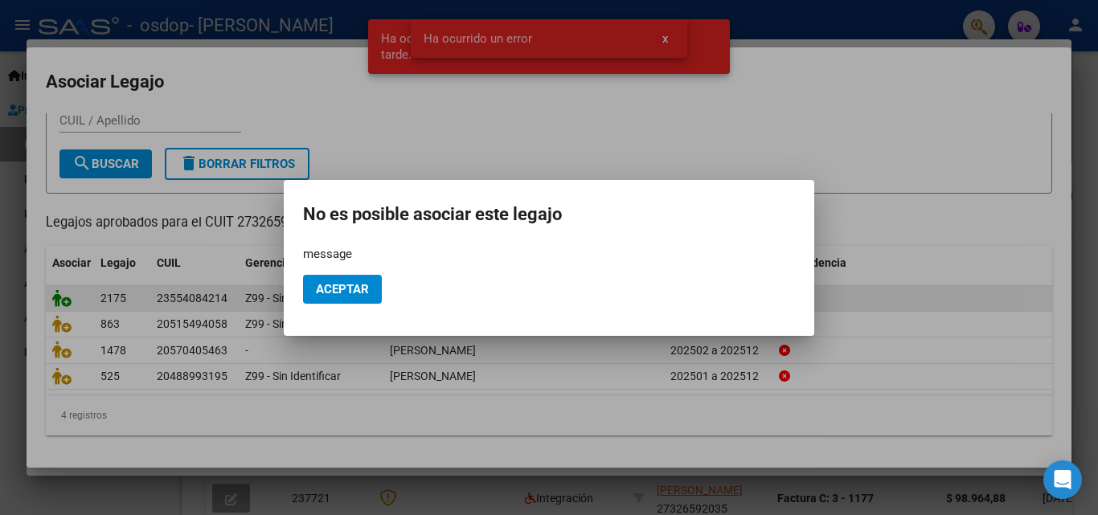
scroll to position [58, 0]
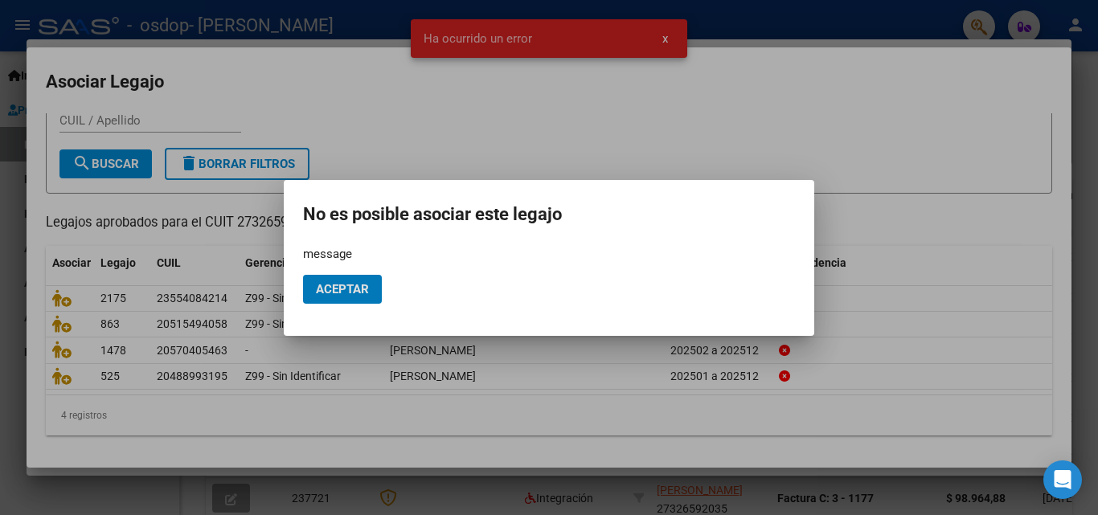
click at [340, 296] on span "Aceptar" at bounding box center [342, 289] width 53 height 14
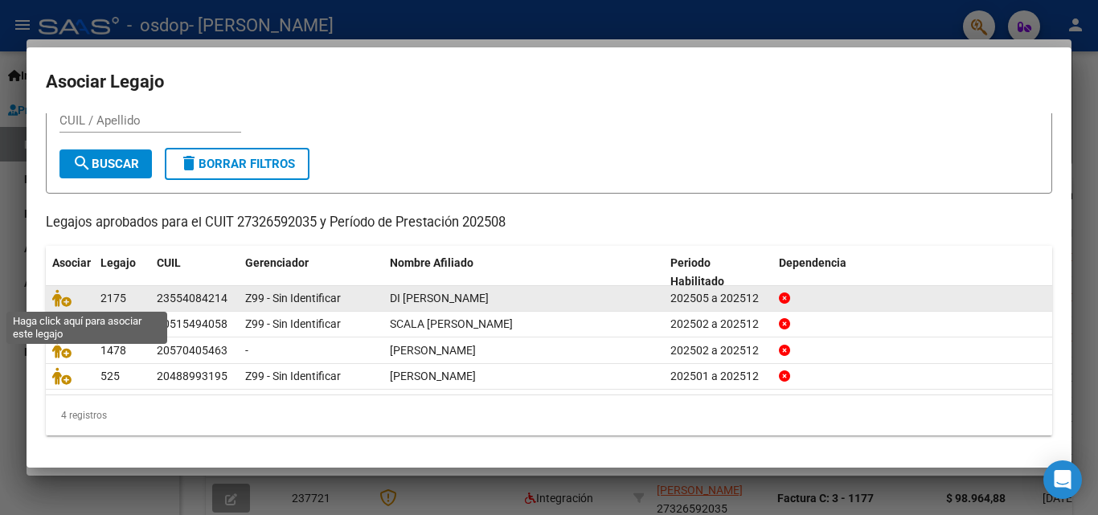
click at [74, 300] on span at bounding box center [64, 299] width 24 height 13
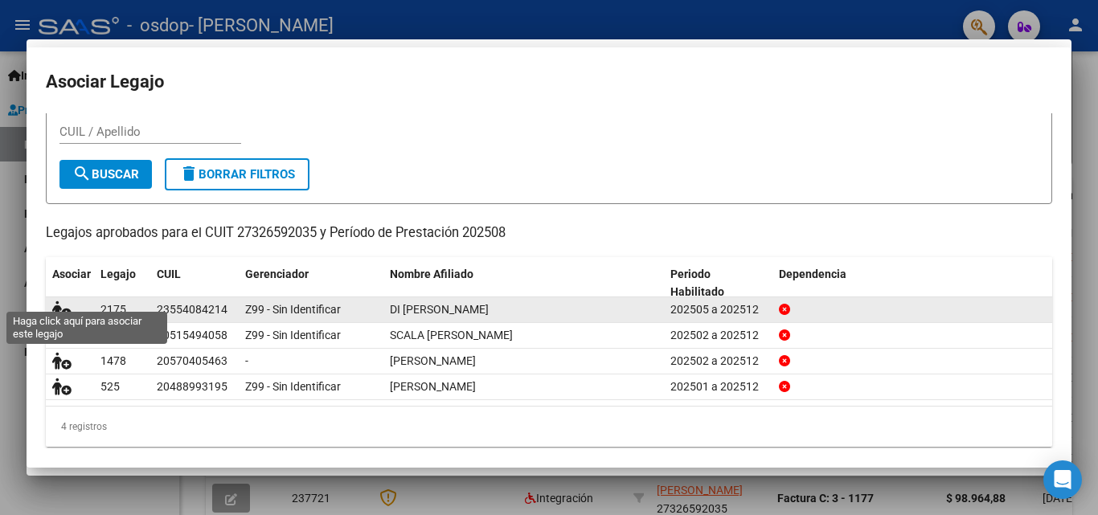
scroll to position [0, 0]
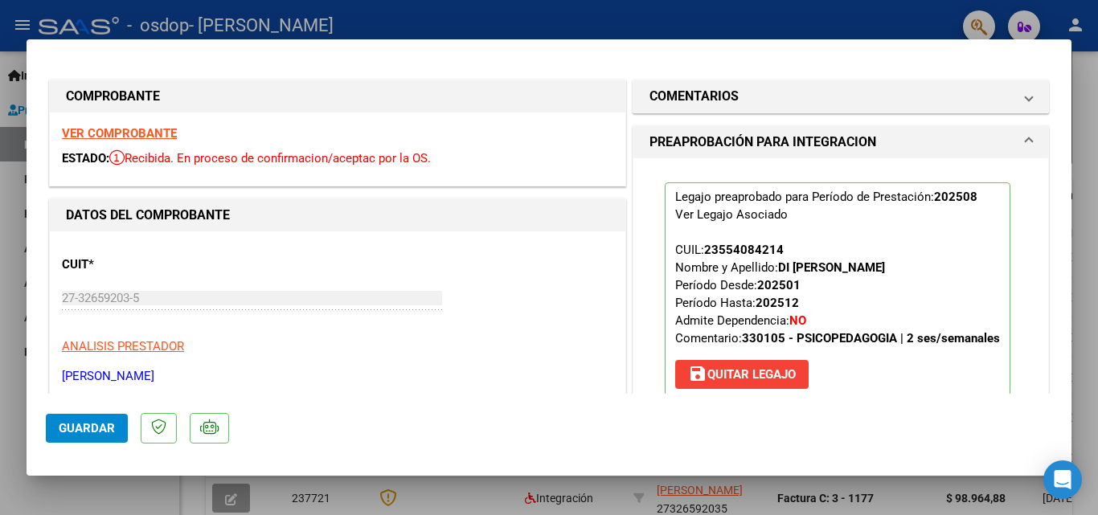
click at [91, 424] on span "Guardar" at bounding box center [87, 428] width 56 height 14
click at [59, 426] on span "Guardar" at bounding box center [87, 428] width 56 height 14
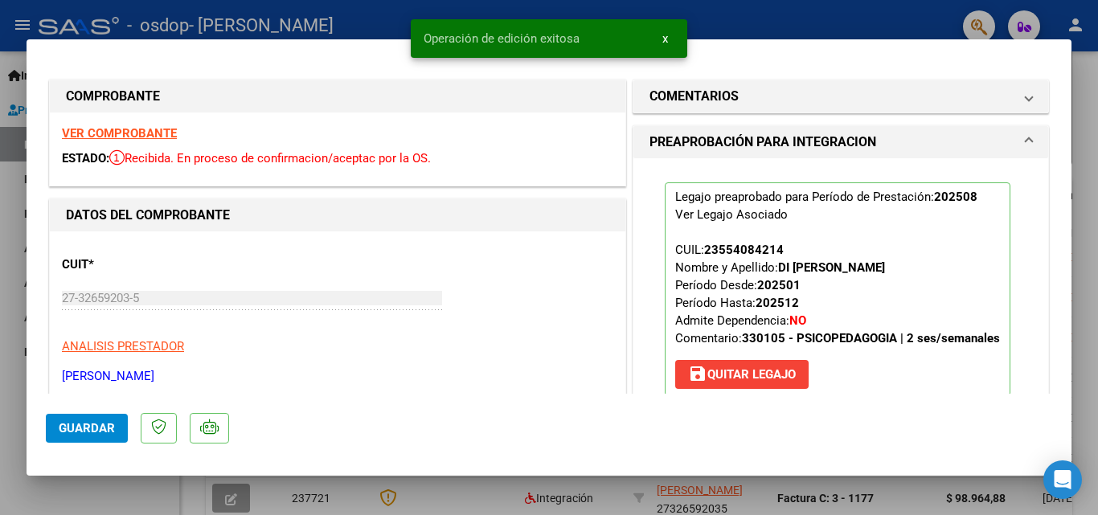
click at [11, 420] on div at bounding box center [549, 257] width 1098 height 515
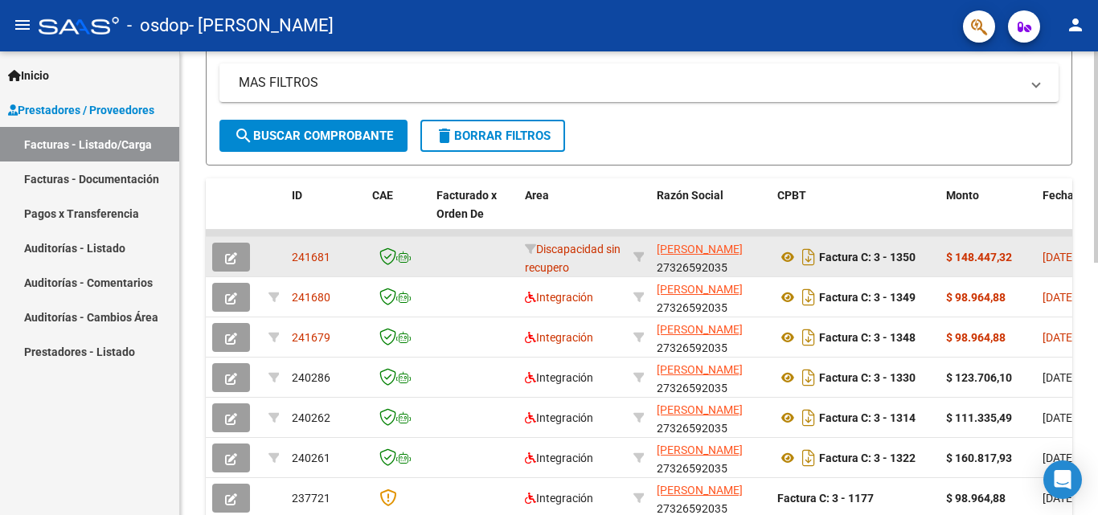
click at [225, 258] on icon "button" at bounding box center [231, 258] width 12 height 12
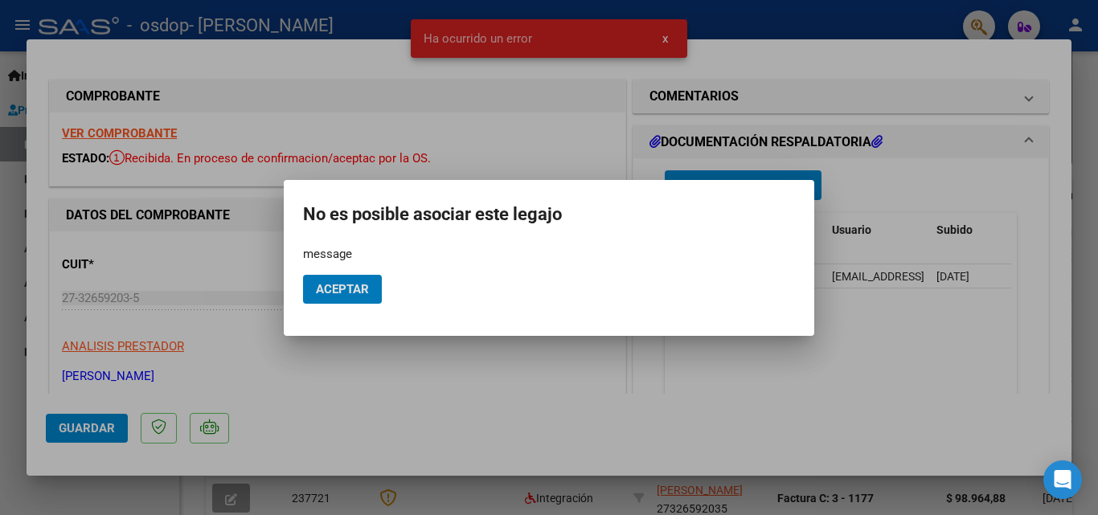
click at [342, 293] on span "Aceptar" at bounding box center [342, 289] width 53 height 14
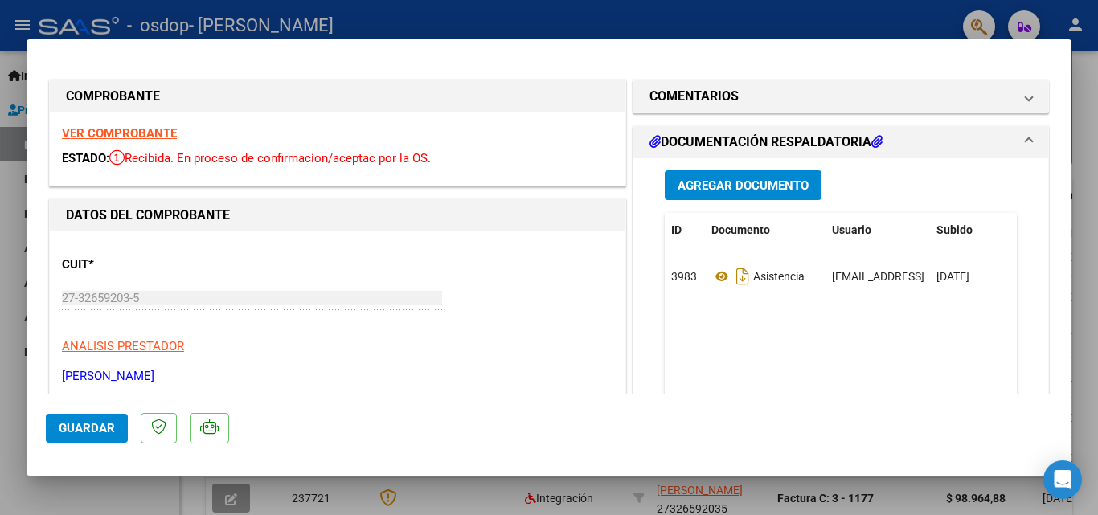
scroll to position [161, 0]
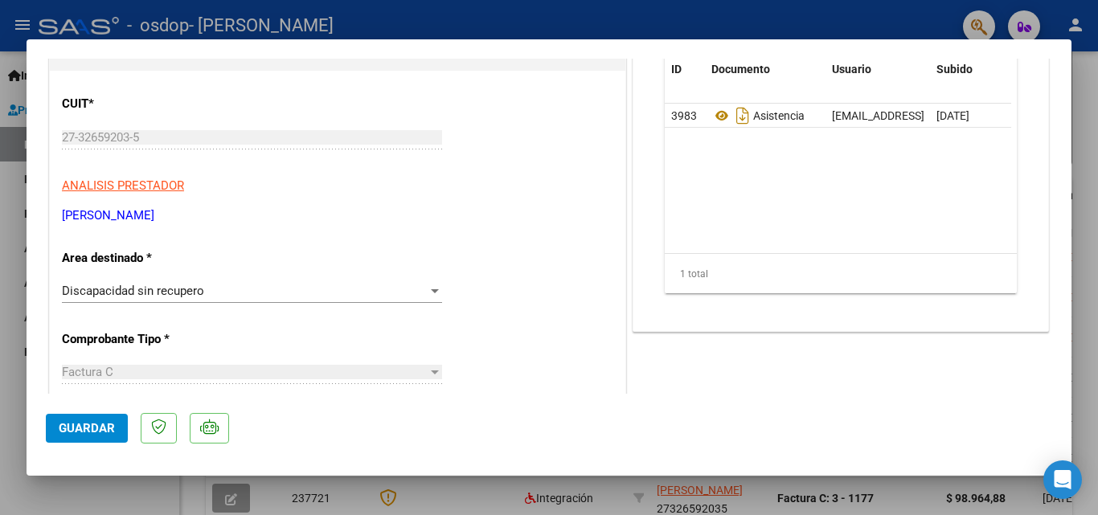
click at [225, 289] on div "Discapacidad sin recupero" at bounding box center [245, 291] width 366 height 14
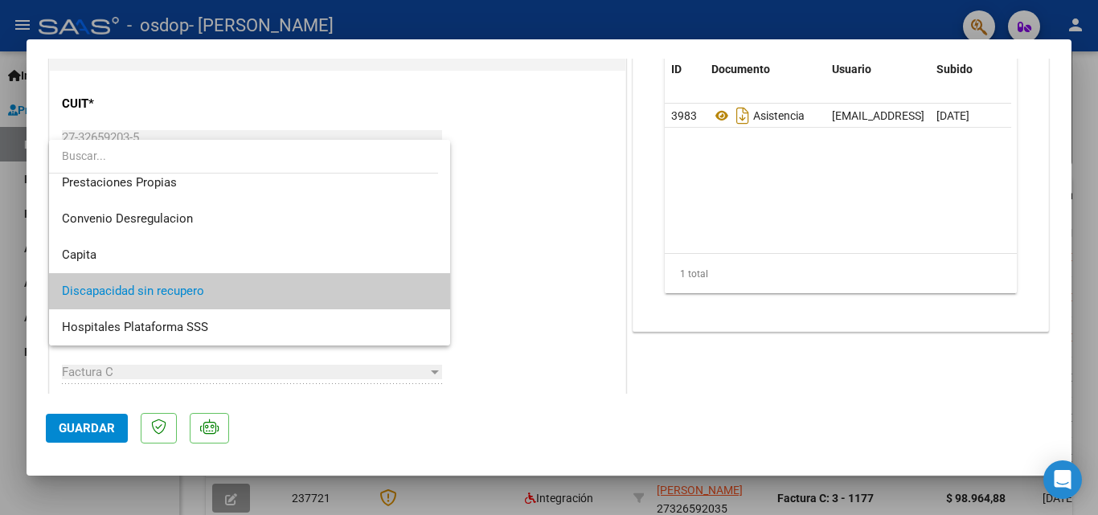
scroll to position [0, 0]
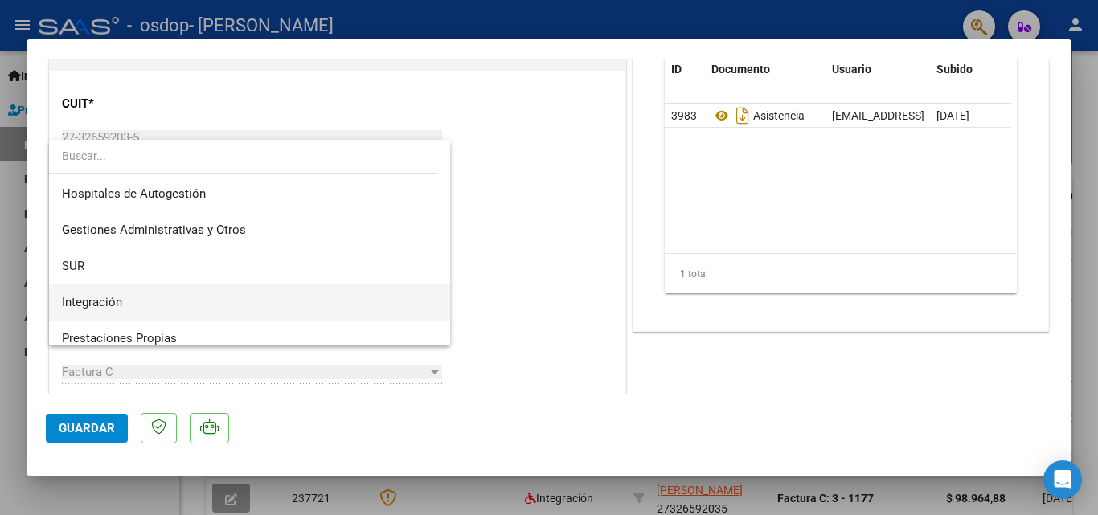
click at [199, 302] on span "Integración" at bounding box center [249, 303] width 375 height 36
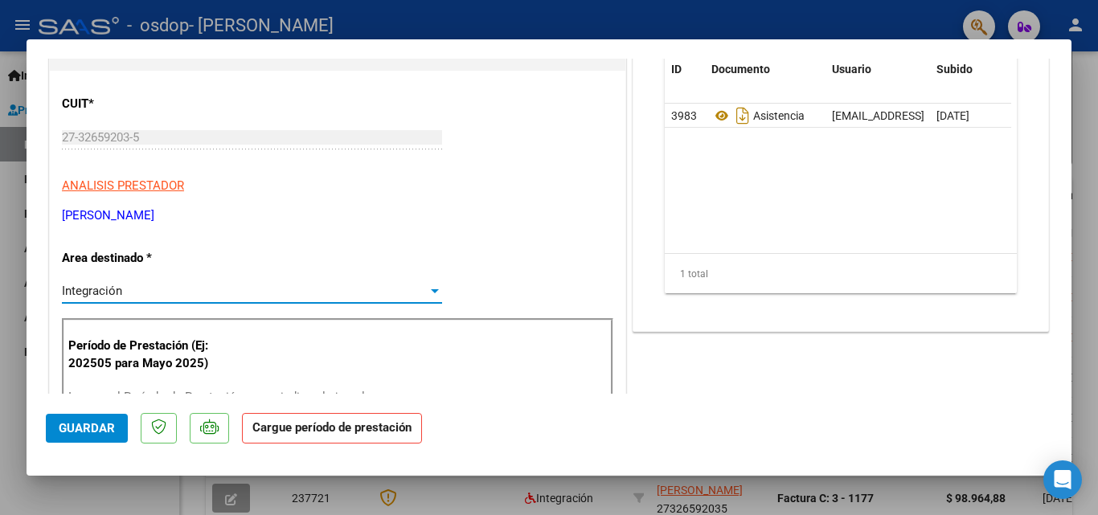
scroll to position [241, 0]
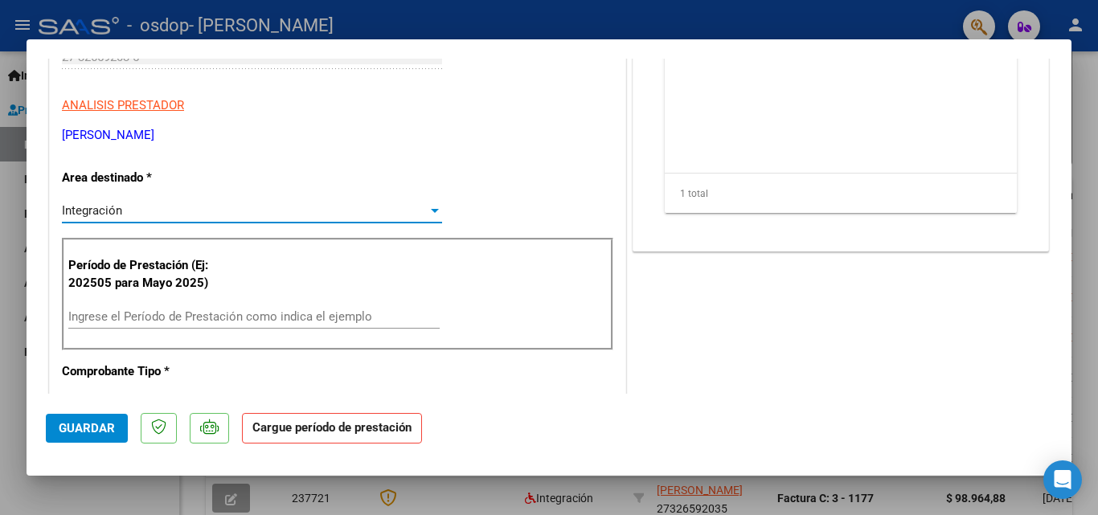
click at [182, 321] on input "Ingrese el Período de Prestación como indica el ejemplo" at bounding box center [253, 317] width 371 height 14
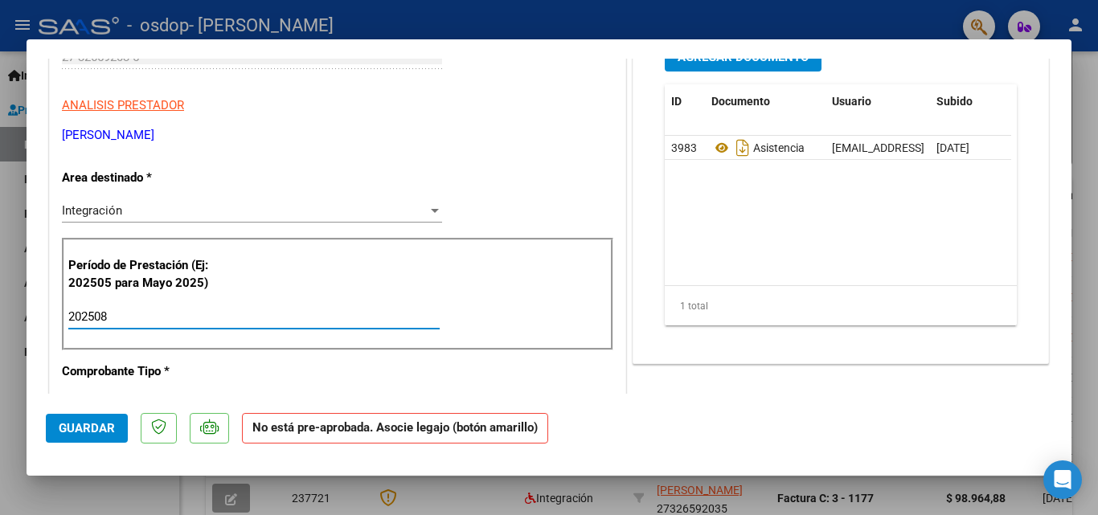
scroll to position [0, 0]
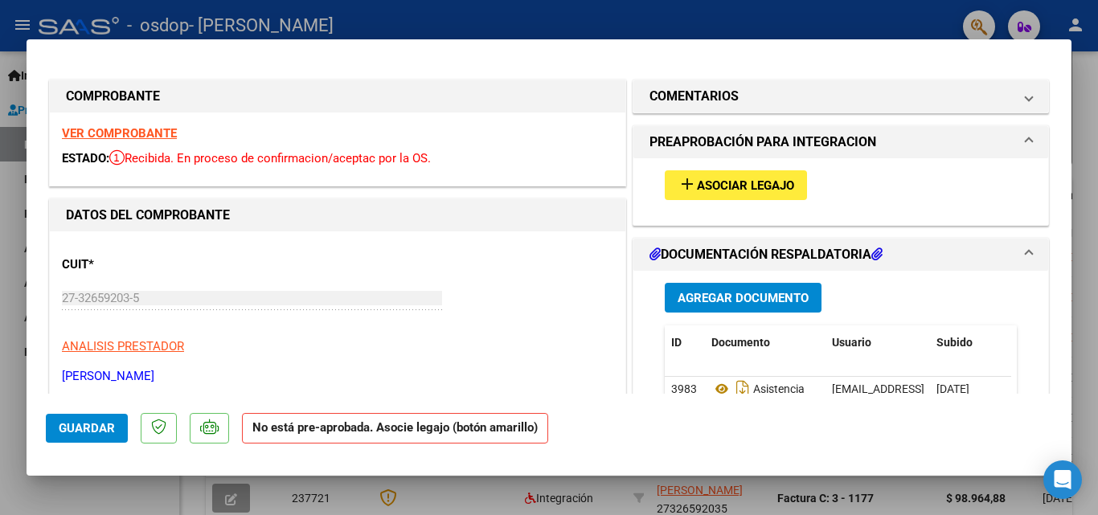
type input "202508"
click at [716, 183] on span "Asociar Legajo" at bounding box center [745, 185] width 97 height 14
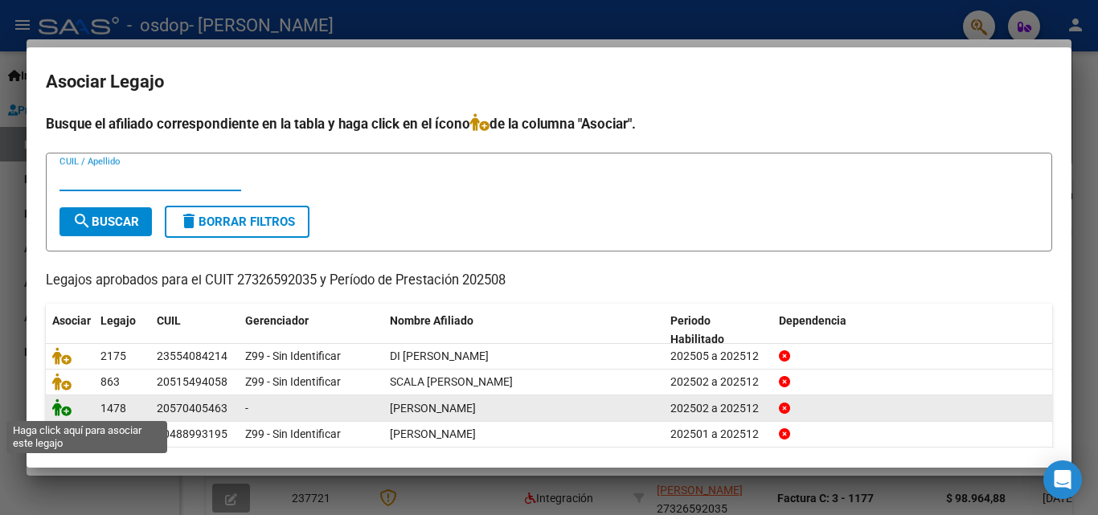
click at [59, 407] on icon at bounding box center [61, 408] width 19 height 18
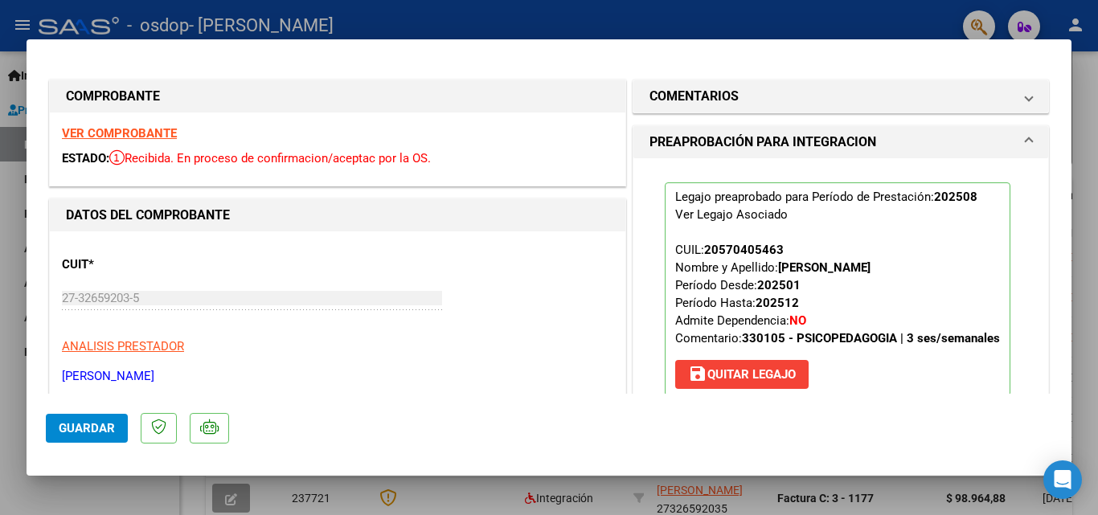
click at [72, 426] on span "Guardar" at bounding box center [87, 428] width 56 height 14
click at [10, 324] on div at bounding box center [549, 257] width 1098 height 515
type input "$ 0,00"
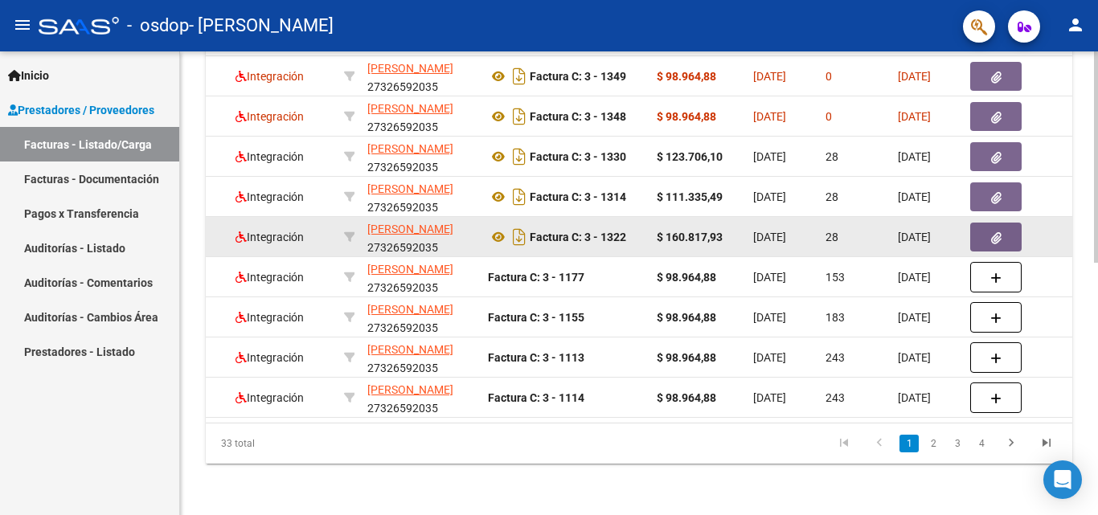
scroll to position [474, 0]
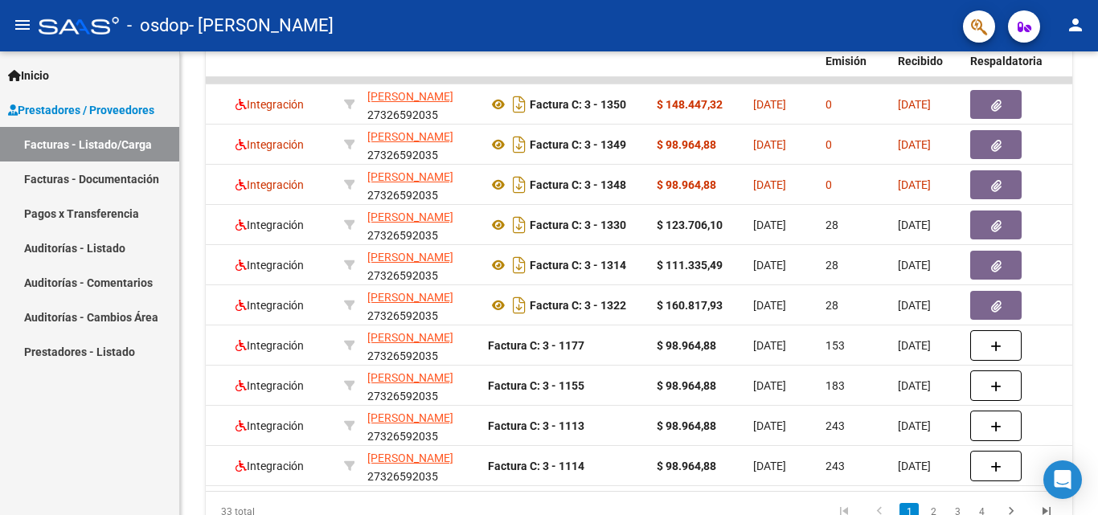
click at [90, 173] on link "Facturas - Documentación" at bounding box center [89, 179] width 179 height 35
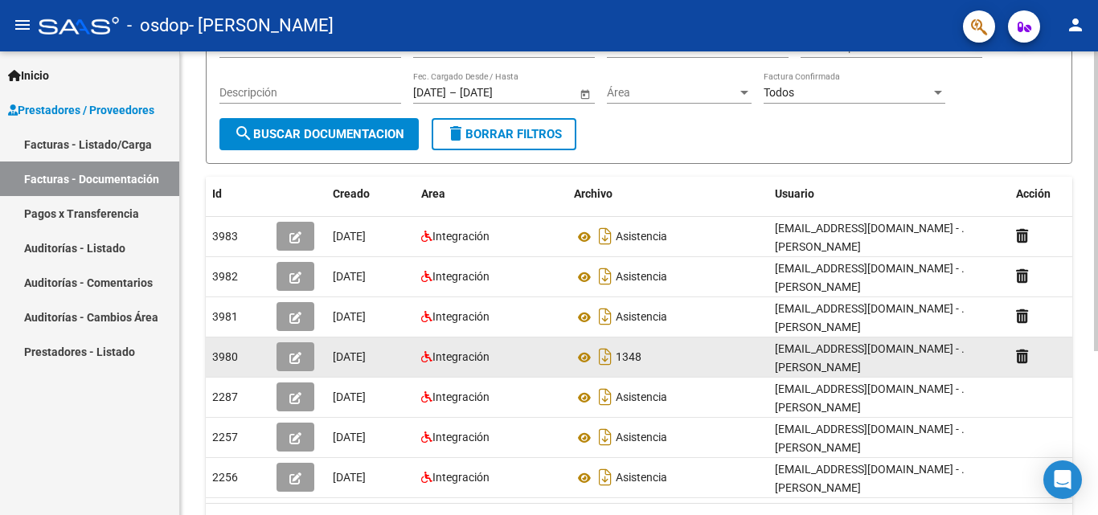
scroll to position [253, 0]
